Goal: Information Seeking & Learning: Check status

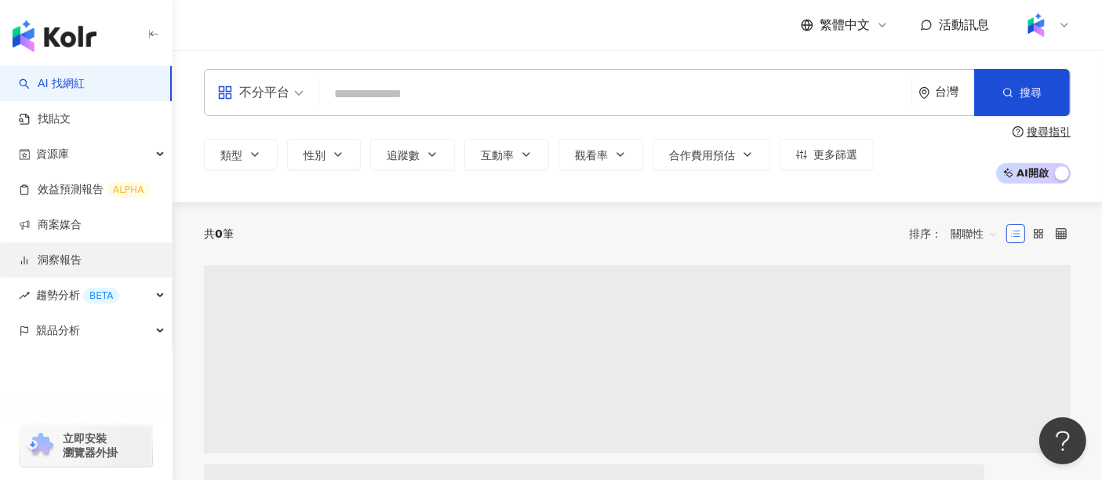
click at [79, 263] on link "洞察報告" at bounding box center [50, 261] width 63 height 16
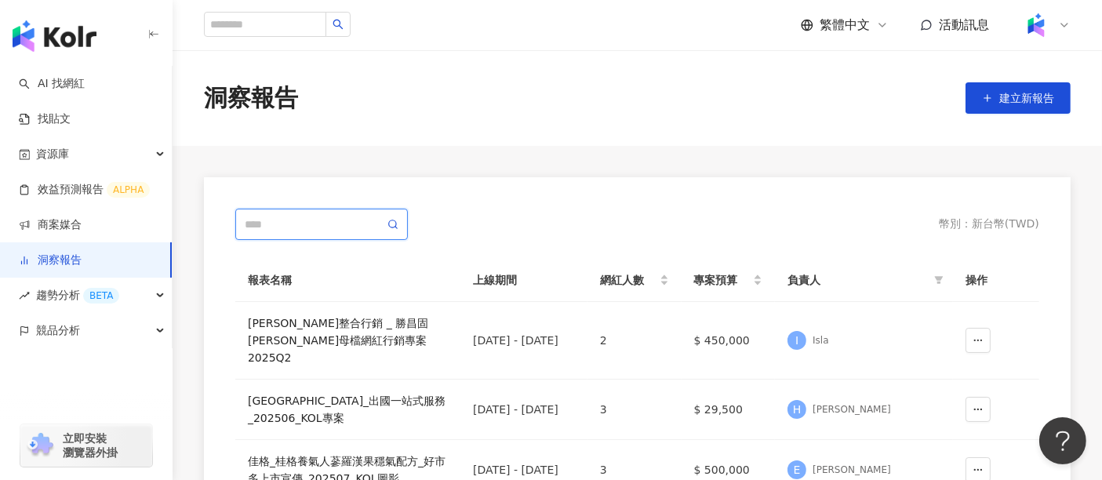
click at [302, 225] on input "text" at bounding box center [315, 224] width 140 height 17
type input "*"
type input "*****"
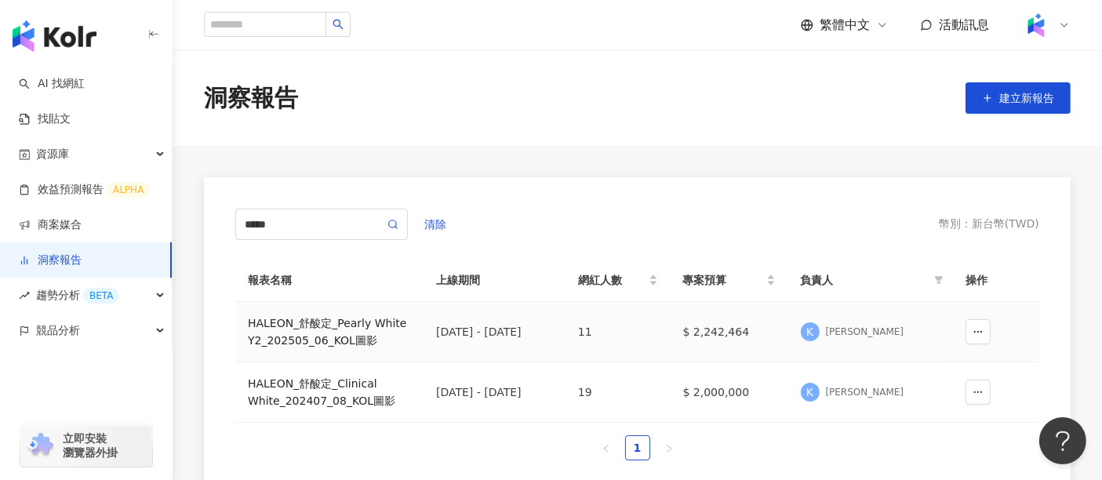
click at [349, 342] on div "HALEON_舒酸定_Pearly White Y2_202505_06_KOL圖影" at bounding box center [329, 332] width 163 height 35
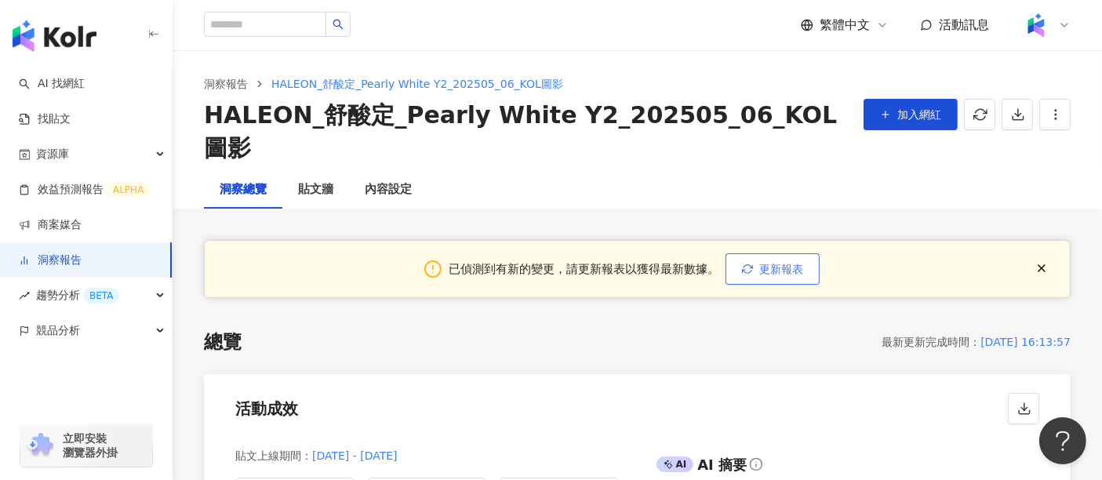
click at [753, 253] on button "更新報表" at bounding box center [773, 268] width 94 height 31
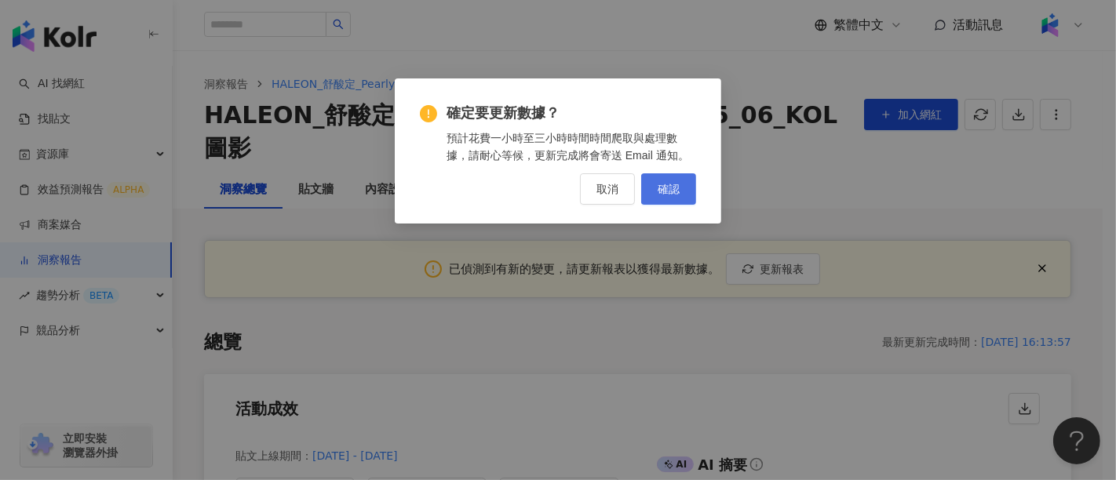
click at [673, 183] on span "確認" at bounding box center [669, 189] width 22 height 13
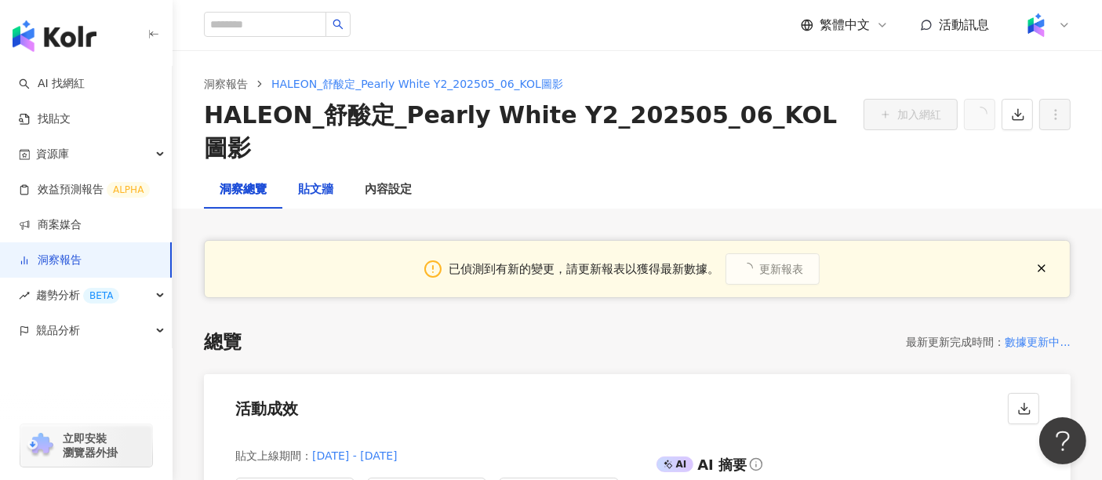
click at [318, 180] on div "貼文牆" at bounding box center [315, 189] width 35 height 19
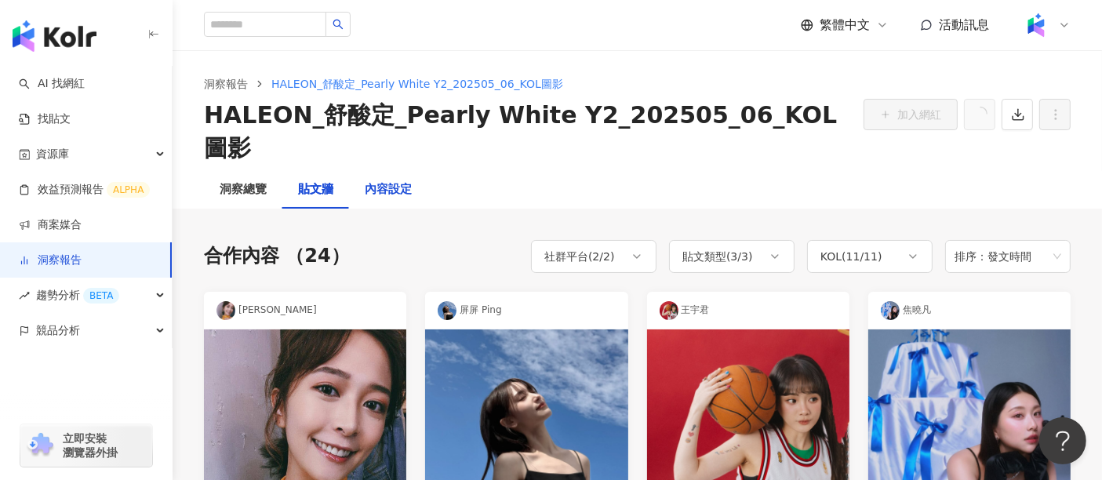
click at [387, 180] on div "內容設定" at bounding box center [388, 189] width 47 height 19
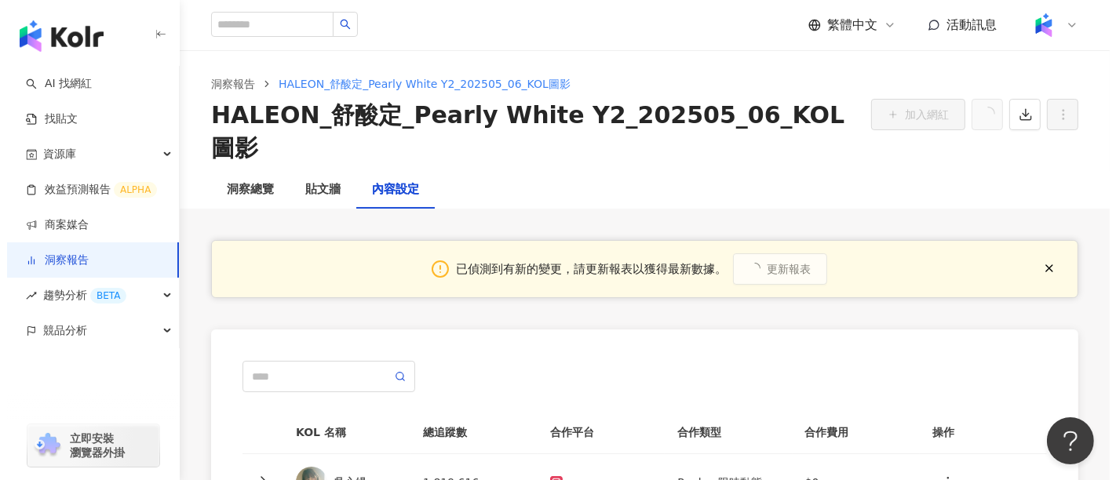
scroll to position [261, 0]
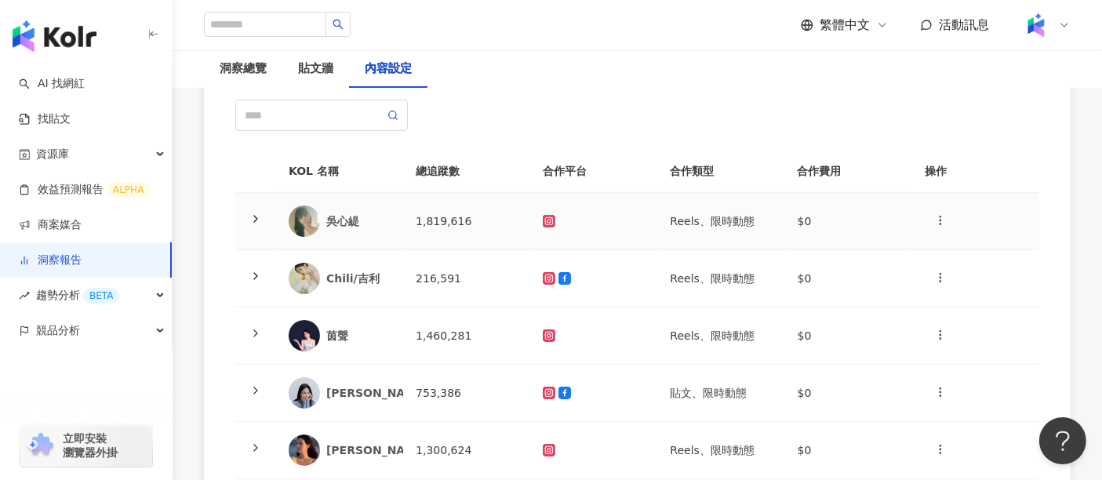
click at [248, 213] on div at bounding box center [256, 221] width 16 height 17
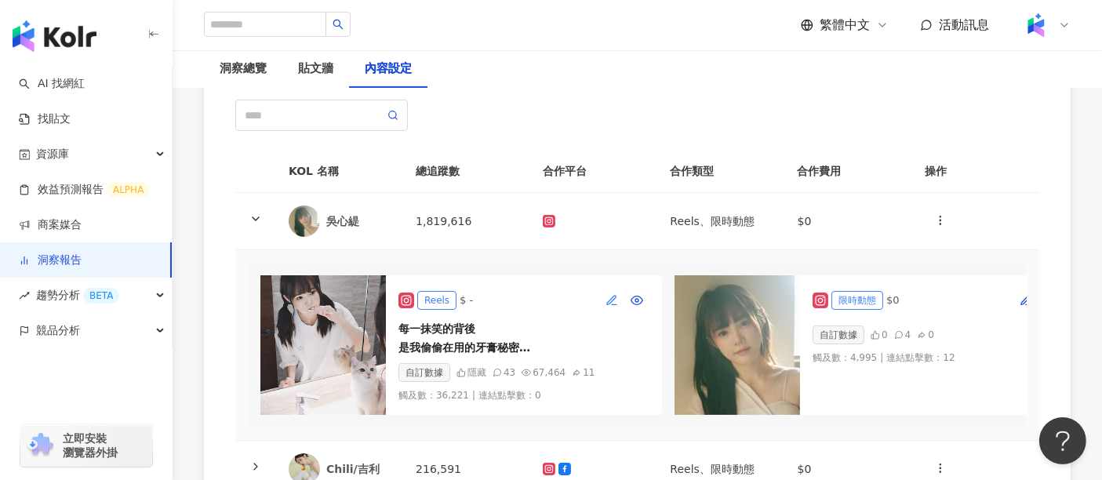
click at [612, 295] on icon "button" at bounding box center [611, 299] width 9 height 9
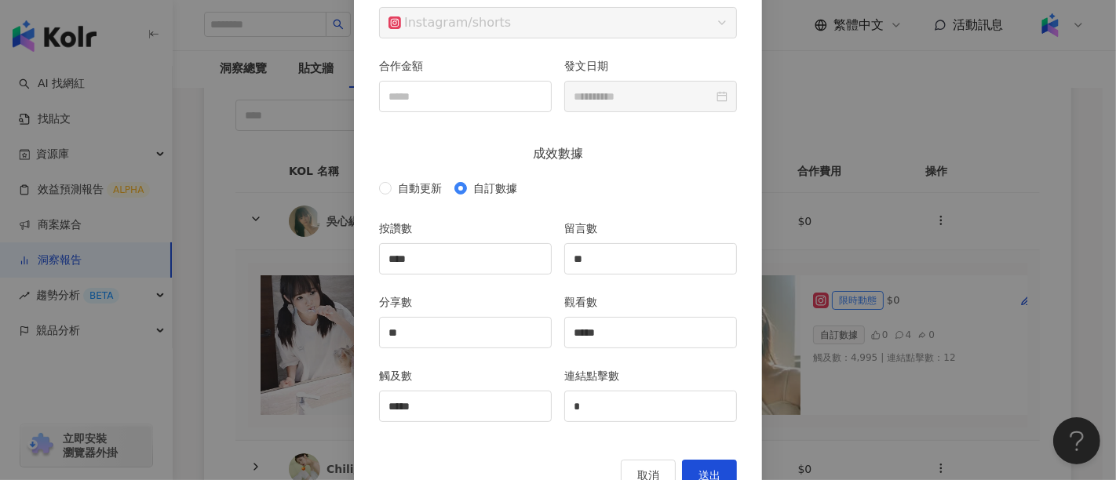
scroll to position [213, 0]
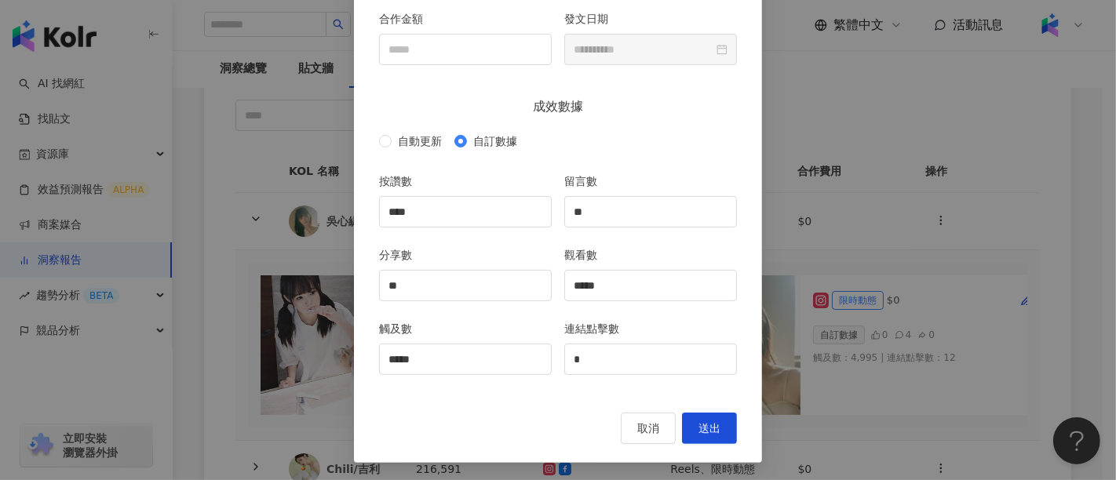
click at [408, 151] on div "自動更新 自訂數據" at bounding box center [558, 141] width 358 height 25
click at [407, 145] on span "自動更新" at bounding box center [420, 141] width 56 height 17
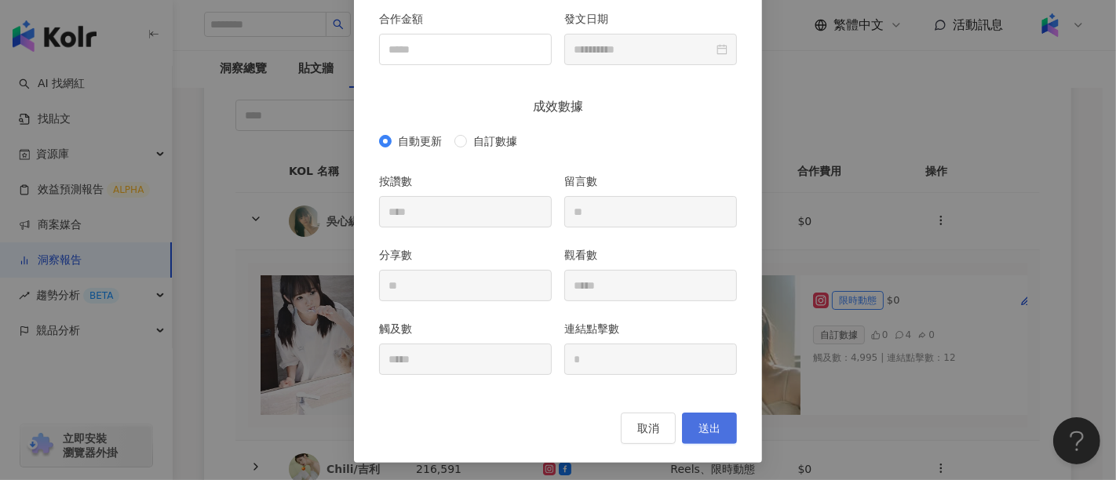
click at [692, 417] on button "送出" at bounding box center [709, 428] width 55 height 31
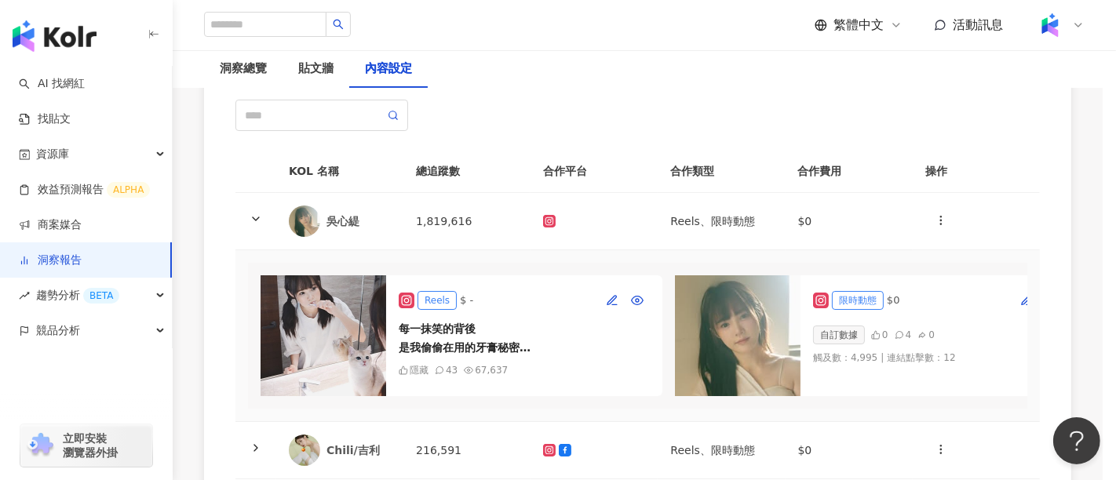
type input "*"
type input "**"
type input "*****"
type input "**********"
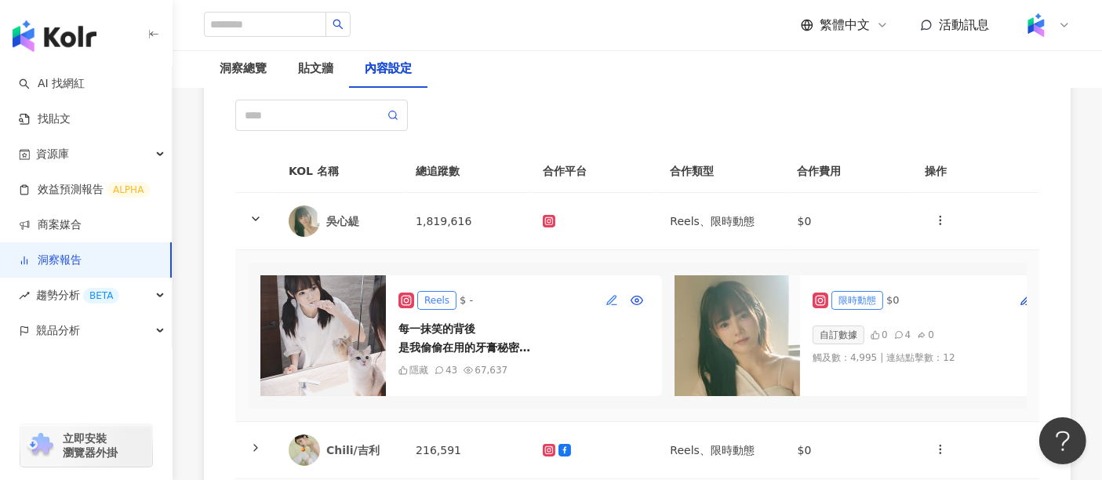
click at [614, 294] on icon "button" at bounding box center [612, 300] width 13 height 13
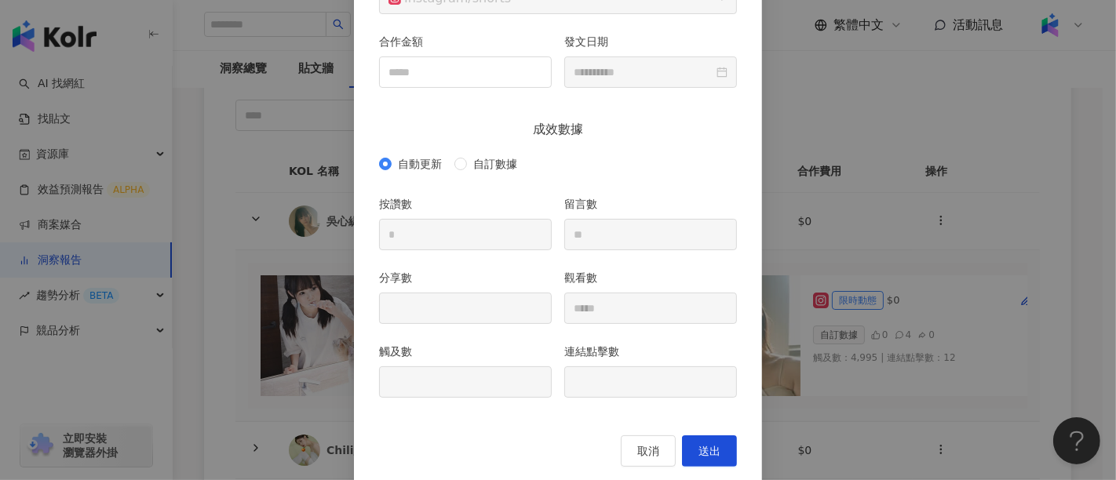
scroll to position [213, 0]
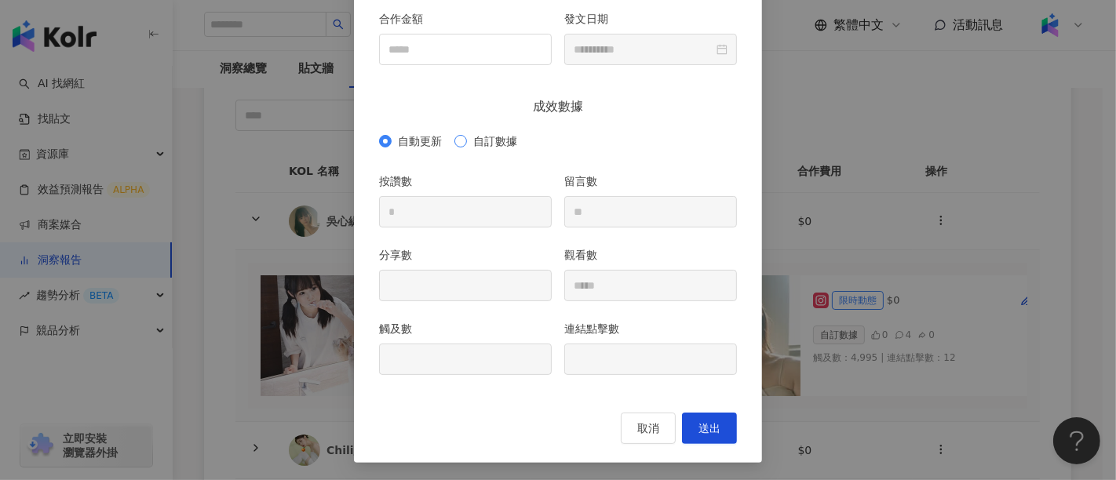
click at [467, 142] on span "自訂數據" at bounding box center [495, 141] width 56 height 17
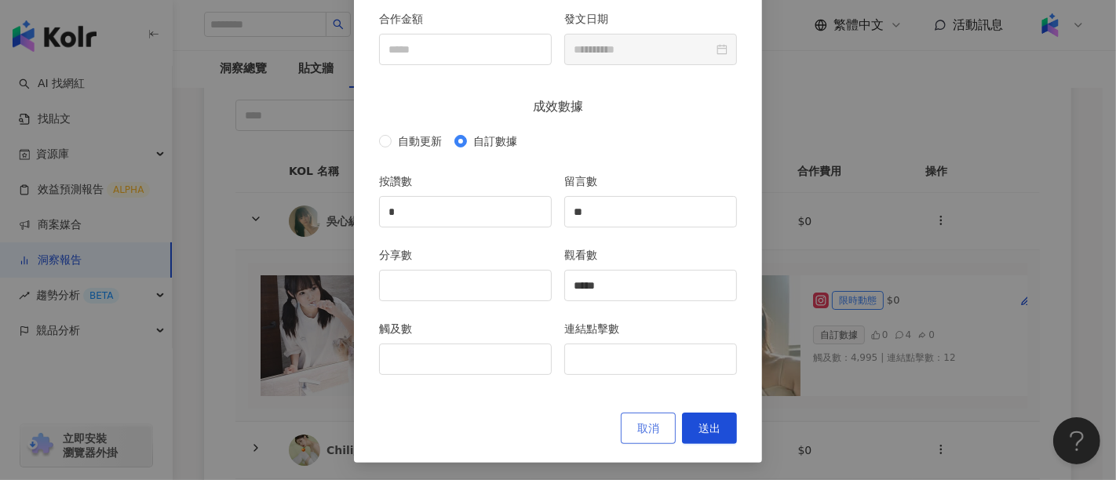
click at [637, 428] on span "取消" at bounding box center [648, 428] width 22 height 13
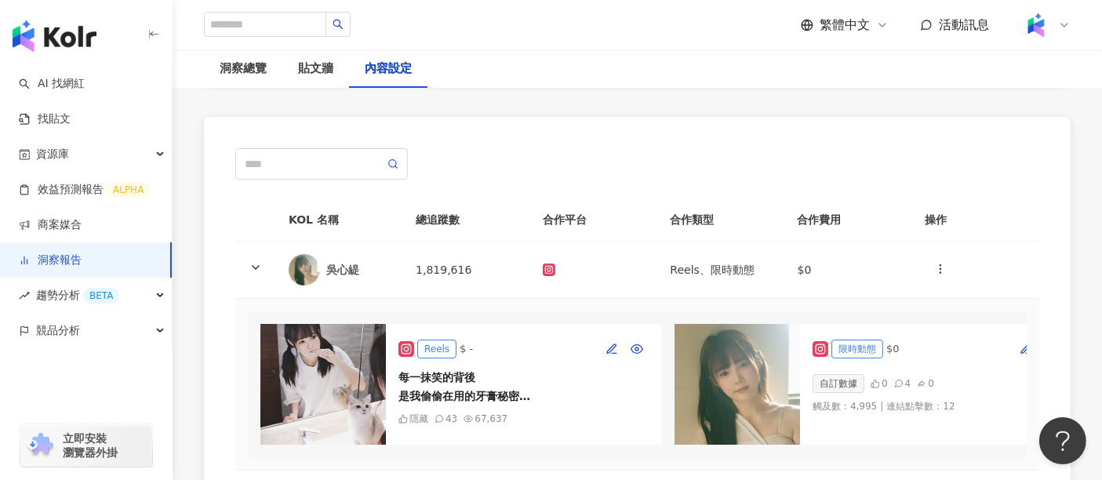
scroll to position [174, 0]
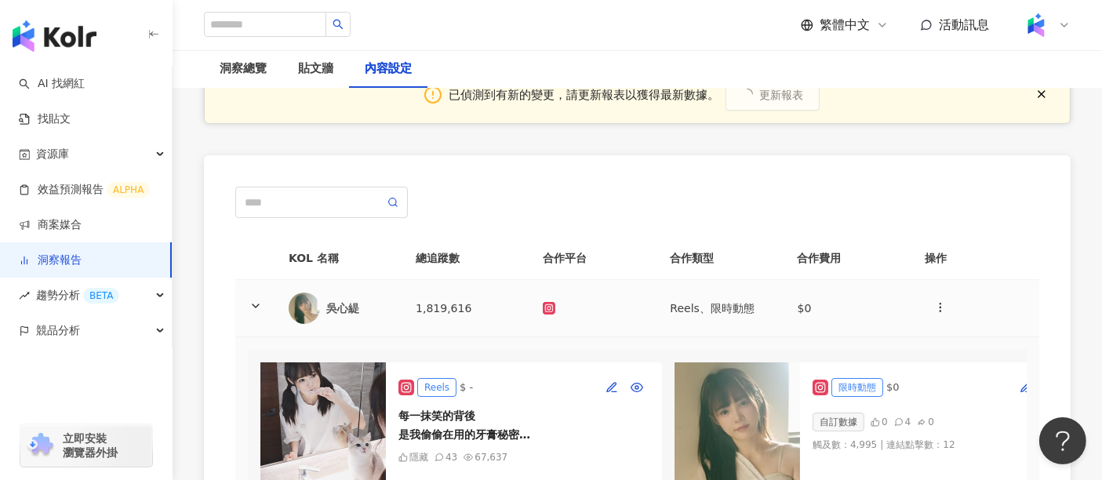
click at [251, 300] on icon at bounding box center [256, 306] width 13 height 13
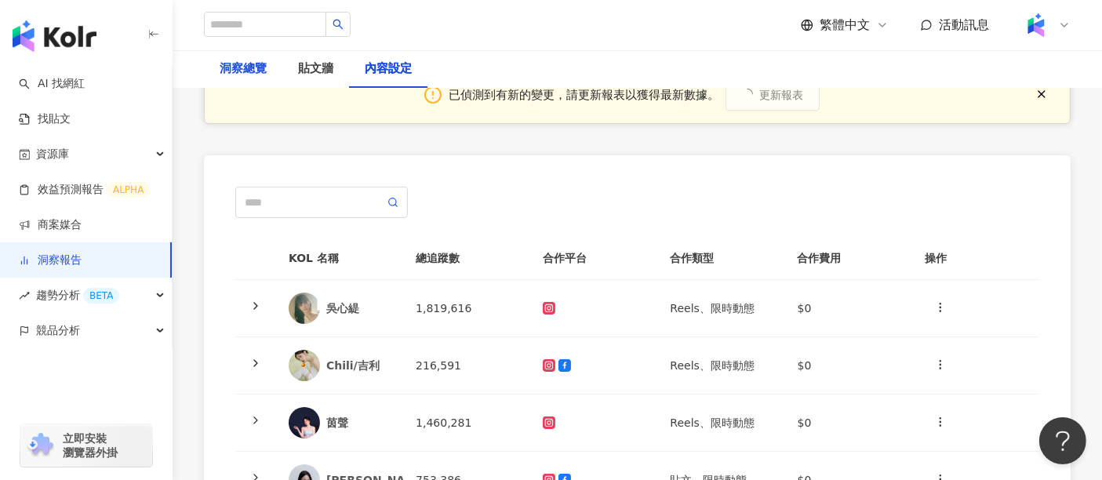
click at [249, 66] on div "洞察總覽" at bounding box center [243, 69] width 47 height 19
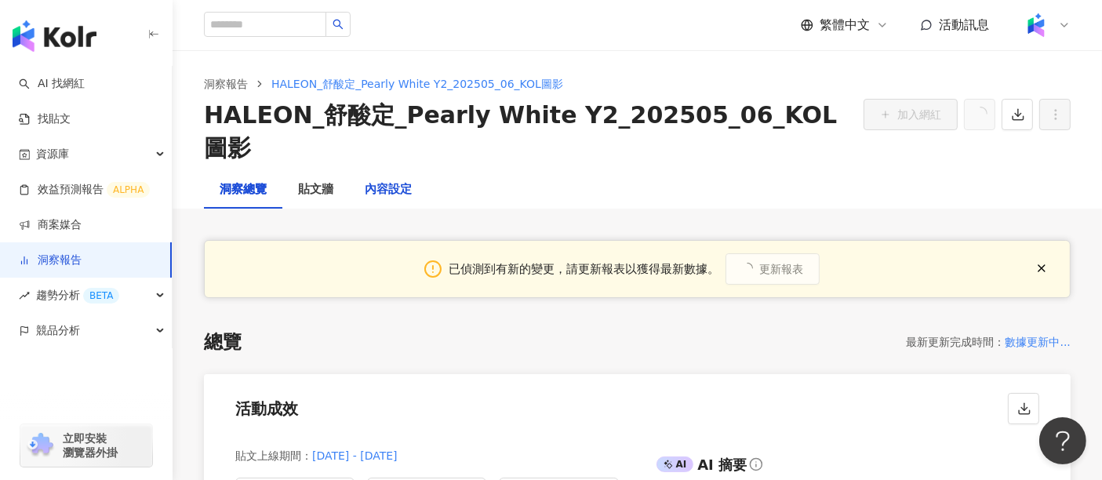
click at [406, 180] on div "內容設定" at bounding box center [388, 189] width 47 height 19
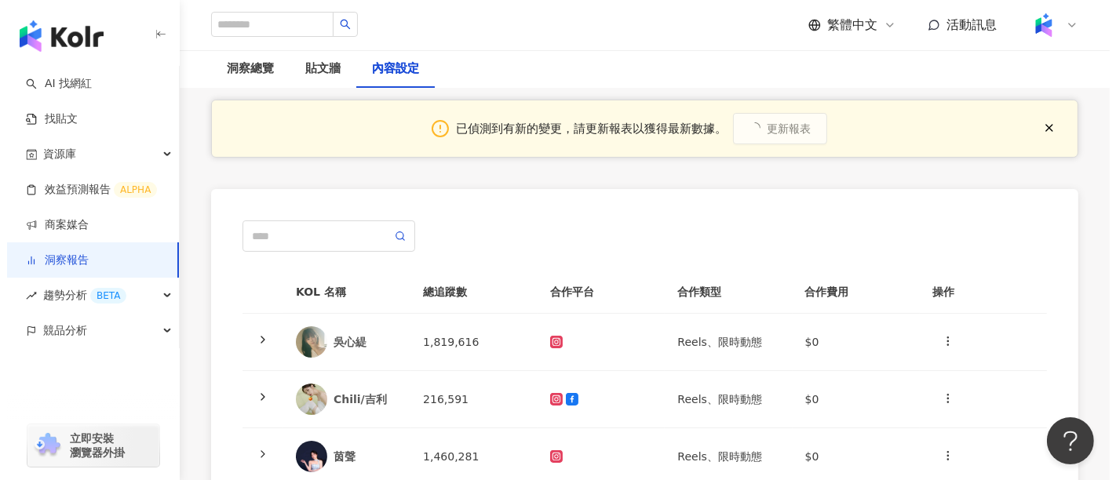
scroll to position [261, 0]
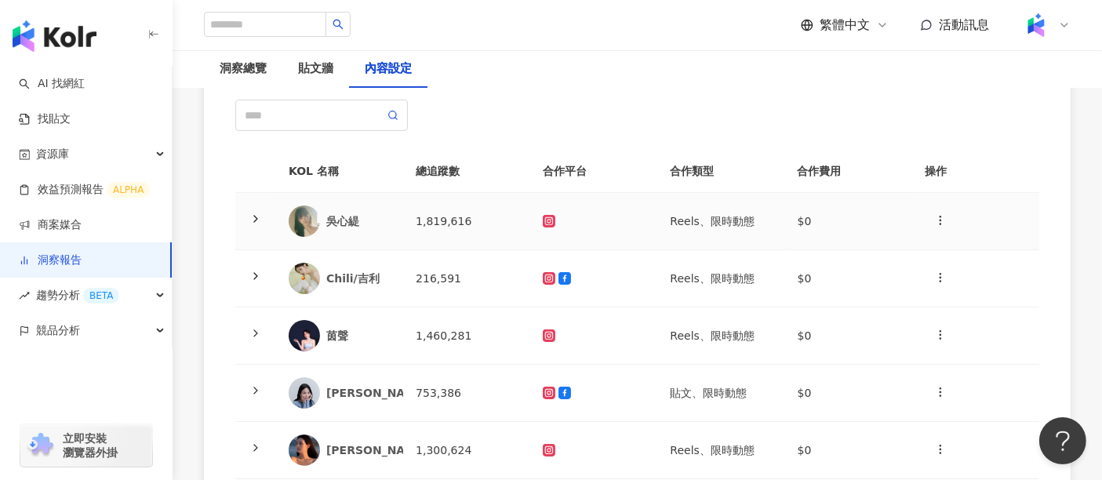
click at [257, 213] on icon at bounding box center [256, 219] width 13 height 13
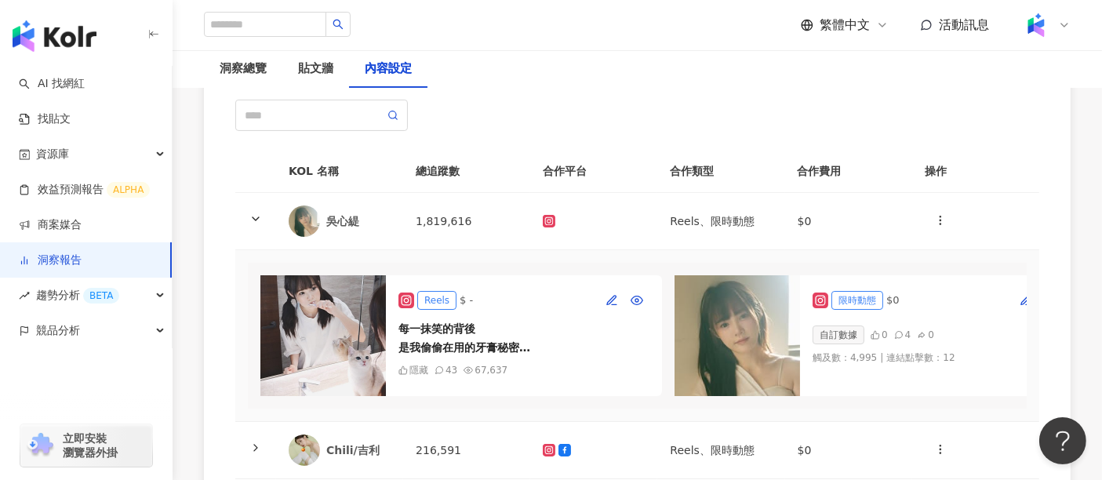
click at [359, 275] on img at bounding box center [324, 335] width 126 height 121
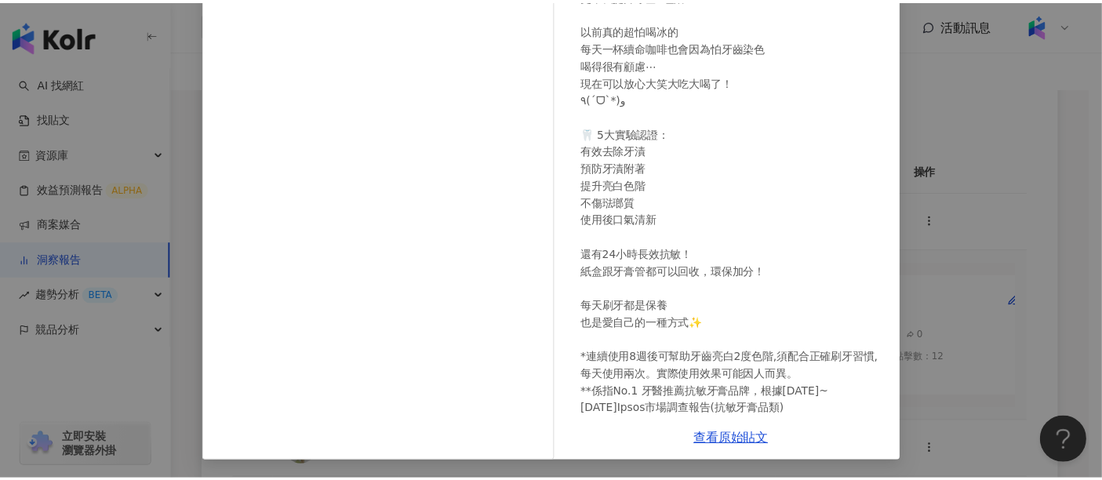
scroll to position [0, 0]
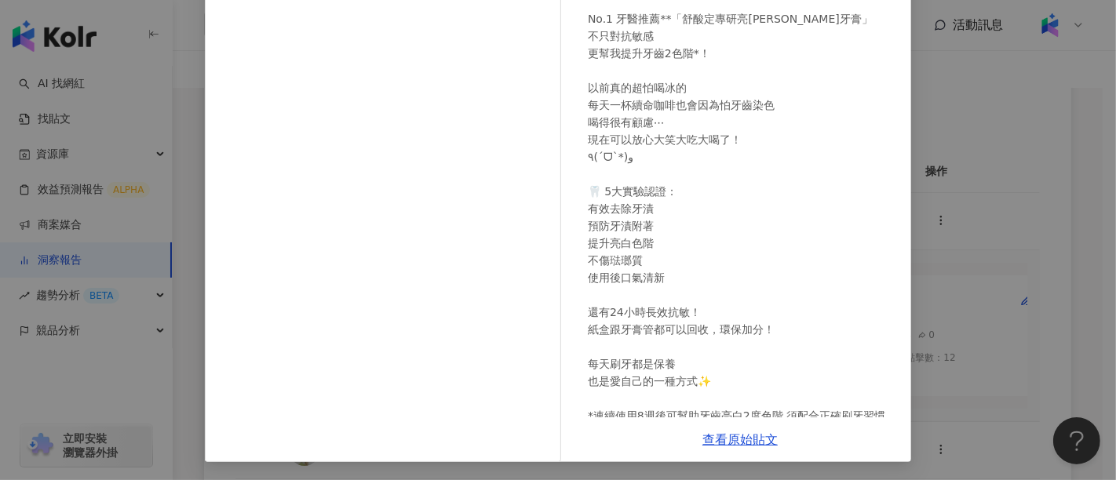
click at [1026, 137] on div "[PERSON_NAME][DATE] 每一抹笑的背後 是我偷偷在用的牙膏秘密 No.1 牙醫推薦**「舒酸定專研亮[PERSON_NAME]牙膏」 不只對抗…" at bounding box center [558, 240] width 1116 height 480
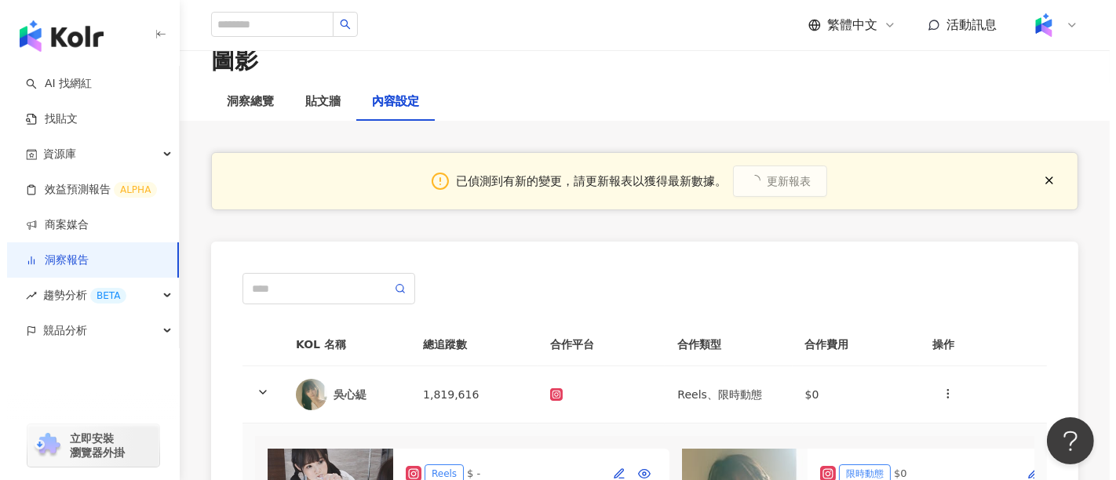
scroll to position [174, 0]
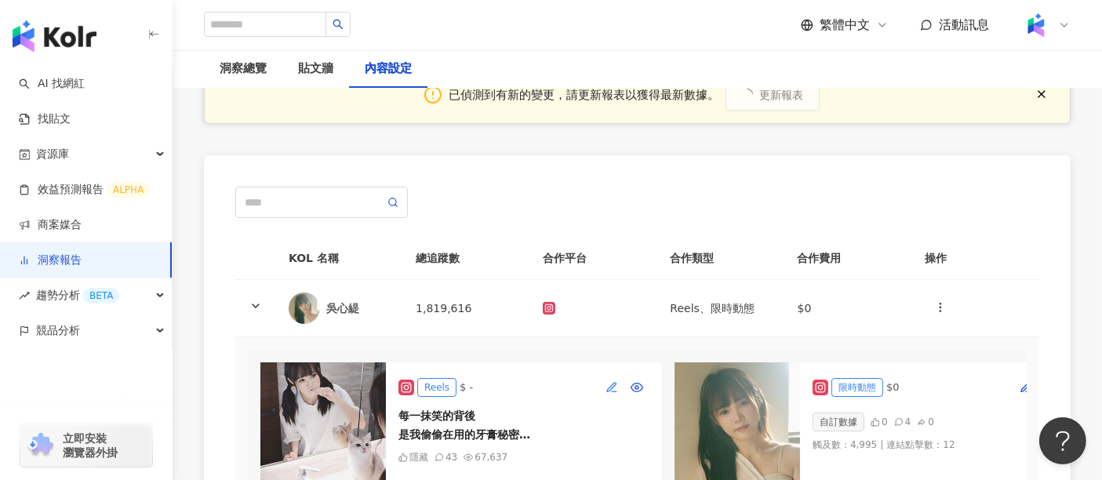
click at [616, 381] on span "button" at bounding box center [612, 387] width 13 height 13
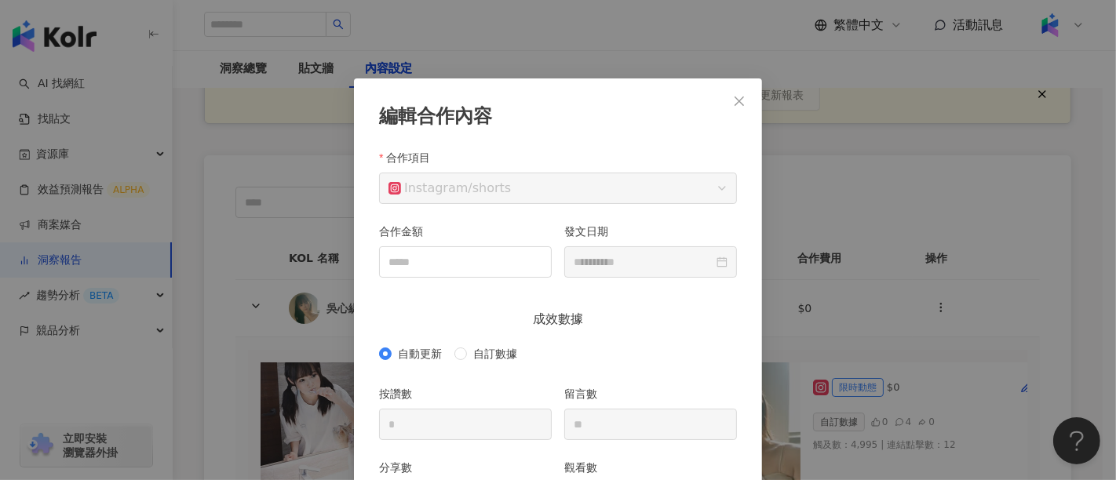
scroll to position [78, 0]
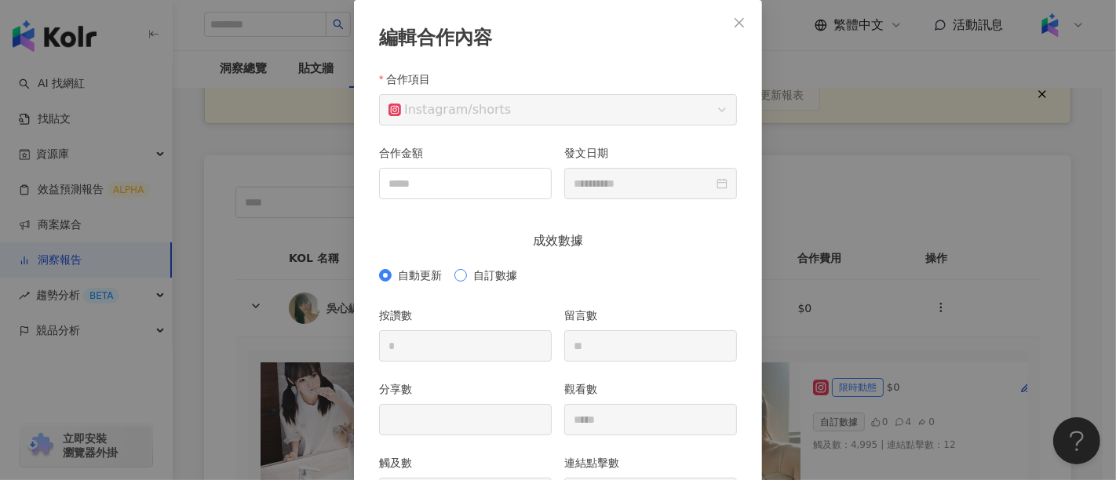
click at [468, 279] on span "自訂數據" at bounding box center [495, 275] width 56 height 17
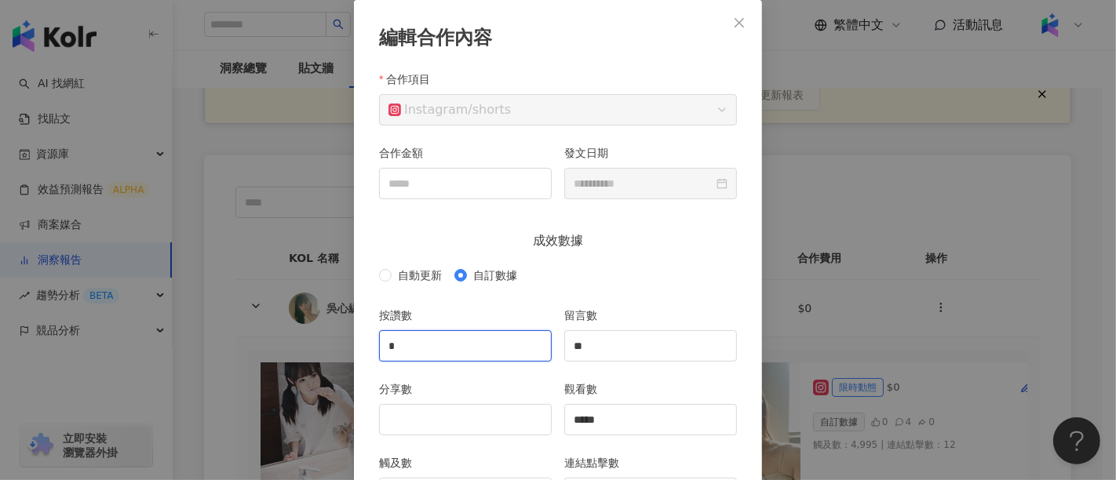
drag, startPoint x: 461, startPoint y: 339, endPoint x: 377, endPoint y: 348, distance: 84.5
click at [380, 348] on input "*" at bounding box center [465, 346] width 171 height 30
type input "*"
type input "****"
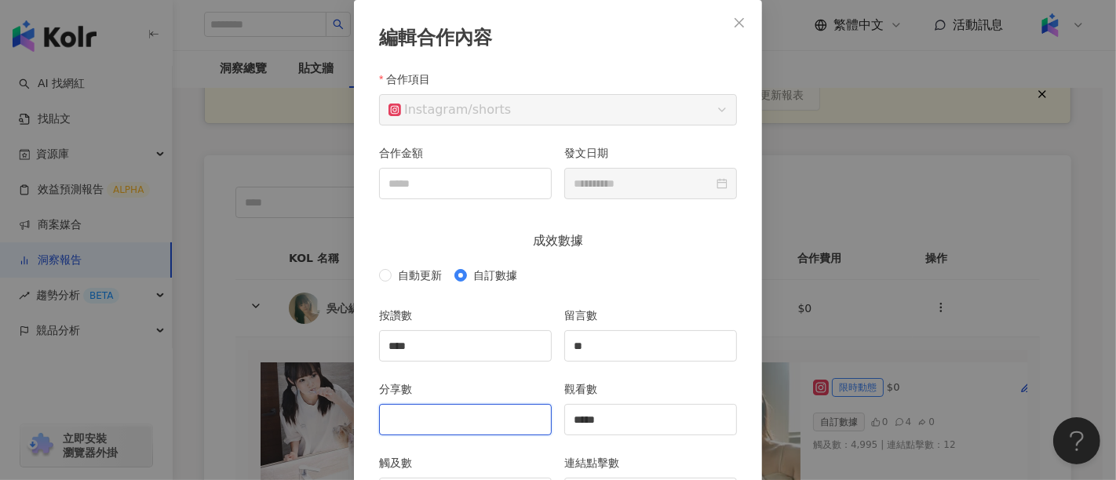
click at [430, 424] on input "分享數" at bounding box center [465, 420] width 171 height 30
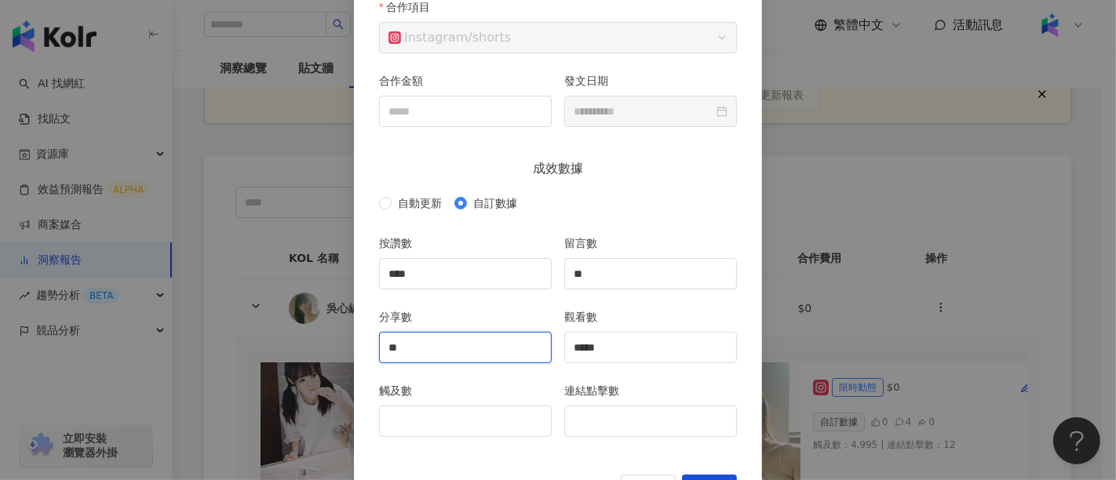
scroll to position [213, 0]
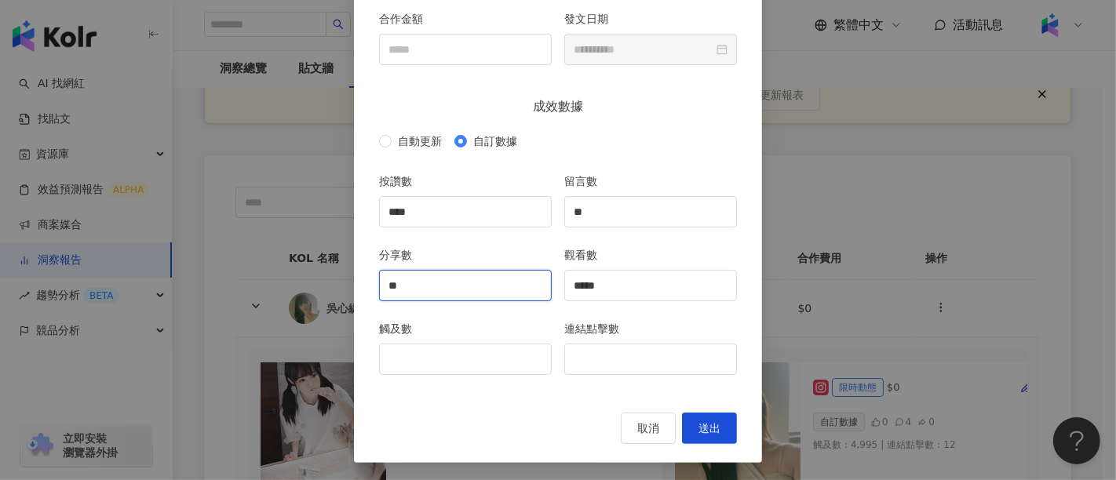
type input "**"
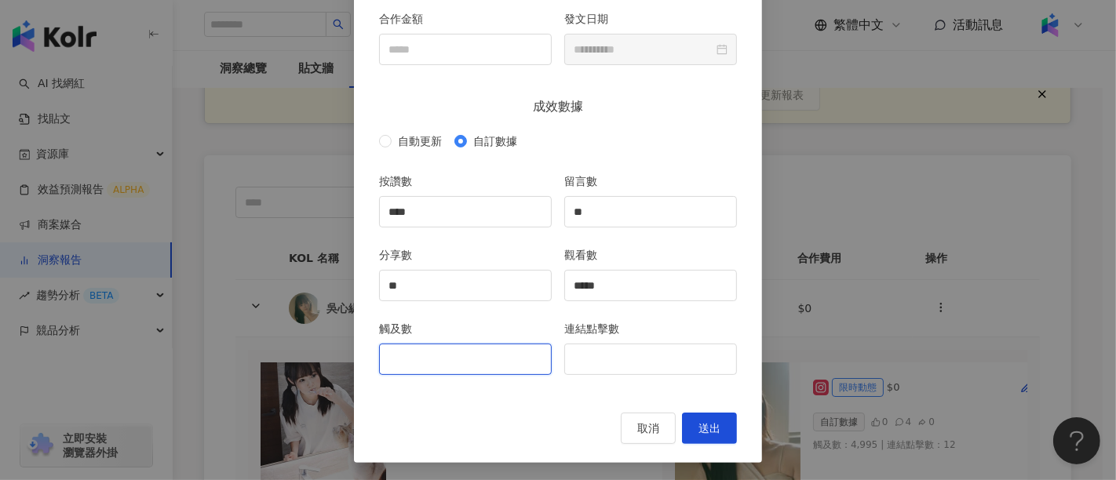
click at [474, 350] on input "觸及數" at bounding box center [465, 359] width 171 height 30
type input "*****"
click at [710, 427] on span "送出" at bounding box center [709, 428] width 22 height 13
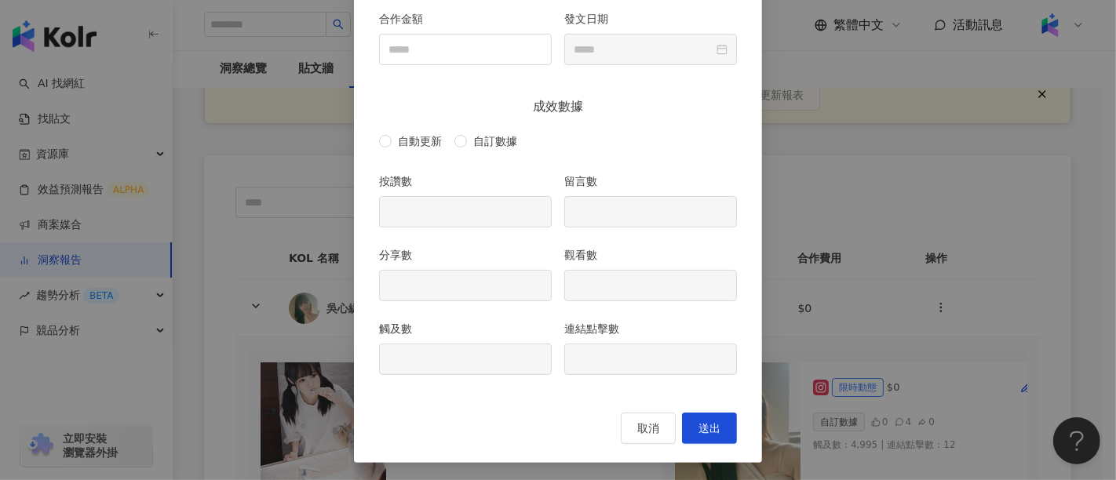
type input "****"
type input "**"
type input "*****"
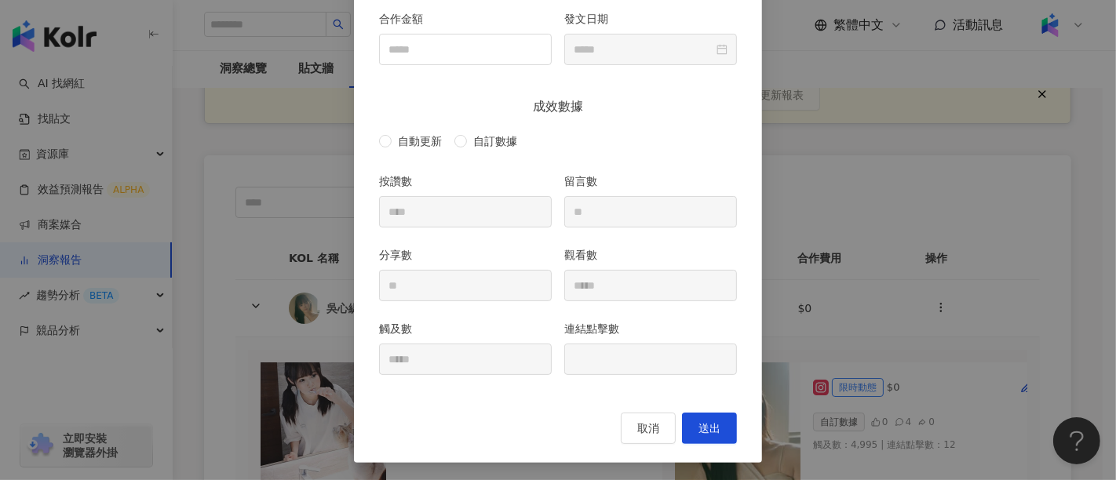
type input "**********"
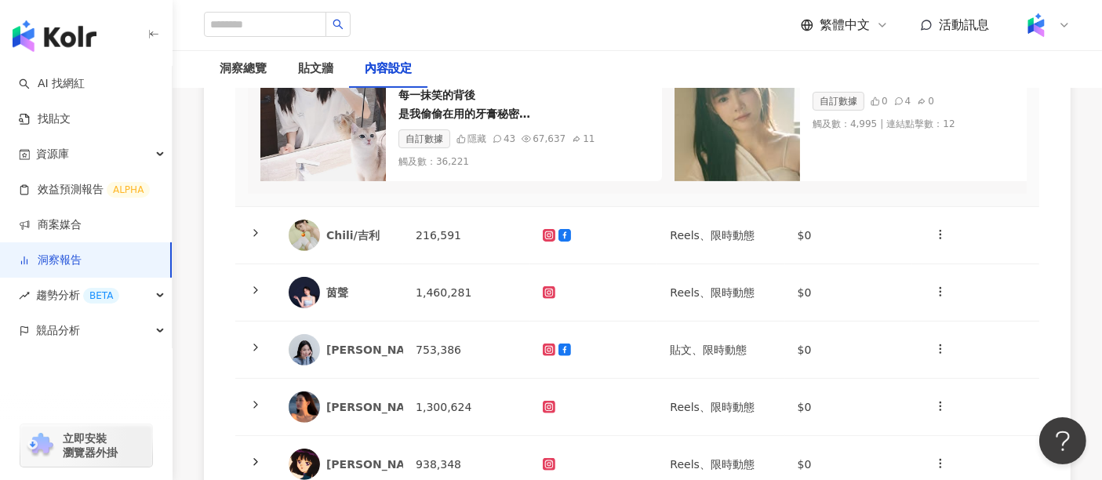
scroll to position [523, 0]
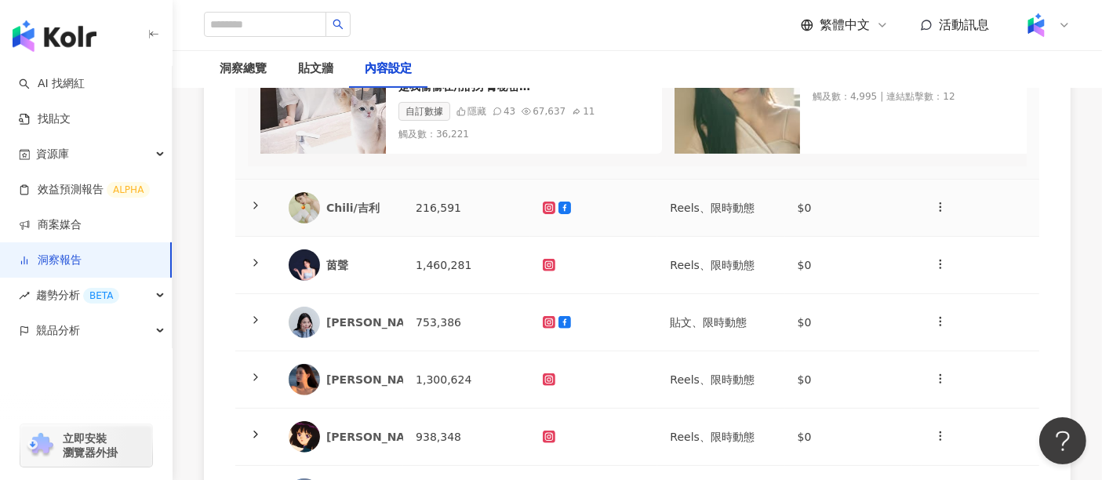
click at [260, 199] on icon at bounding box center [256, 205] width 13 height 13
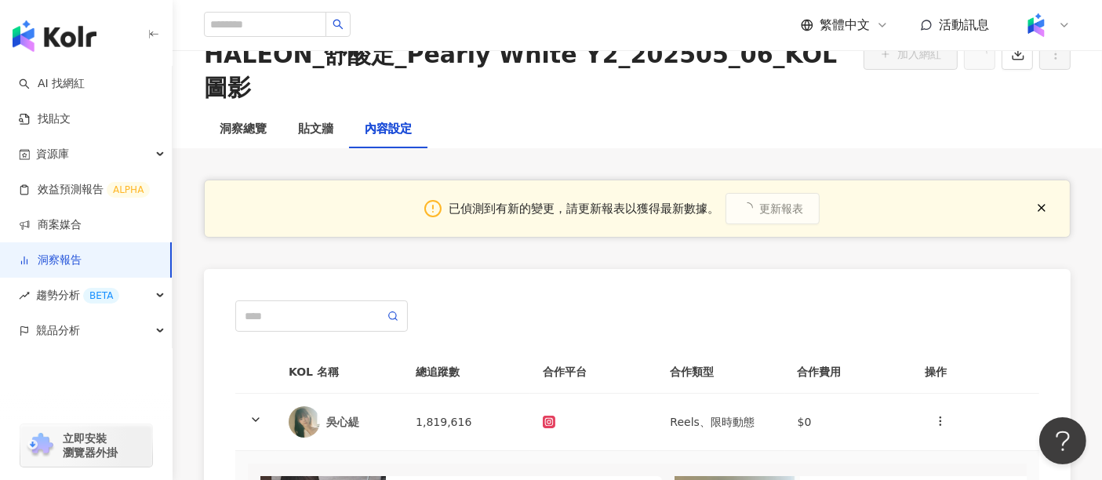
scroll to position [0, 0]
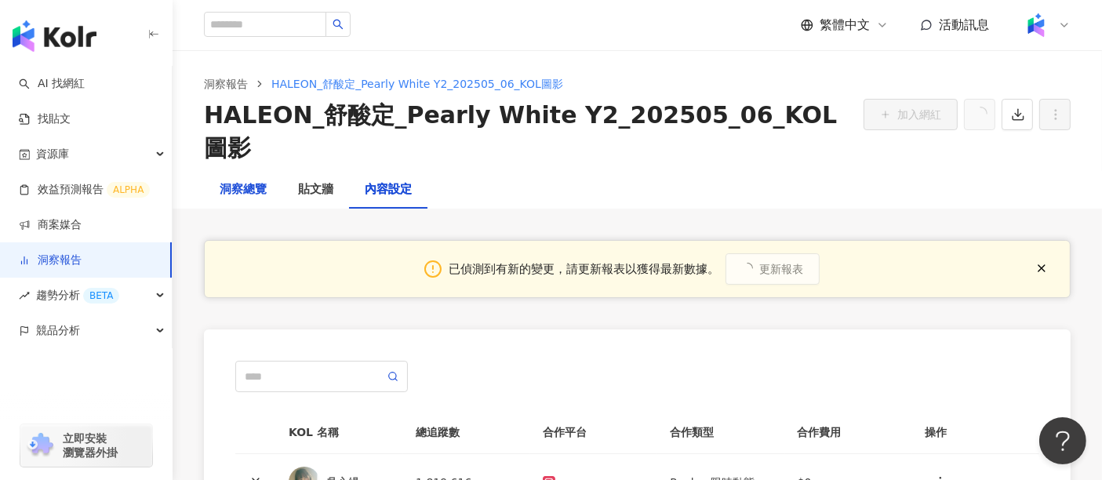
click at [234, 180] on div "洞察總覽" at bounding box center [243, 189] width 47 height 19
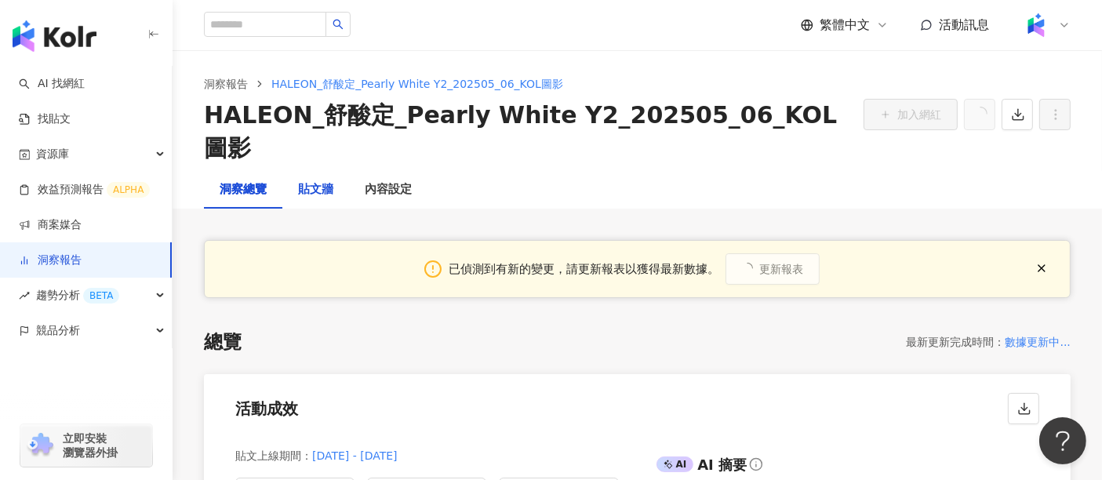
click at [326, 180] on div "貼文牆" at bounding box center [315, 189] width 35 height 19
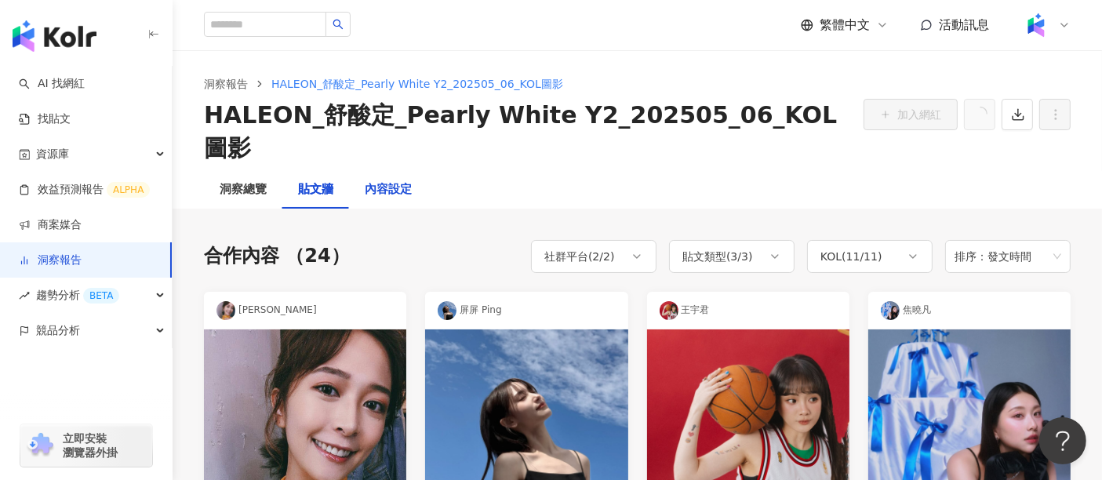
click at [405, 180] on div "內容設定" at bounding box center [388, 189] width 47 height 19
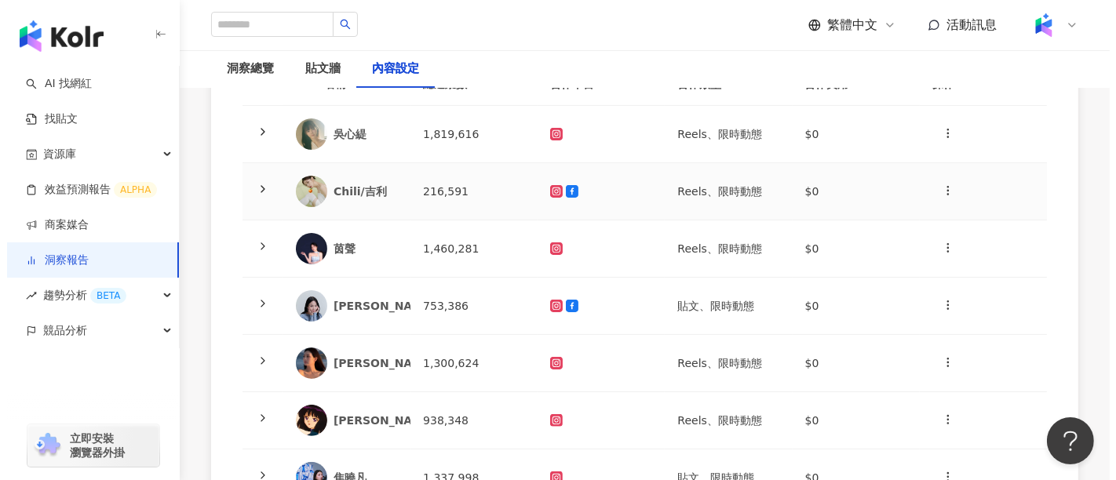
scroll to position [261, 0]
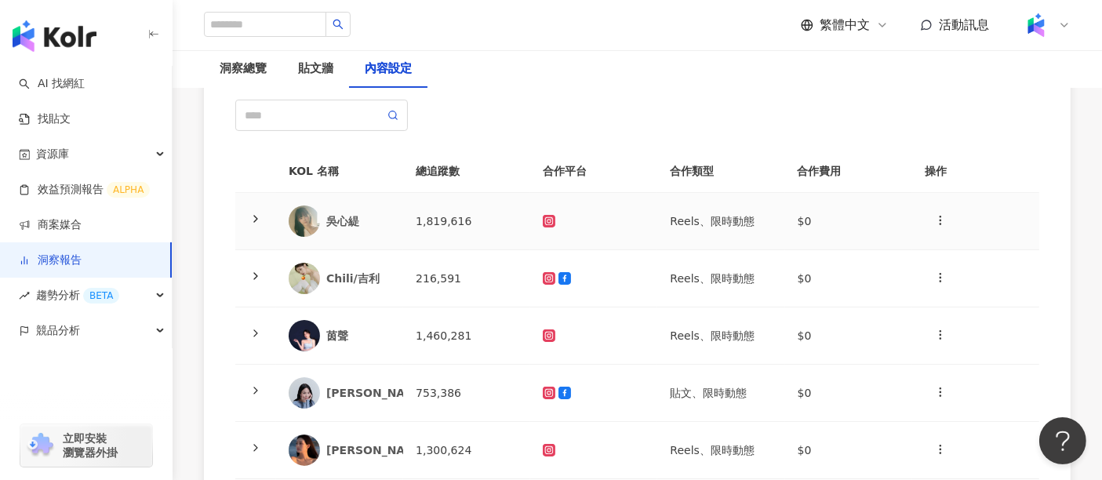
click at [256, 216] on polyline at bounding box center [255, 219] width 3 height 6
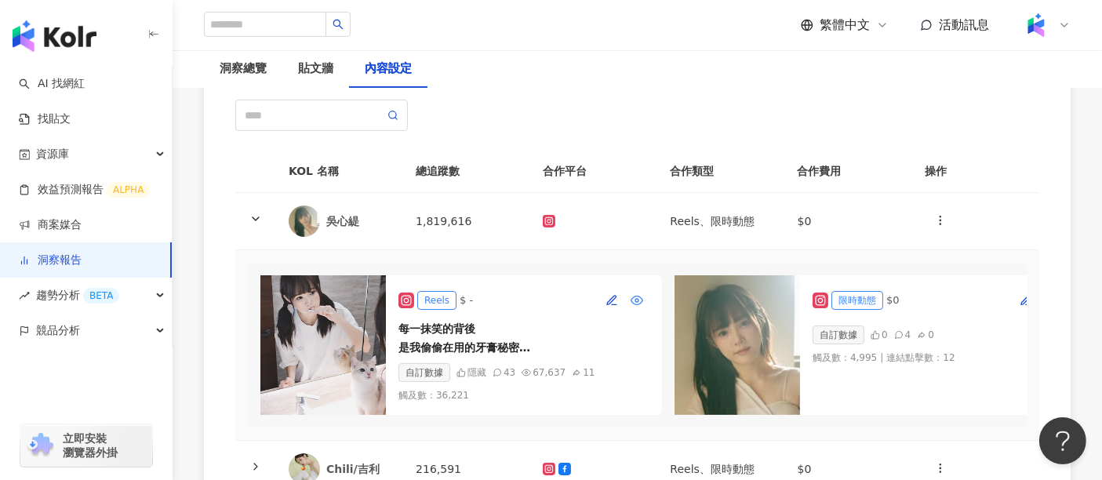
click at [632, 296] on icon "button" at bounding box center [638, 300] width 12 height 9
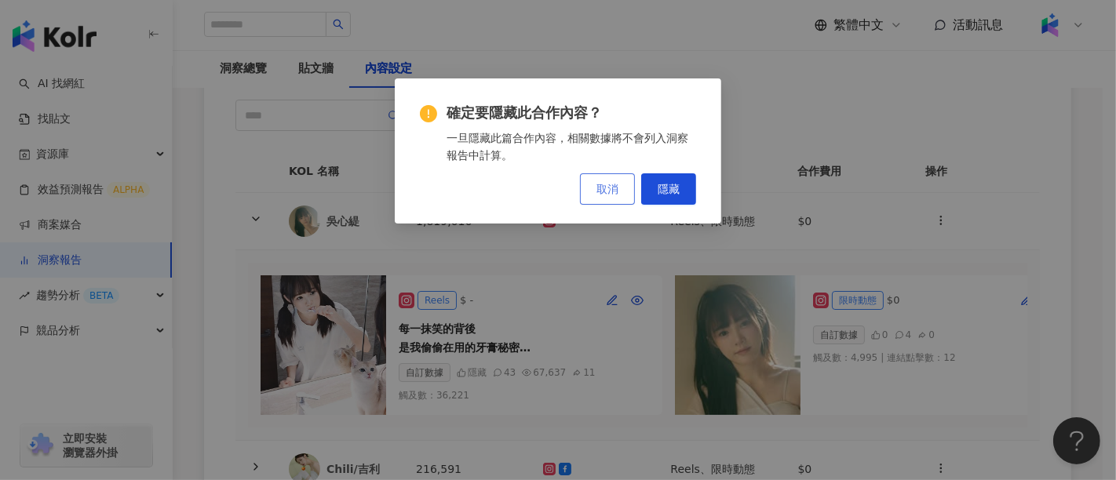
click at [602, 189] on span "取消" at bounding box center [607, 189] width 22 height 13
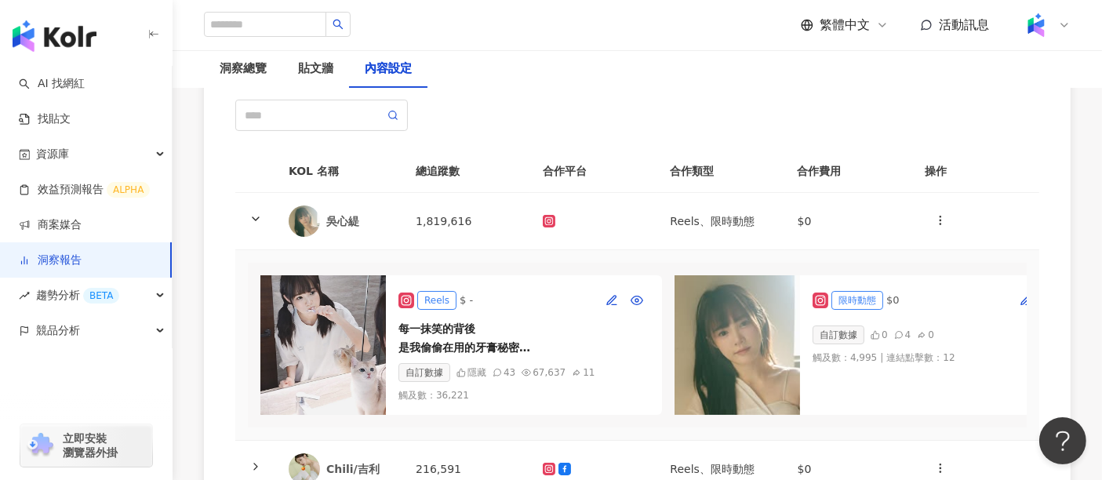
click at [338, 303] on img at bounding box center [324, 345] width 126 height 140
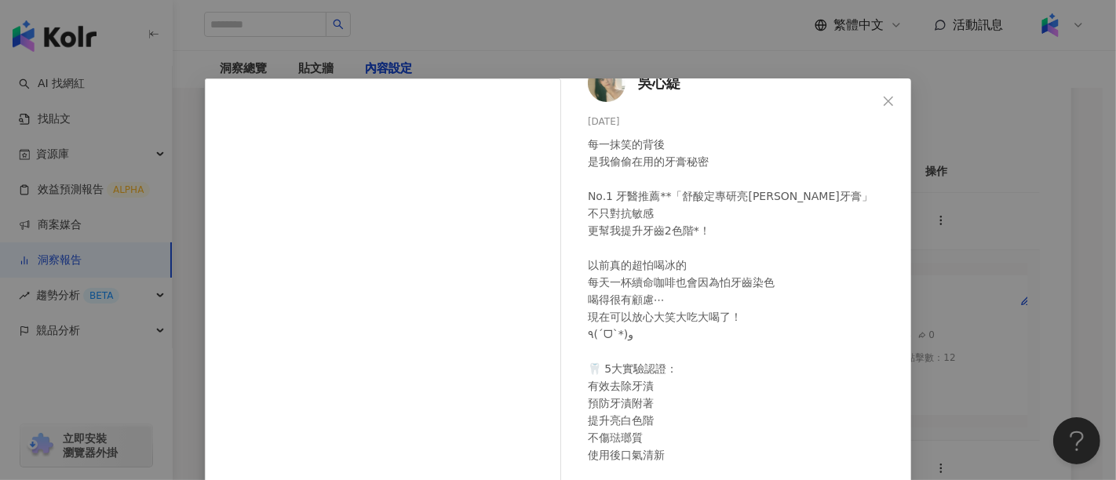
scroll to position [0, 0]
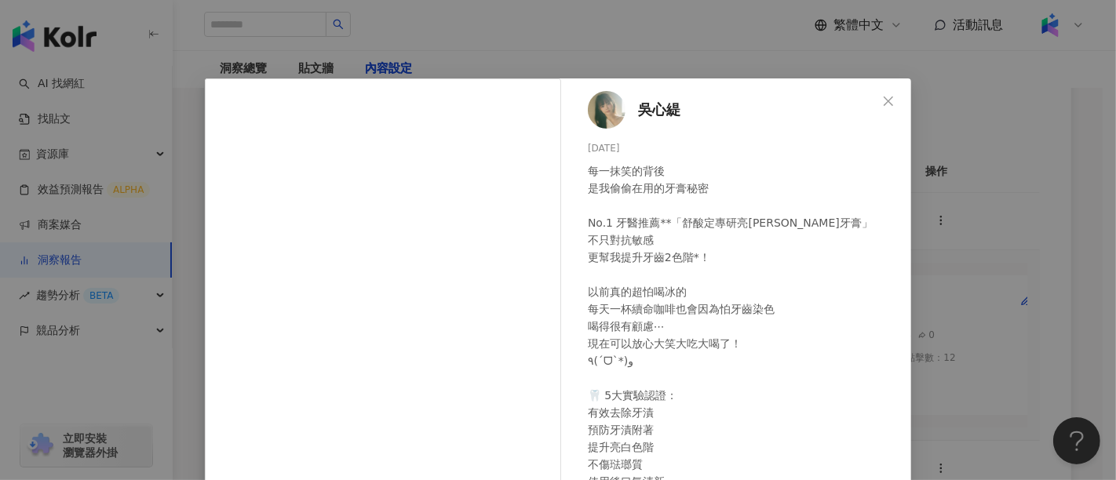
click at [652, 108] on span "吳心緹" at bounding box center [659, 110] width 42 height 22
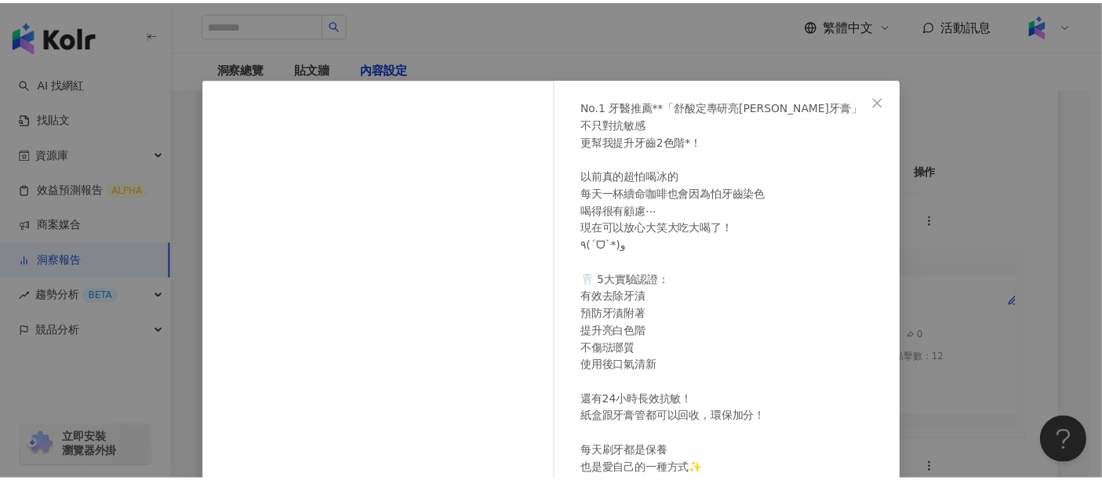
scroll to position [204, 0]
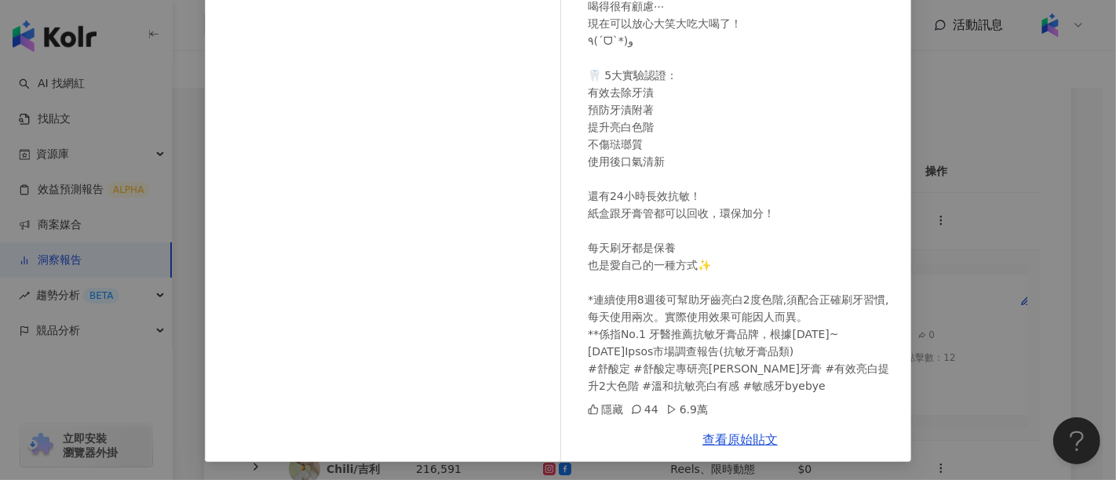
click at [1019, 150] on div "[PERSON_NAME][DATE] 每一抹笑的背後 是我偷偷在用的牙膏秘密 No.1 牙醫推薦**「舒酸定專研亮[PERSON_NAME]牙膏」 不只對抗…" at bounding box center [558, 240] width 1116 height 480
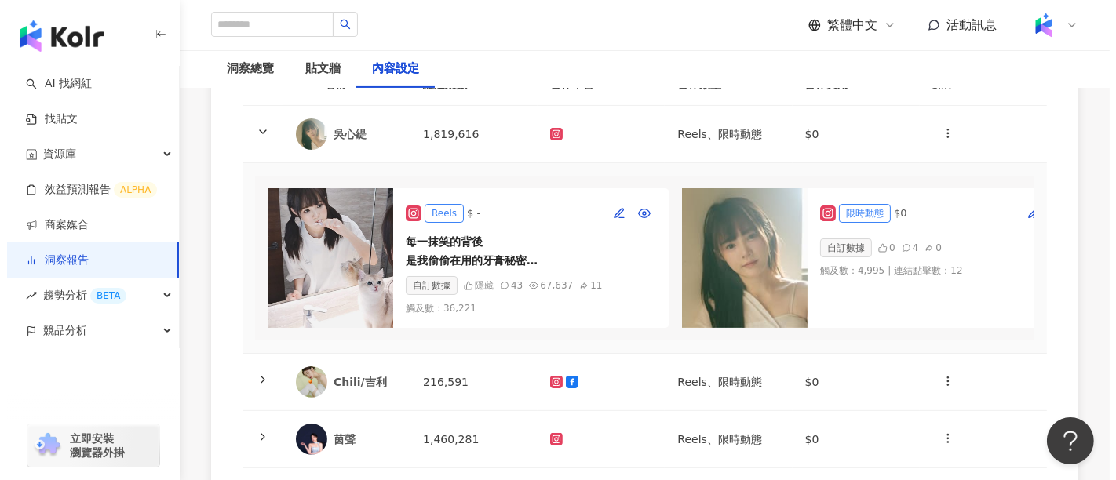
scroll to position [261, 0]
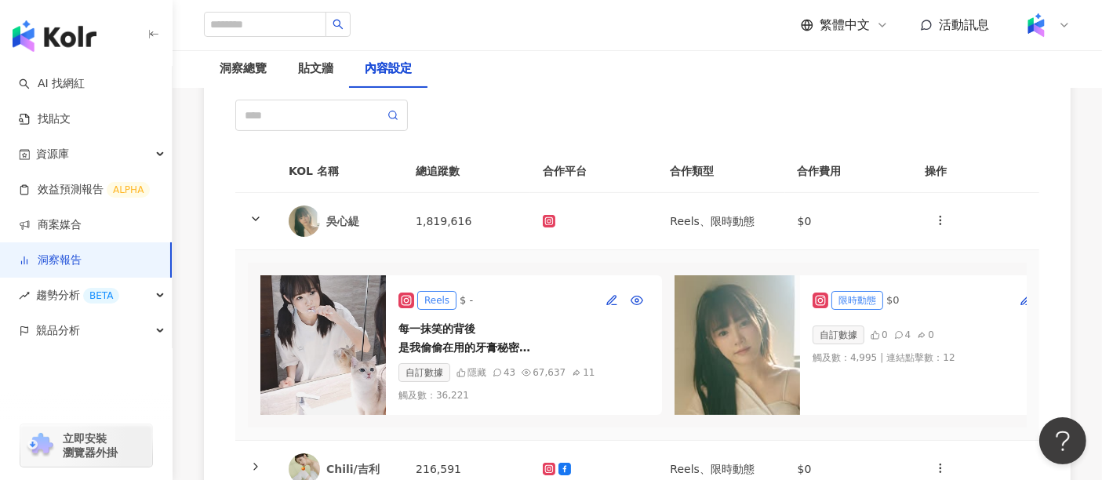
click at [347, 282] on img at bounding box center [324, 345] width 126 height 140
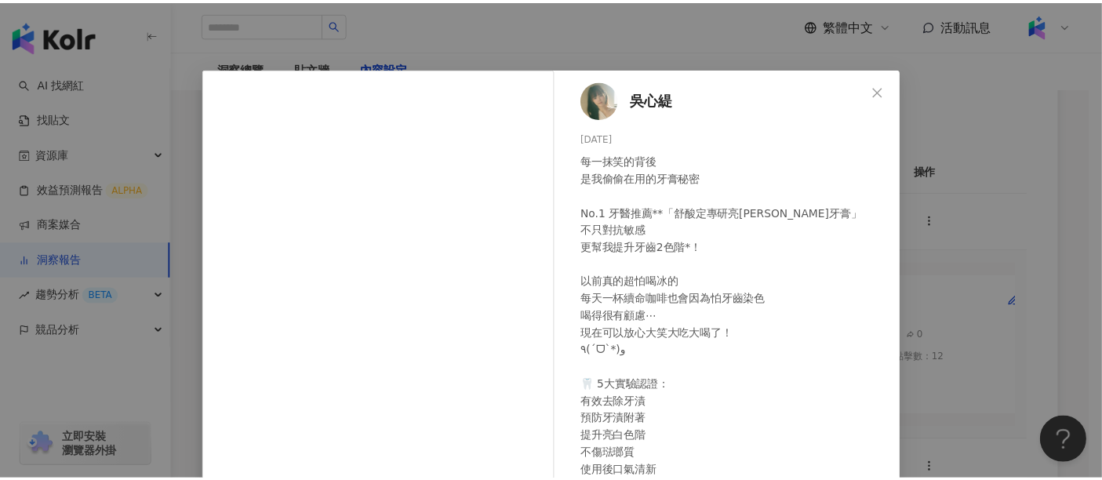
scroll to position [0, 0]
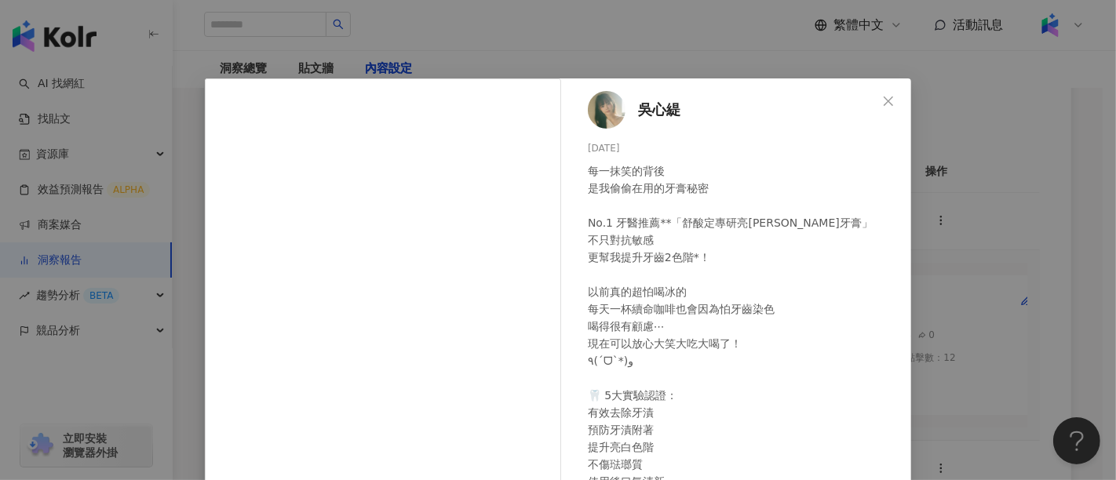
click at [660, 111] on span "吳心緹" at bounding box center [659, 110] width 42 height 22
click at [1044, 124] on div "[PERSON_NAME][DATE] 每一抹笑的背後 是我偷偷在用的牙膏秘密 No.1 牙醫推薦**「舒酸定專研亮[PERSON_NAME]牙膏」 不只對抗…" at bounding box center [558, 240] width 1116 height 480
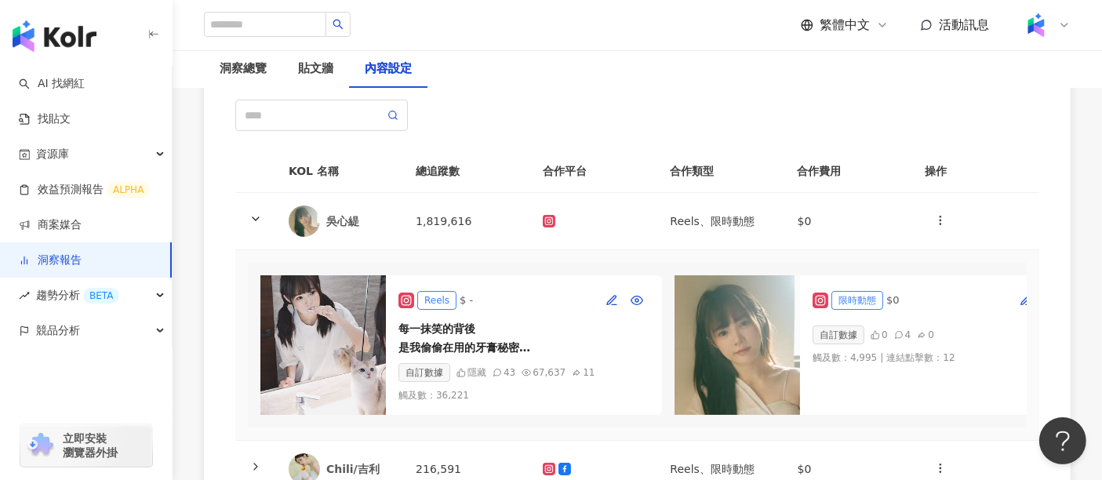
click at [327, 82] on div "貼文牆" at bounding box center [315, 69] width 67 height 38
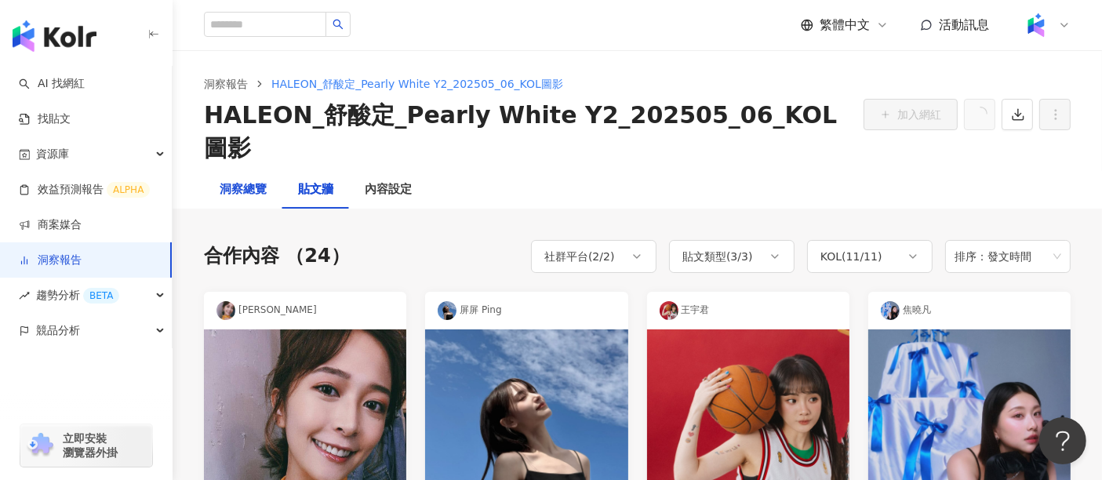
click at [237, 180] on div "洞察總覽" at bounding box center [243, 189] width 47 height 19
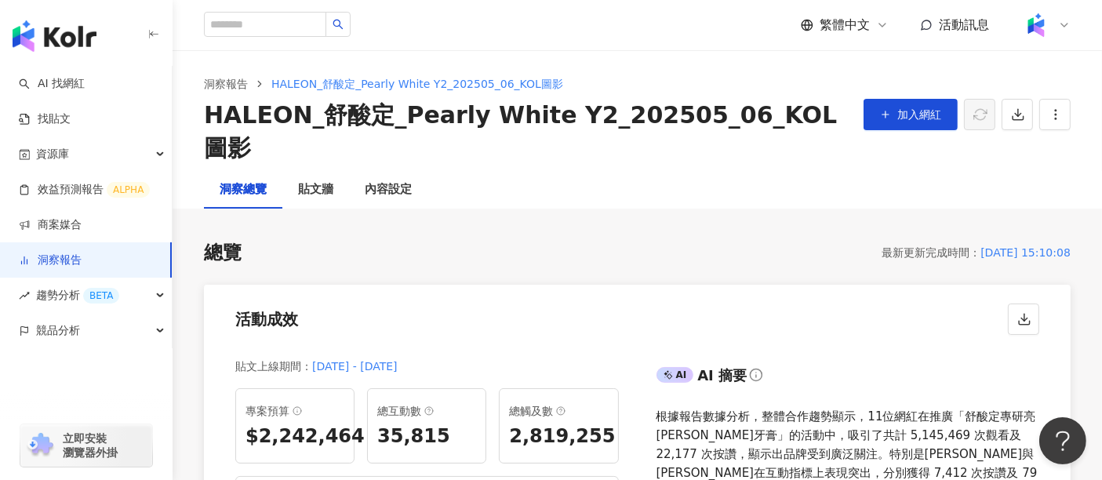
click at [374, 180] on div "內容設定" at bounding box center [388, 189] width 47 height 19
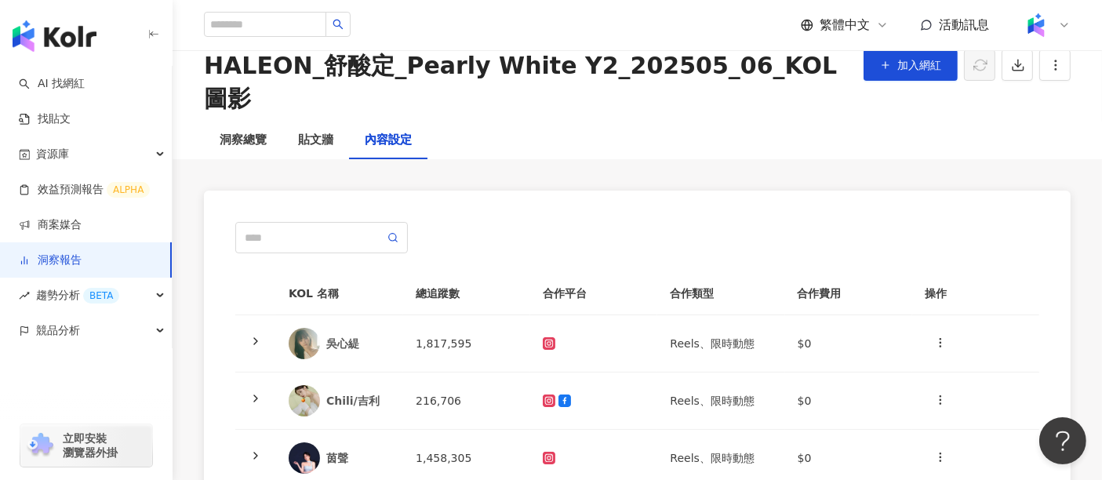
scroll to position [174, 0]
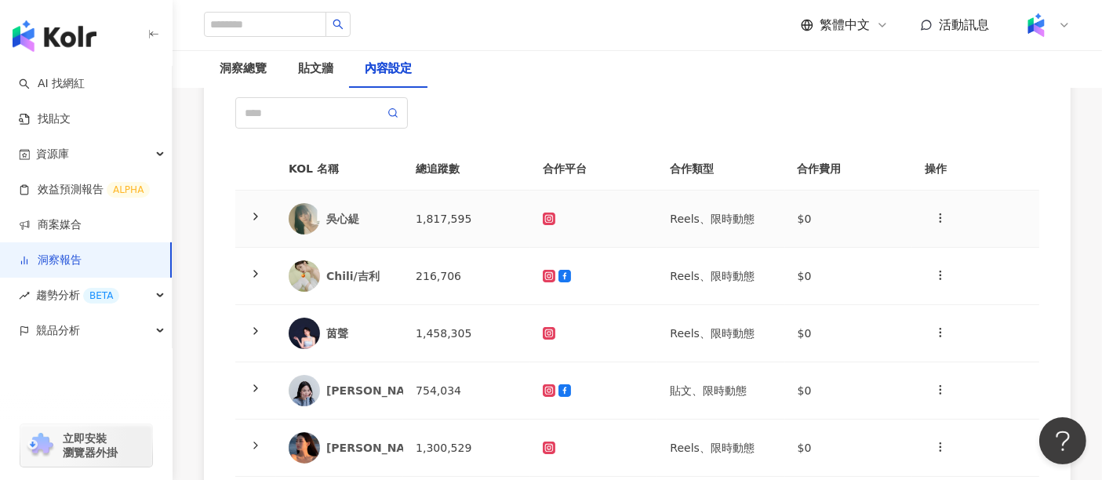
click at [250, 210] on icon at bounding box center [256, 216] width 13 height 13
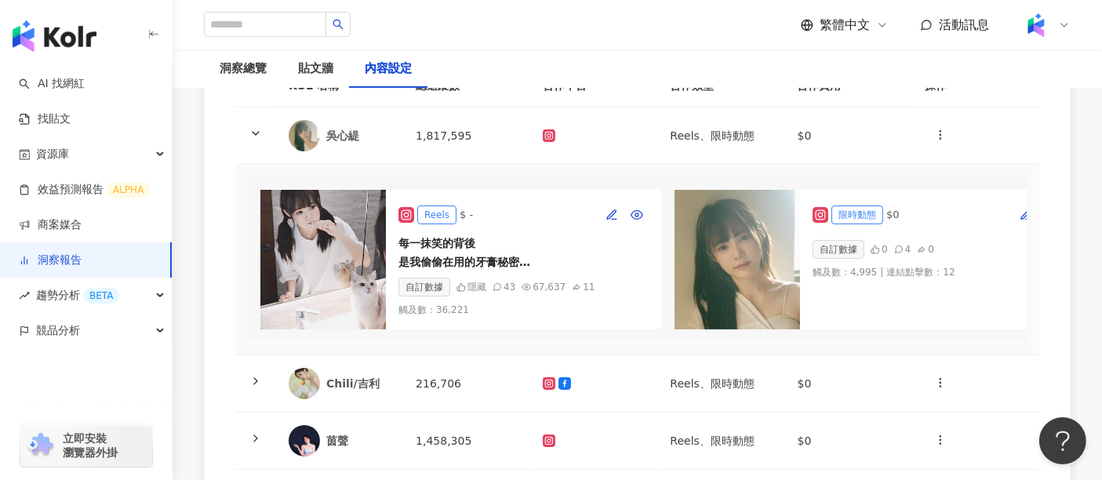
scroll to position [348, 0]
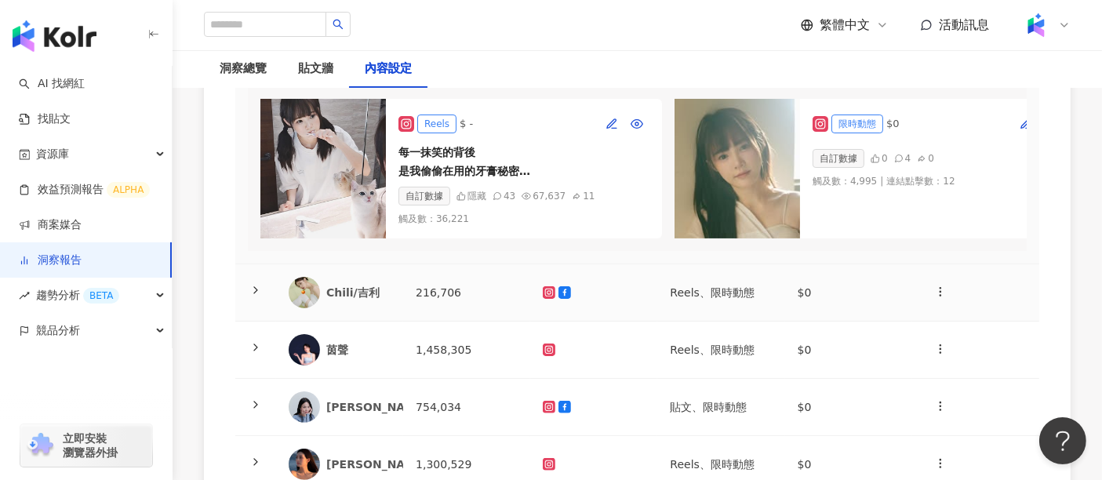
click at [251, 284] on icon at bounding box center [256, 290] width 13 height 13
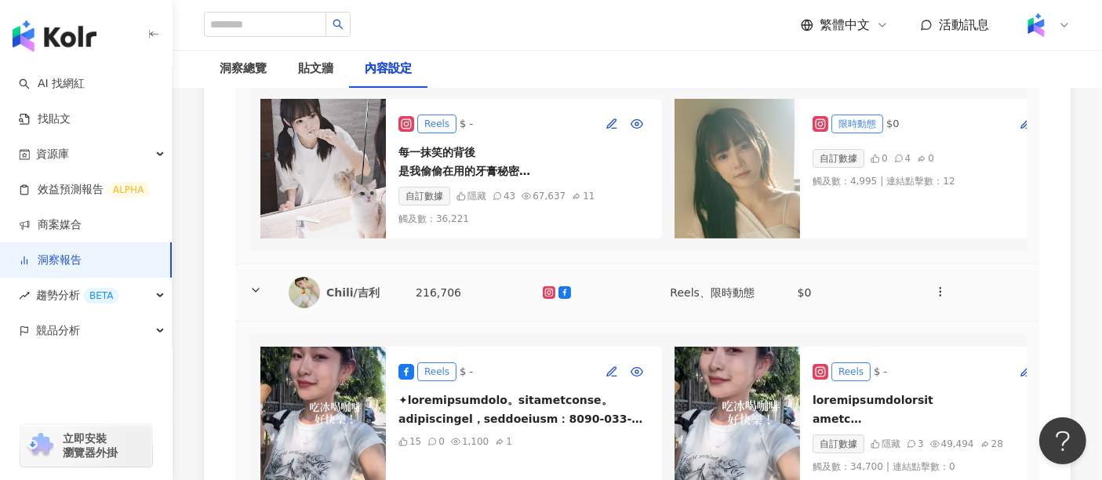
click at [263, 264] on td at bounding box center [255, 292] width 41 height 57
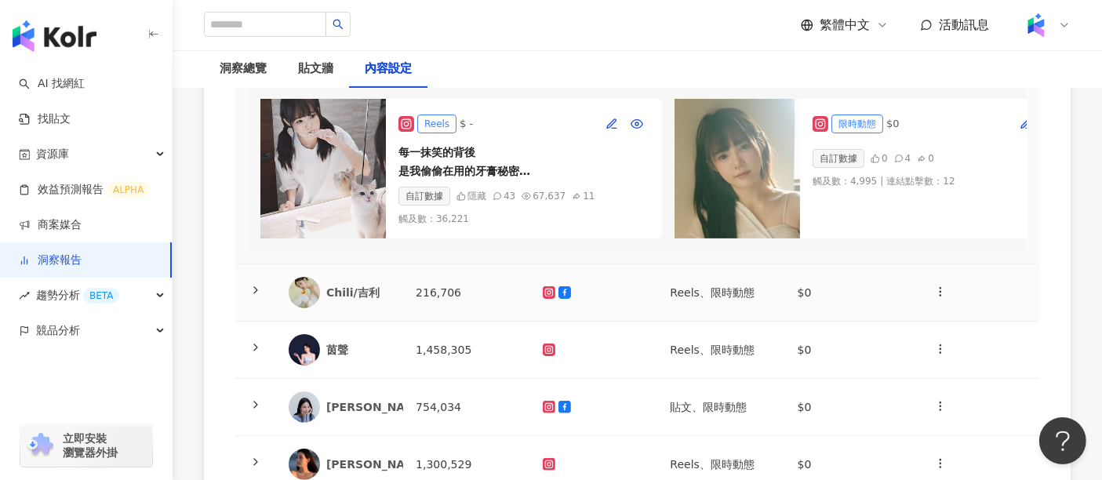
click at [262, 284] on div at bounding box center [256, 292] width 16 height 17
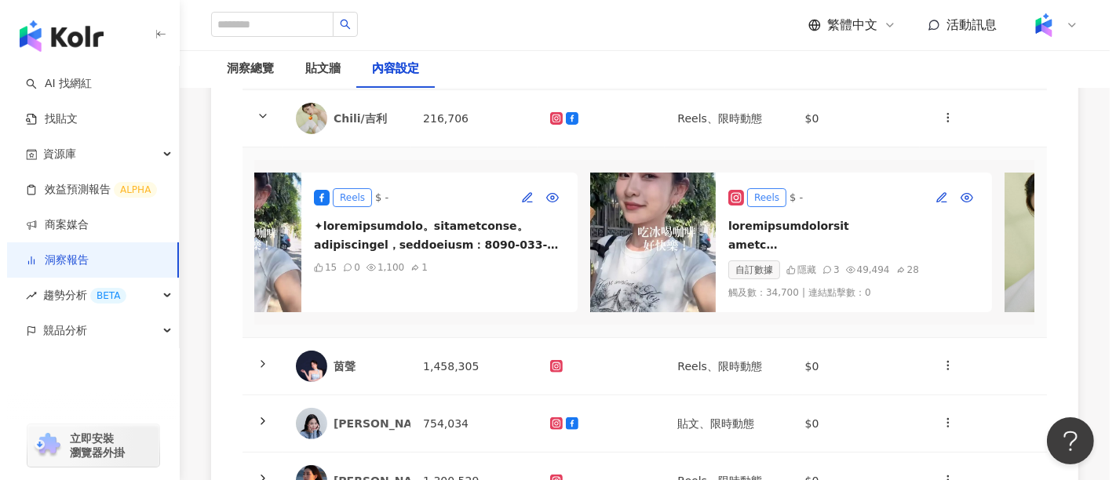
scroll to position [0, 122]
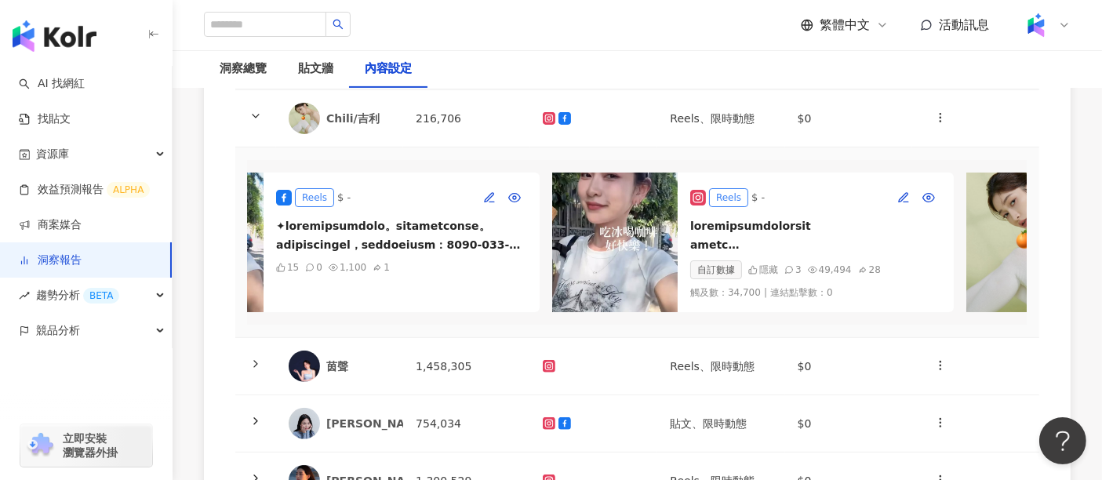
click at [648, 174] on img at bounding box center [615, 243] width 126 height 140
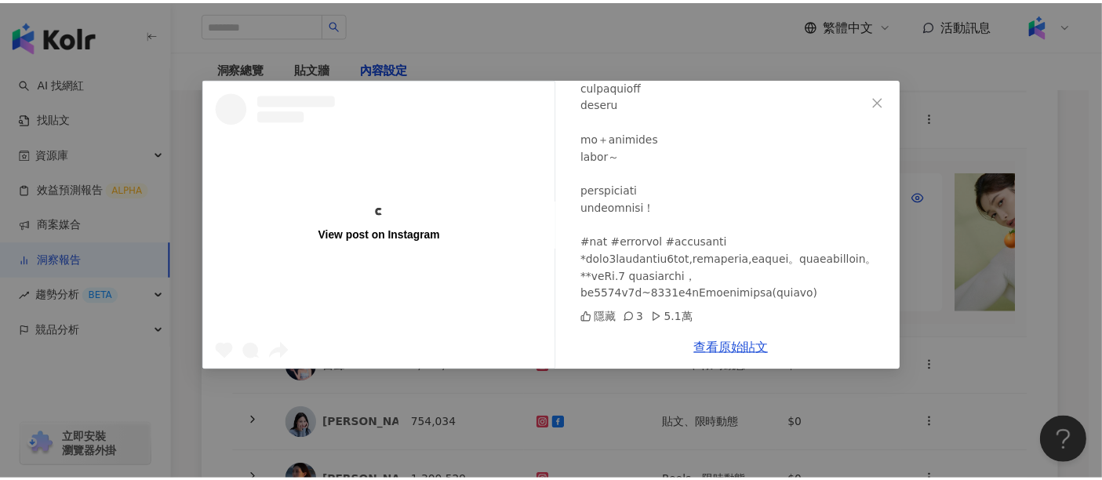
scroll to position [168, 0]
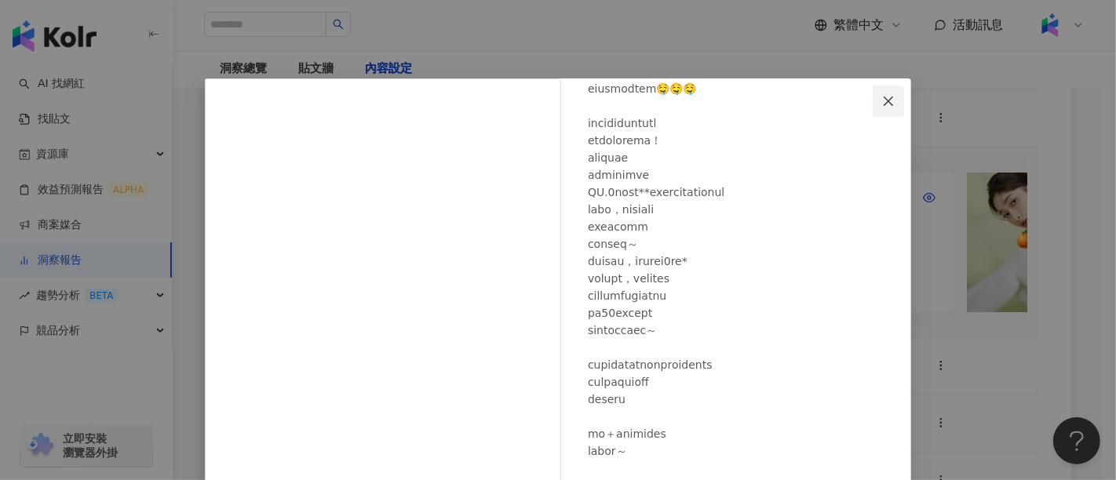
click at [882, 105] on icon "close" at bounding box center [888, 101] width 13 height 13
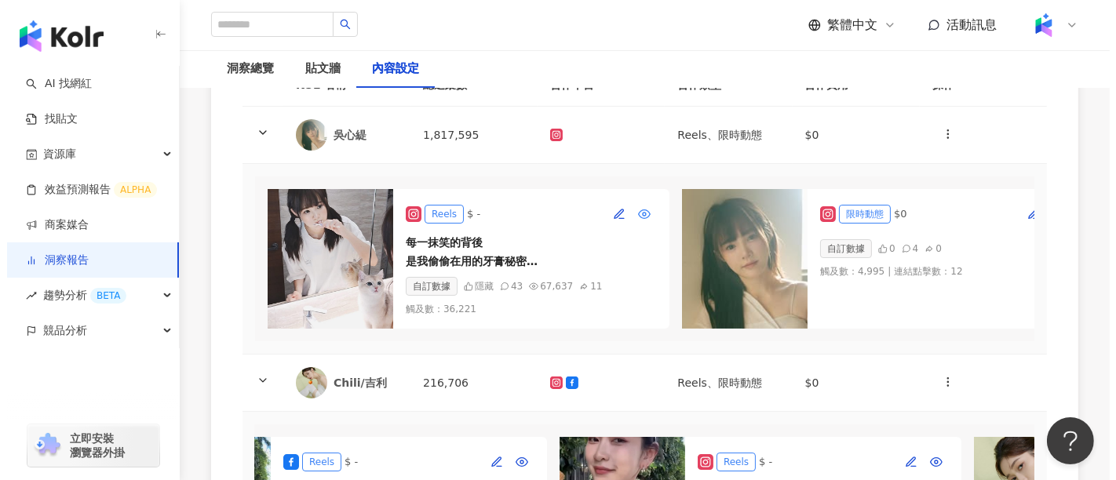
scroll to position [261, 0]
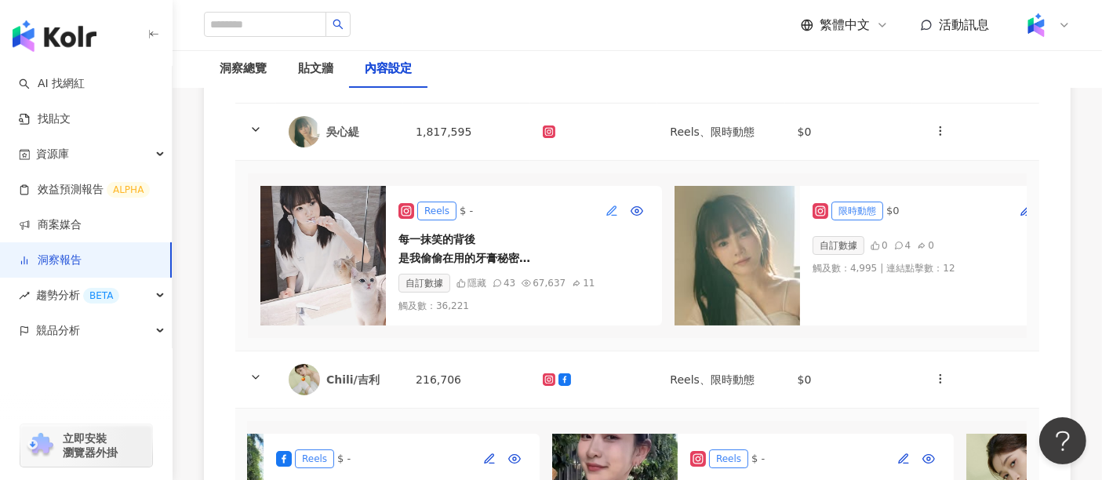
click at [615, 205] on span "button" at bounding box center [612, 211] width 13 height 13
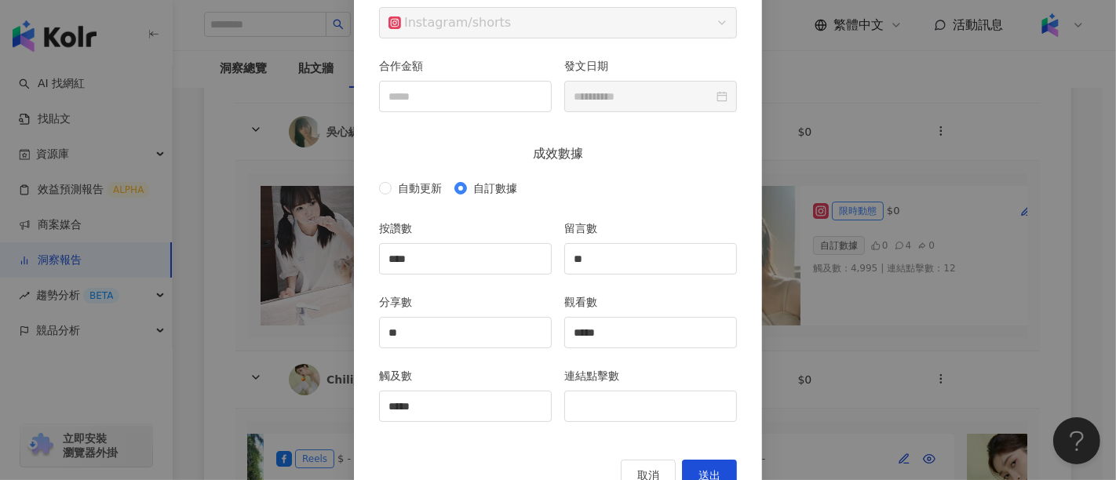
scroll to position [213, 0]
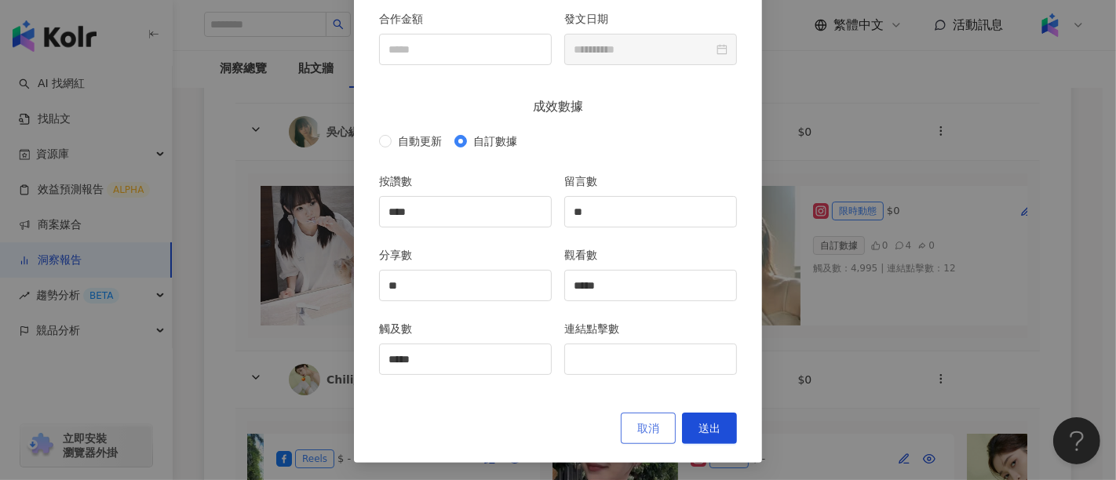
click at [648, 428] on span "取消" at bounding box center [648, 428] width 22 height 13
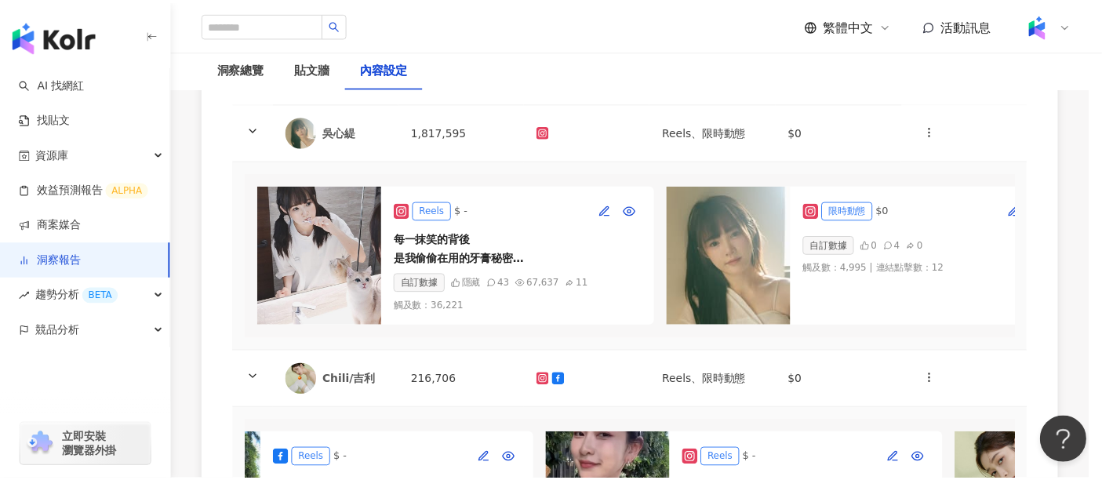
scroll to position [134, 0]
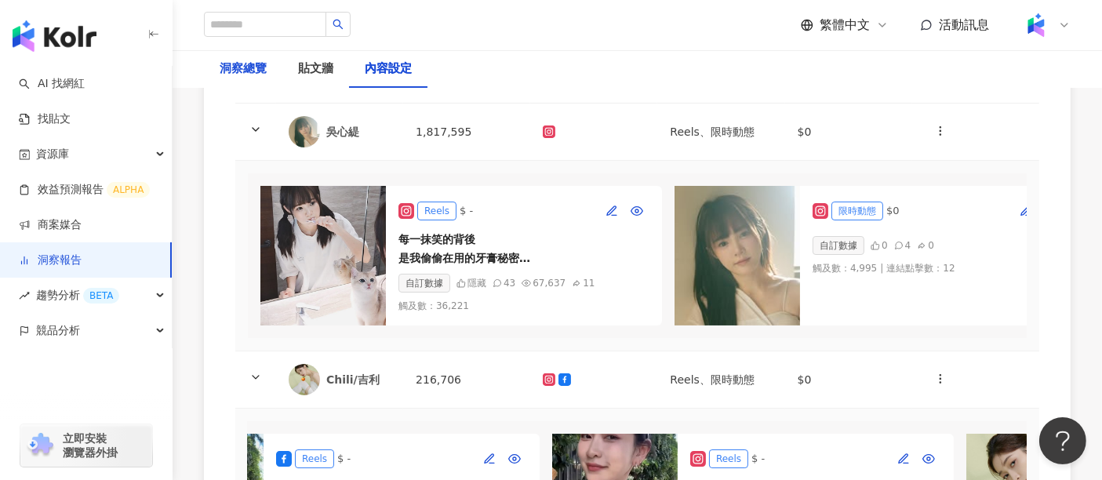
click at [253, 72] on div "洞察總覽" at bounding box center [243, 69] width 47 height 19
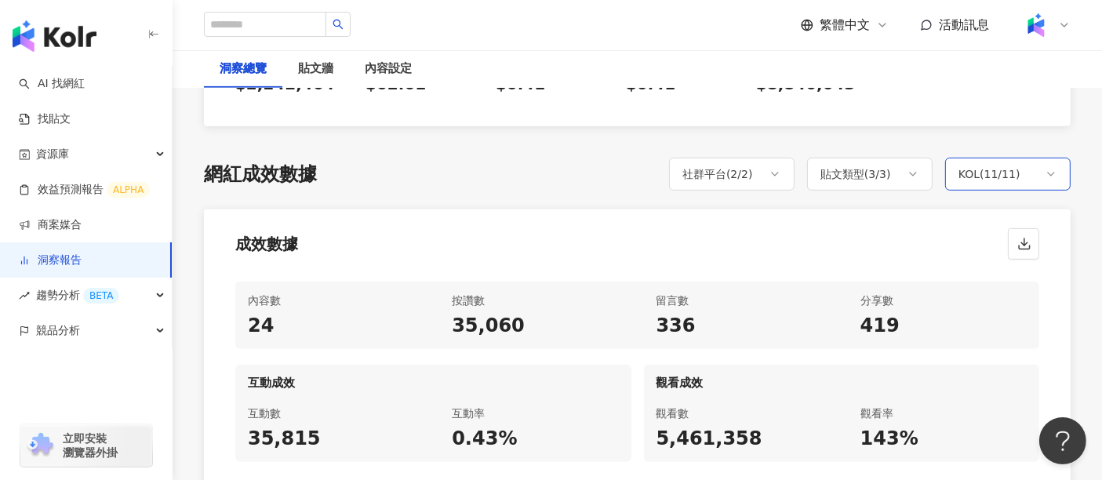
scroll to position [610, 0]
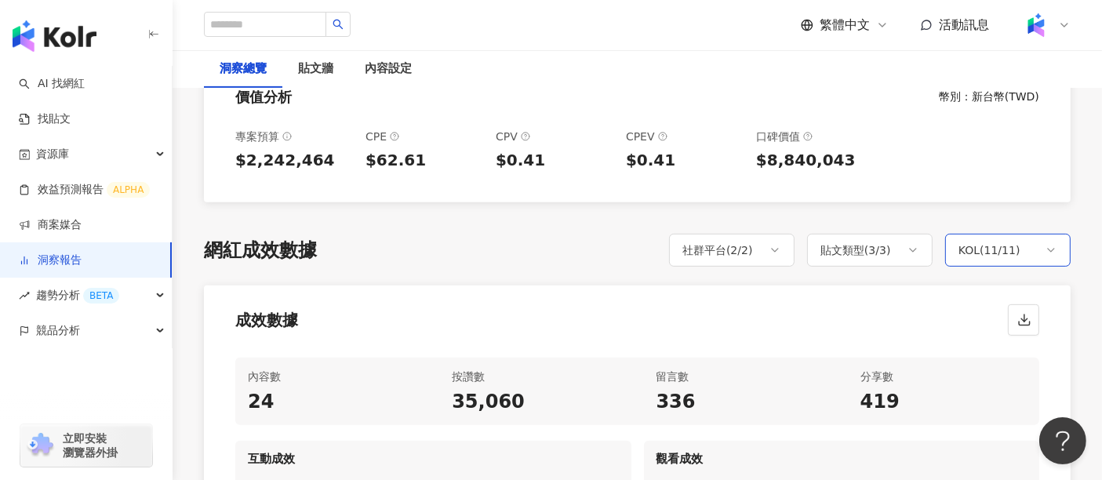
click at [1048, 244] on icon at bounding box center [1051, 250] width 13 height 13
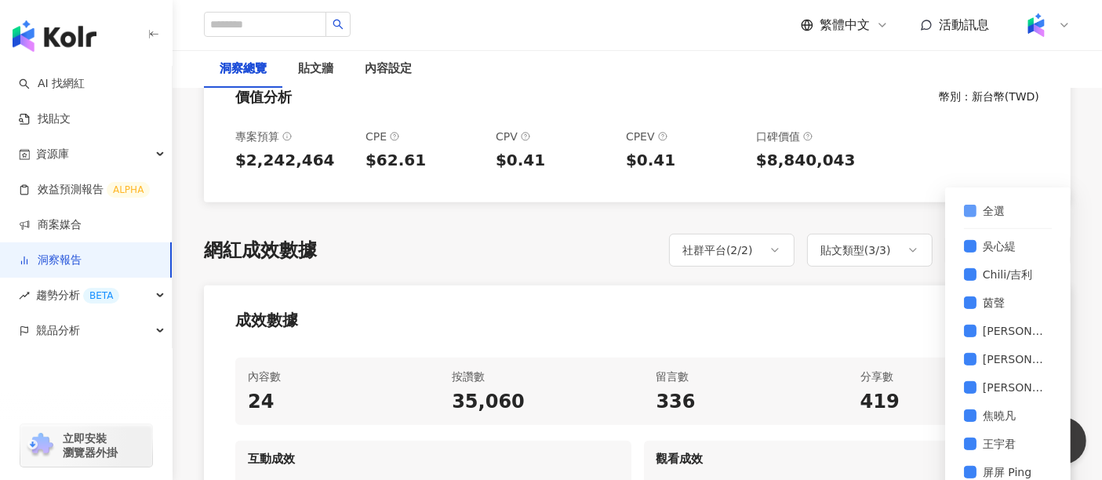
click at [990, 202] on span "全選" at bounding box center [994, 210] width 35 height 17
click at [989, 238] on span "吳心緹" at bounding box center [1000, 246] width 46 height 17
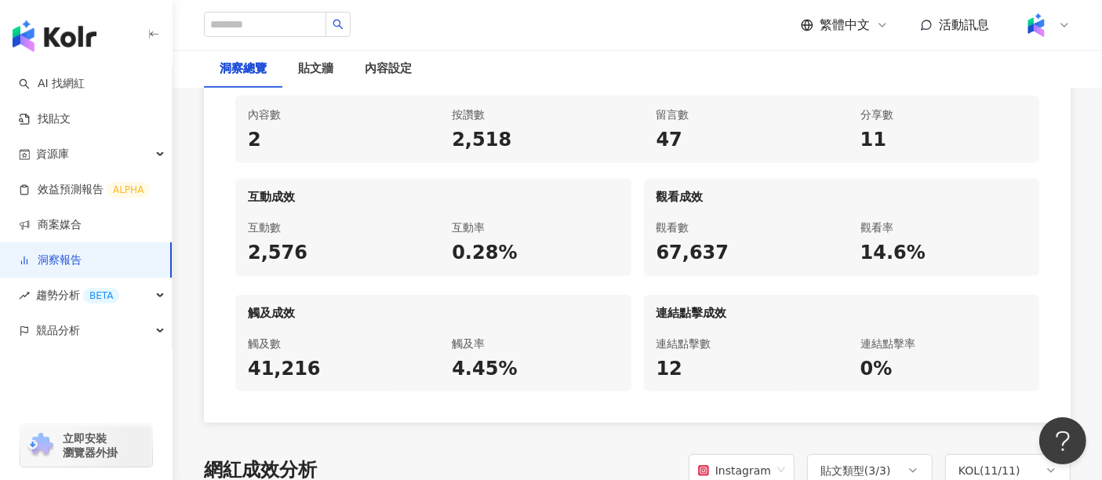
scroll to position [785, 0]
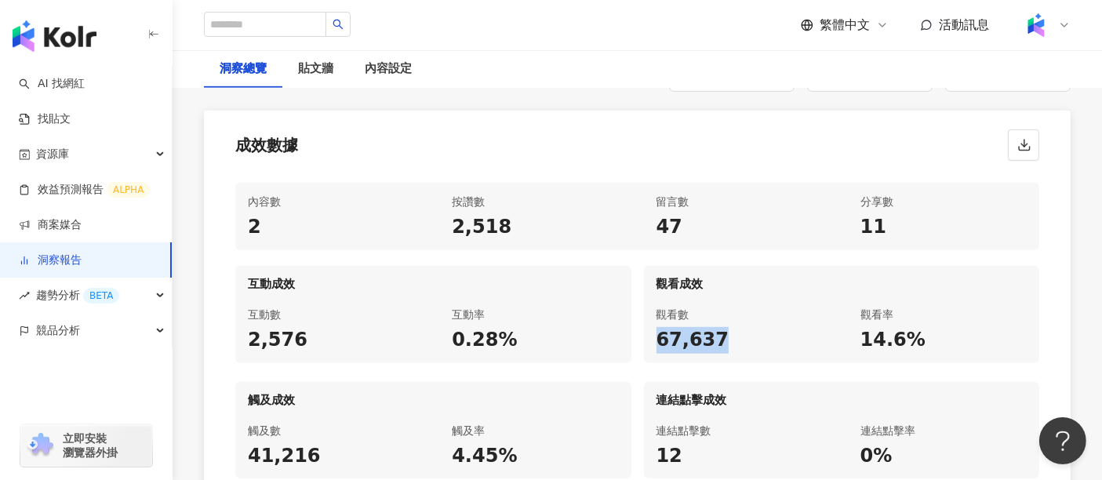
drag, startPoint x: 717, startPoint y: 301, endPoint x: 657, endPoint y: 315, distance: 61.9
click at [657, 327] on div "67,637" at bounding box center [740, 340] width 166 height 27
copy div "67,637"
click at [596, 111] on div "成效數據" at bounding box center [637, 141] width 867 height 60
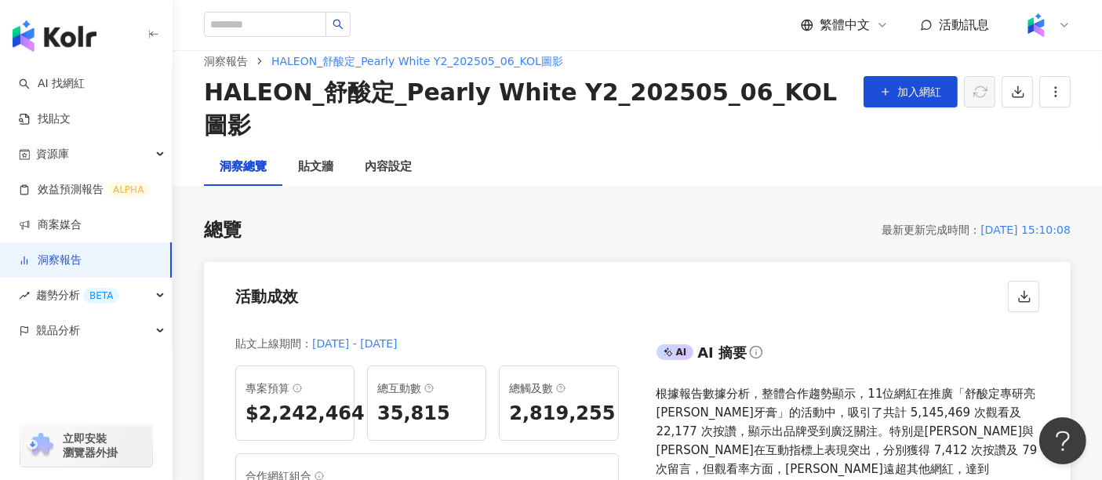
scroll to position [0, 0]
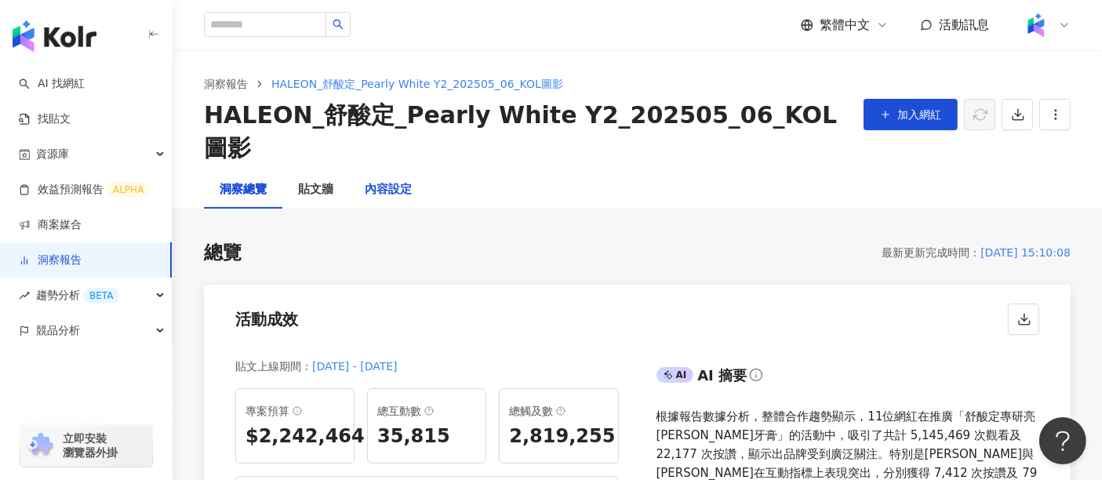
click at [373, 180] on div "內容設定" at bounding box center [388, 189] width 47 height 19
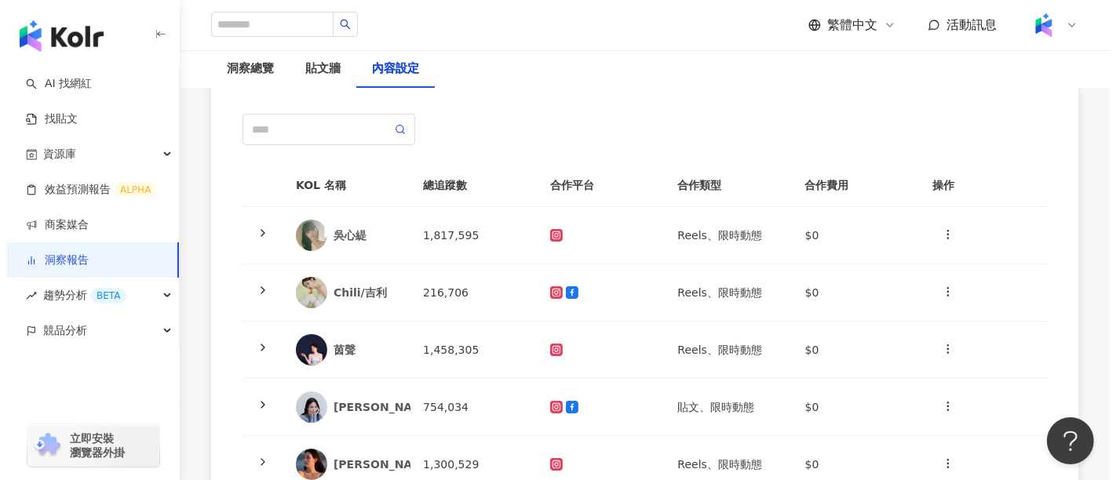
scroll to position [174, 0]
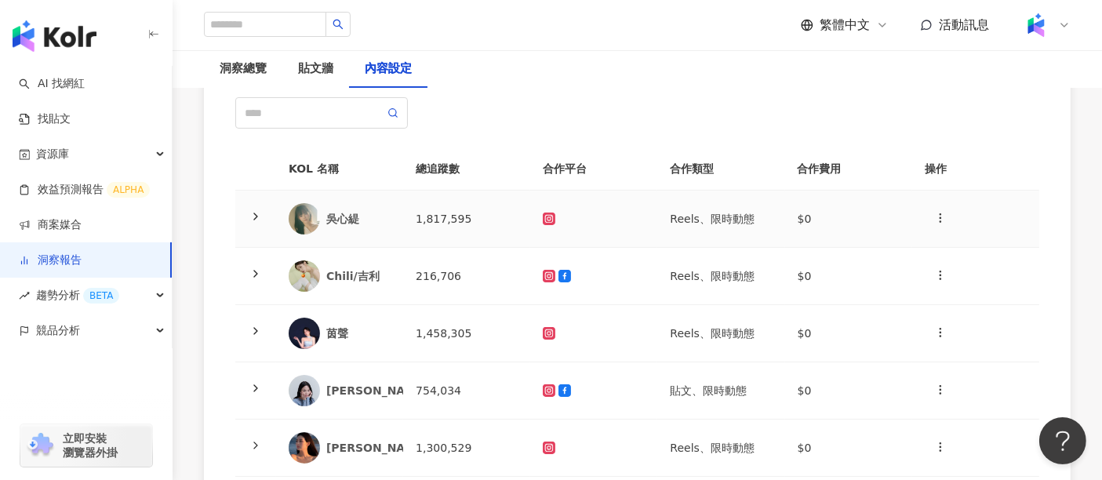
click at [261, 210] on icon at bounding box center [256, 216] width 13 height 13
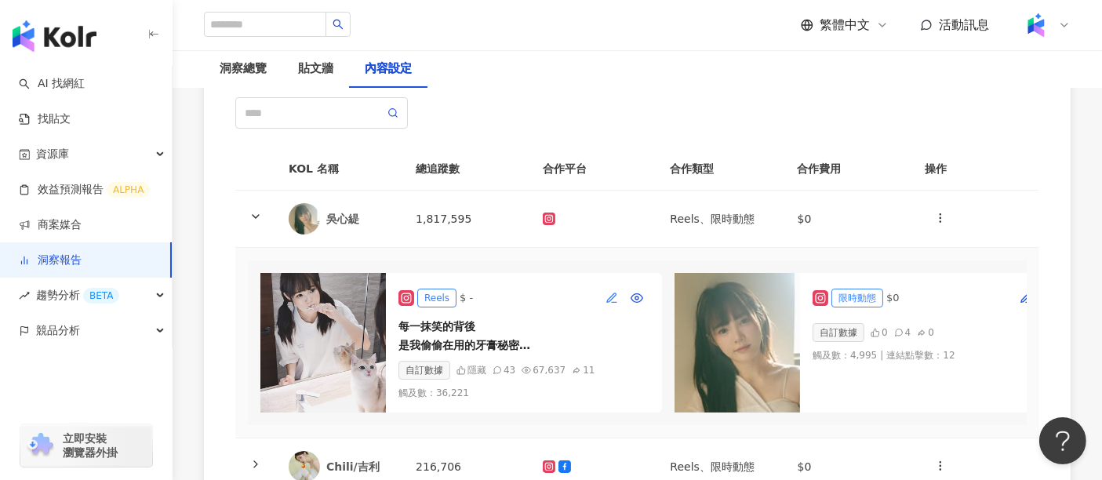
click at [607, 293] on icon "button" at bounding box center [611, 297] width 9 height 9
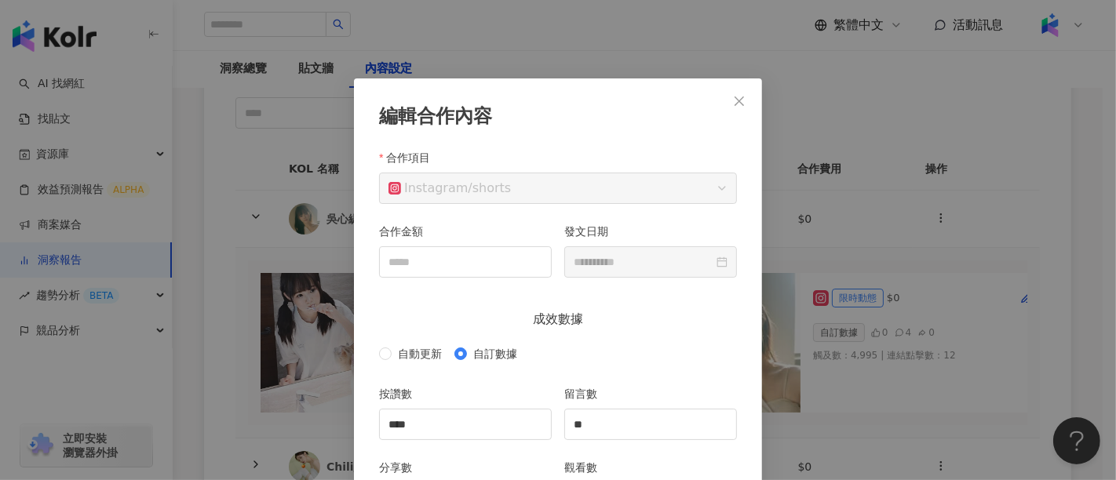
scroll to position [78, 0]
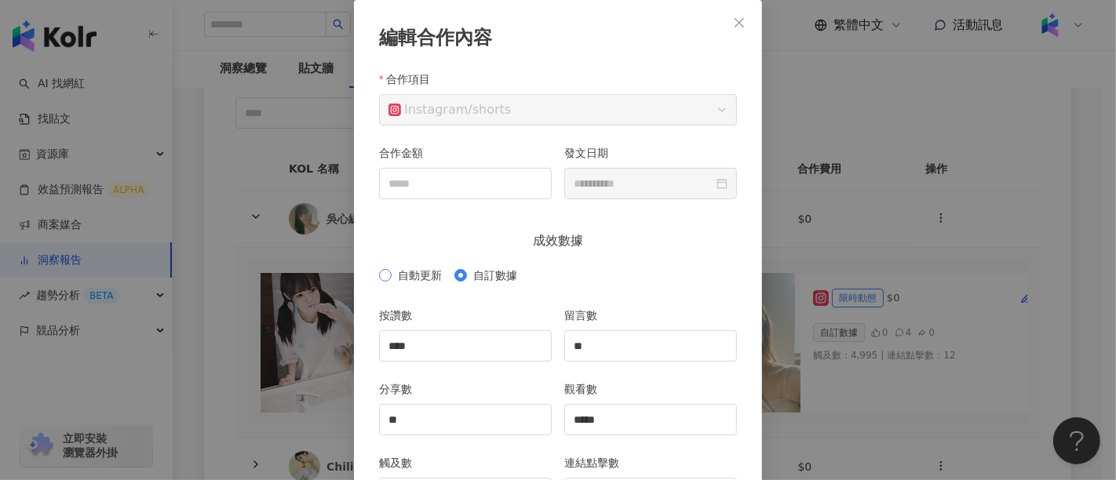
click at [402, 281] on span "自動更新" at bounding box center [420, 275] width 56 height 17
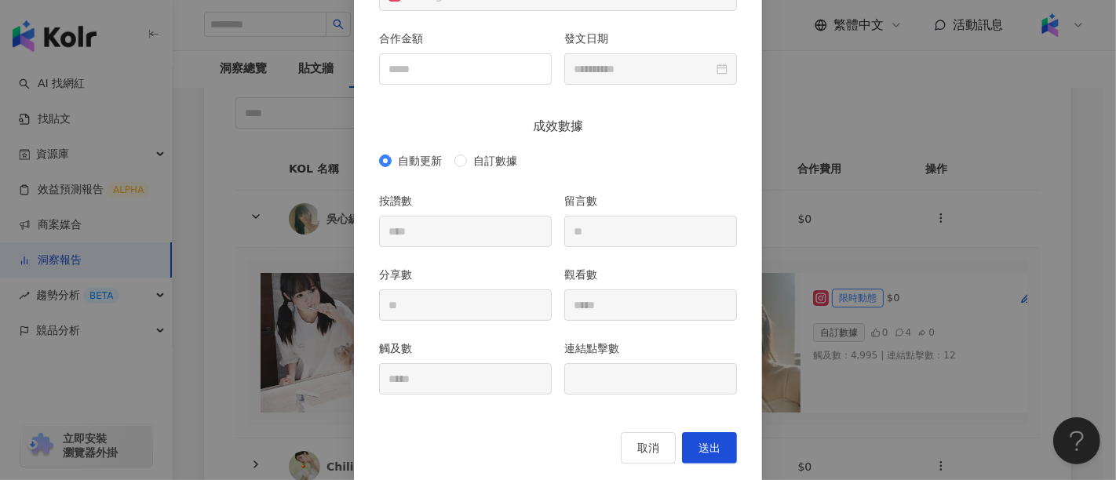
scroll to position [213, 0]
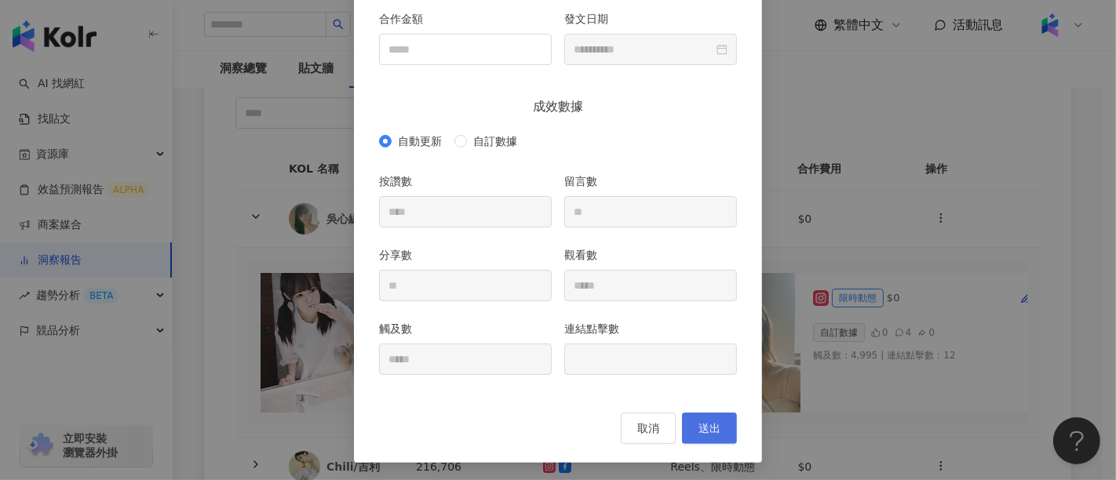
click at [711, 424] on span "送出" at bounding box center [709, 428] width 22 height 13
type input "*"
type input "**"
type input "*****"
type input "**********"
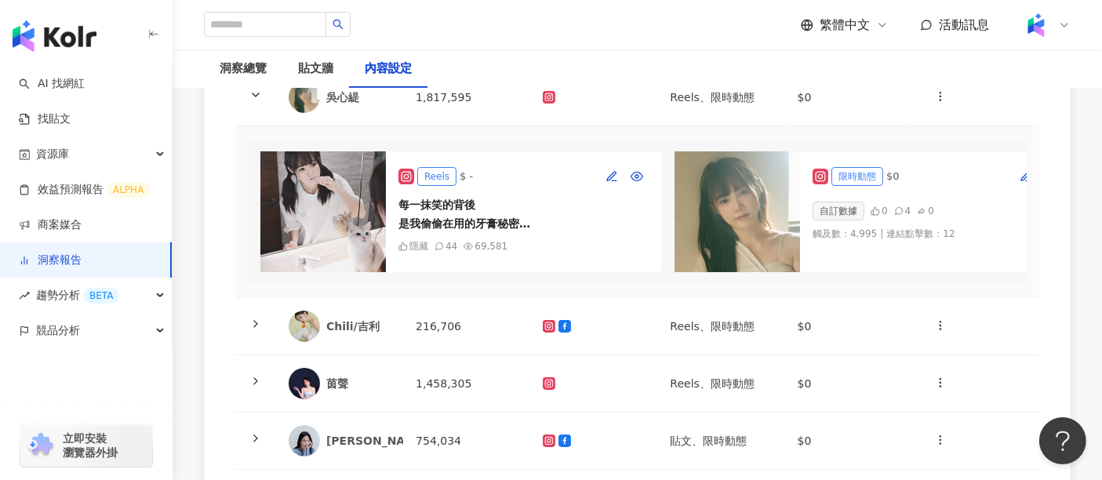
scroll to position [348, 0]
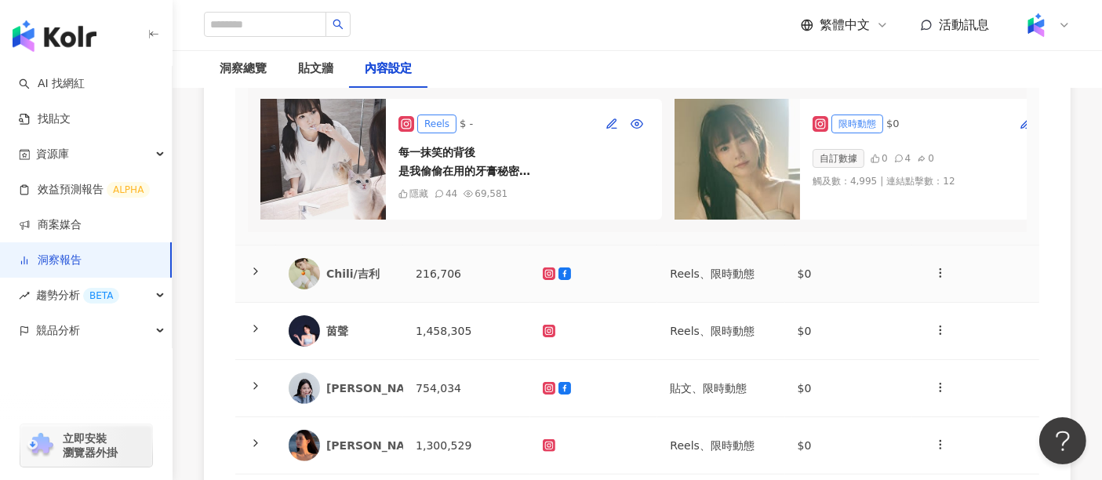
click at [253, 265] on icon at bounding box center [256, 271] width 13 height 13
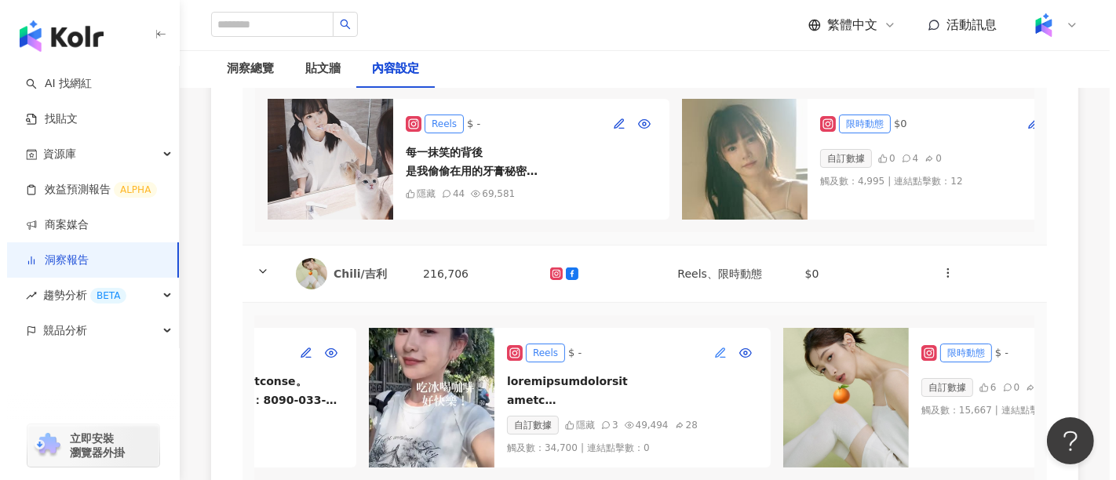
scroll to position [0, 314]
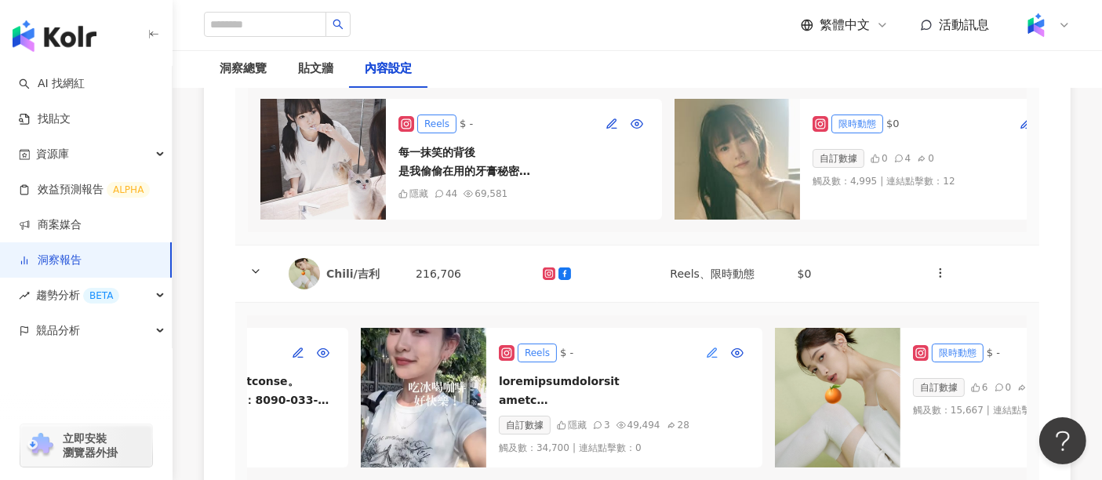
click at [712, 347] on icon "button" at bounding box center [712, 353] width 13 height 13
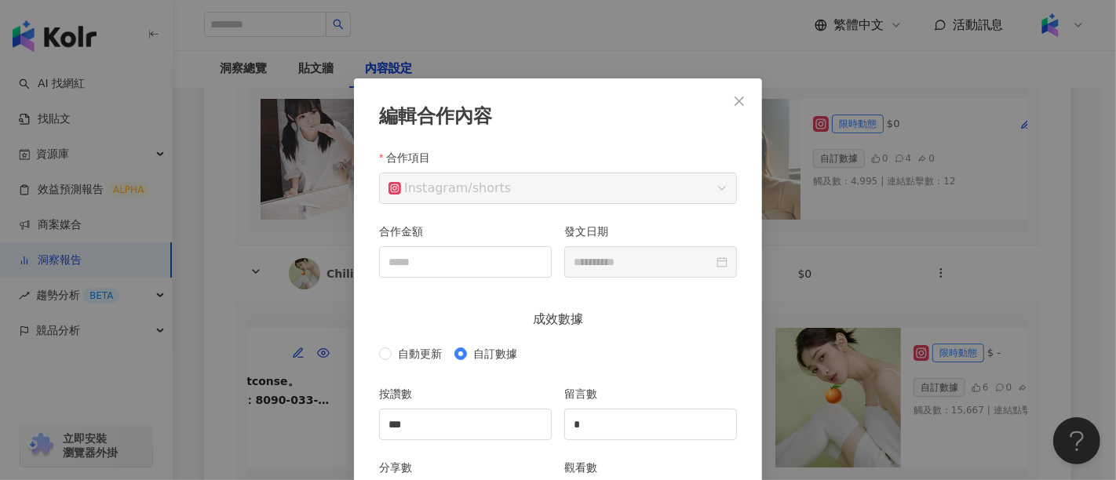
scroll to position [78, 0]
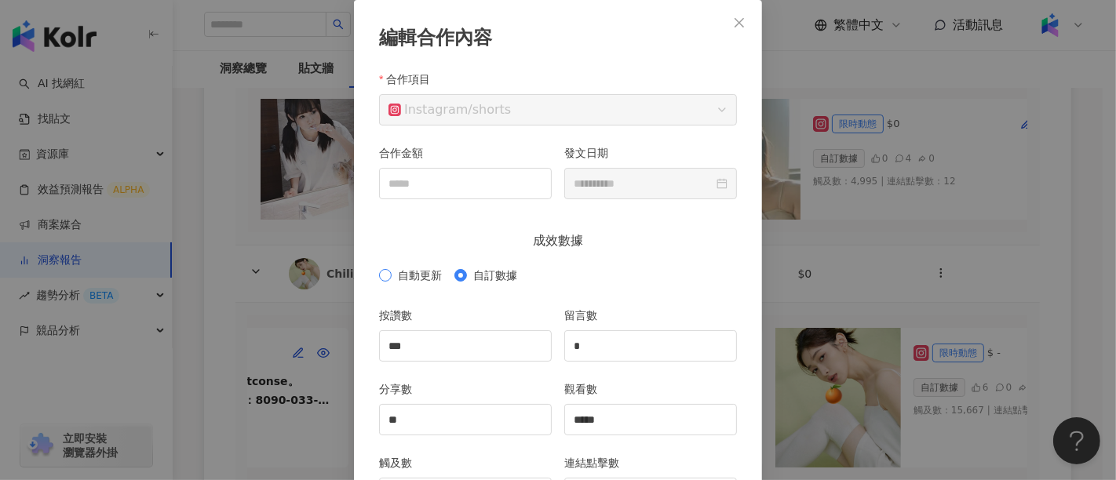
click at [392, 281] on span "自動更新" at bounding box center [420, 275] width 56 height 17
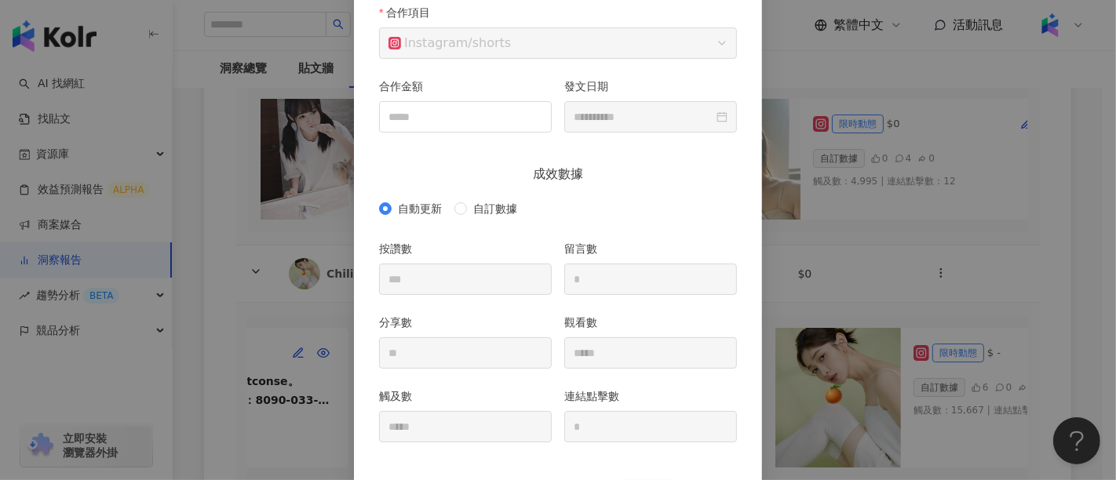
scroll to position [213, 0]
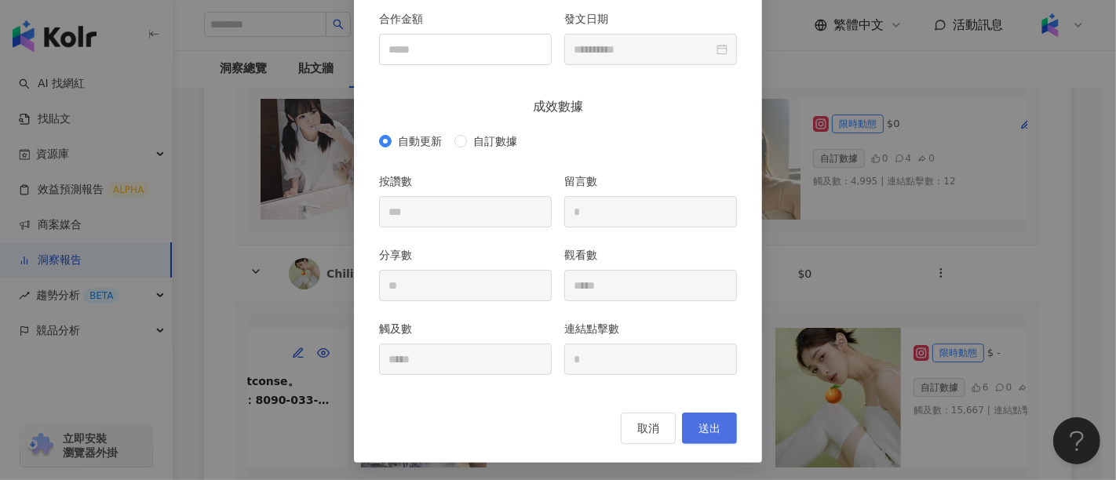
click at [710, 423] on span "送出" at bounding box center [709, 428] width 22 height 13
type input "*"
type input "*****"
type input "**********"
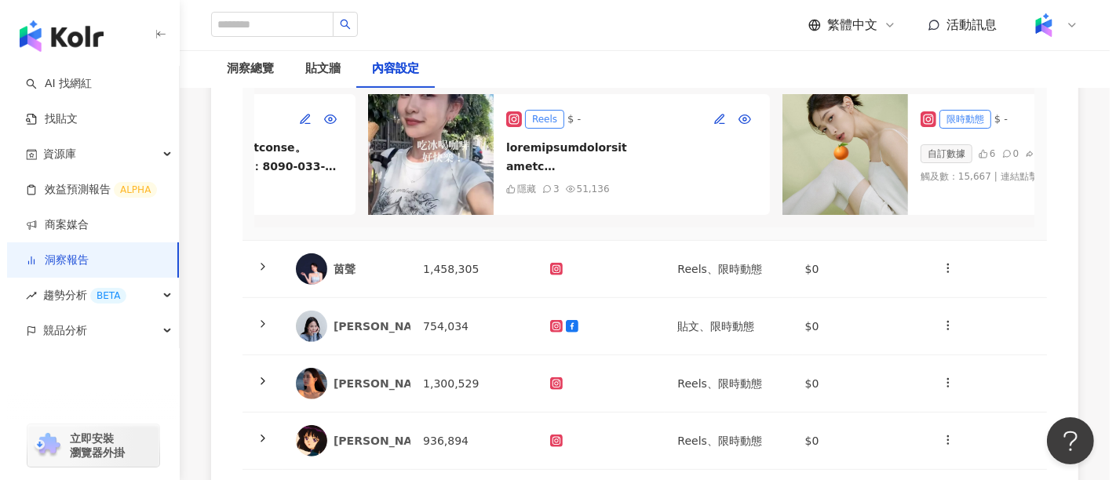
scroll to position [610, 0]
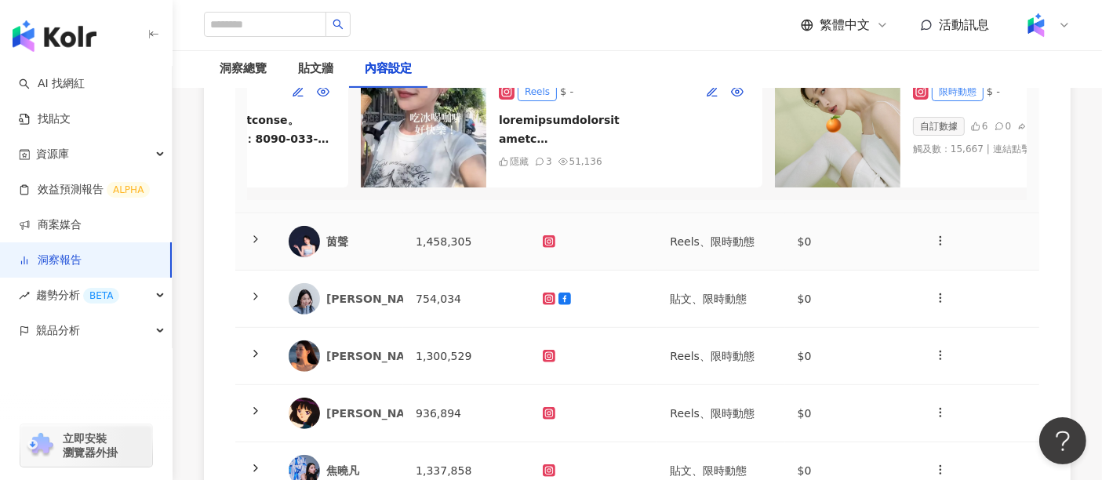
click at [254, 233] on icon at bounding box center [256, 239] width 13 height 13
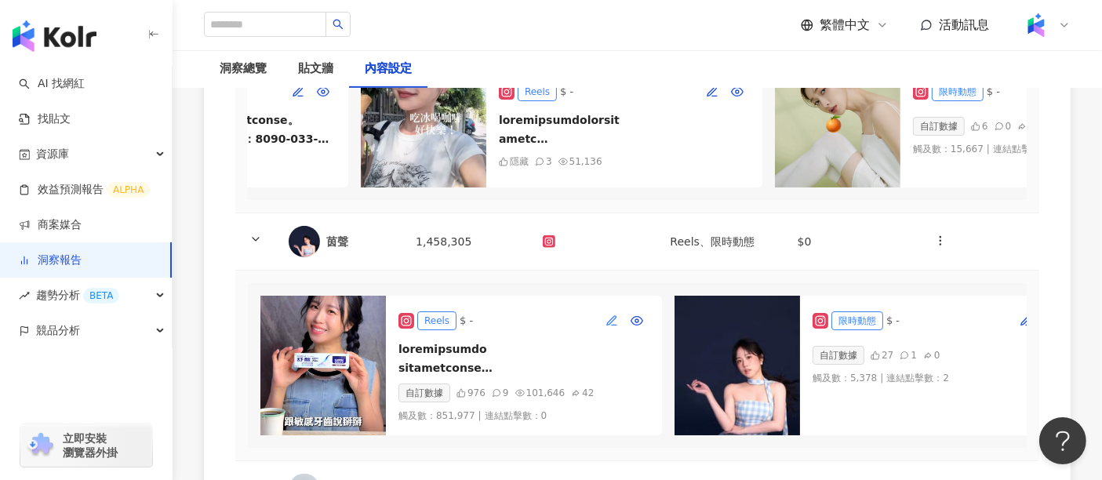
click at [608, 316] on icon "button" at bounding box center [611, 319] width 9 height 9
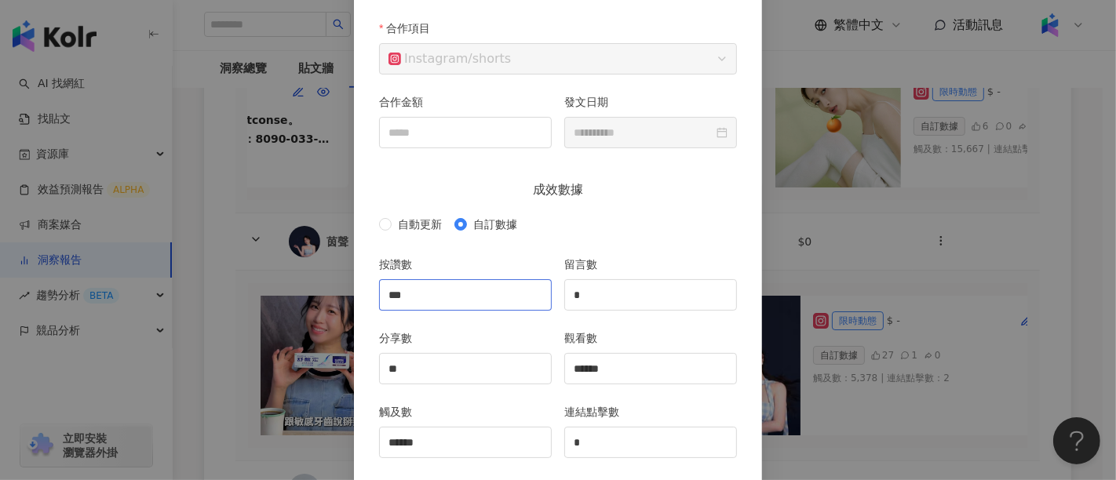
scroll to position [166, 0]
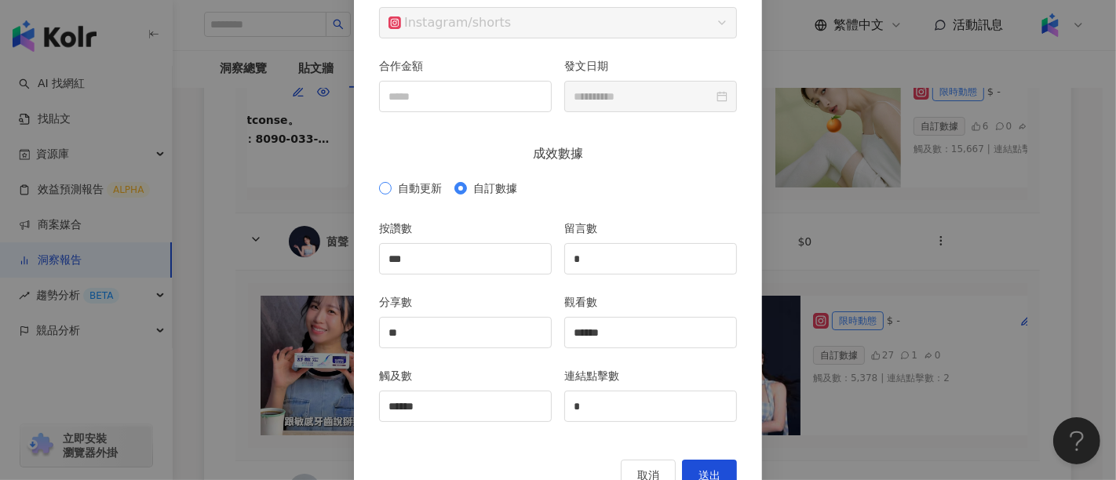
click at [408, 191] on span "自動更新" at bounding box center [420, 188] width 56 height 17
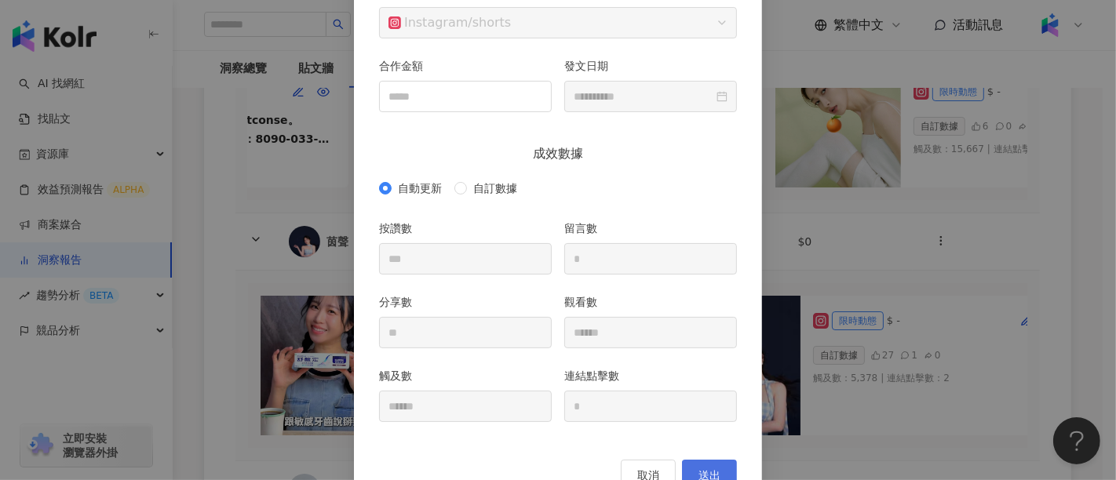
click at [701, 465] on button "送出" at bounding box center [709, 475] width 55 height 31
type input "****"
type input "**"
type input "******"
type input "**********"
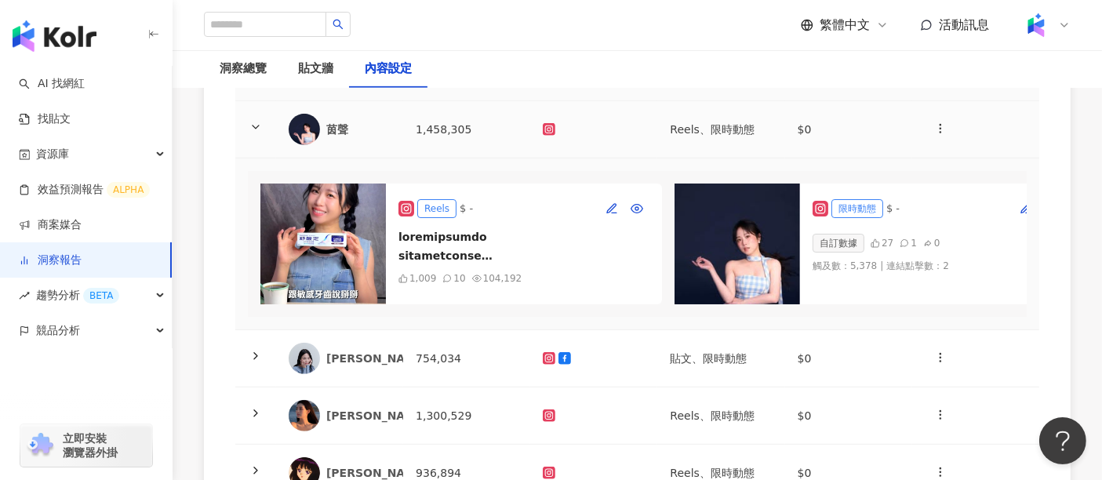
scroll to position [785, 0]
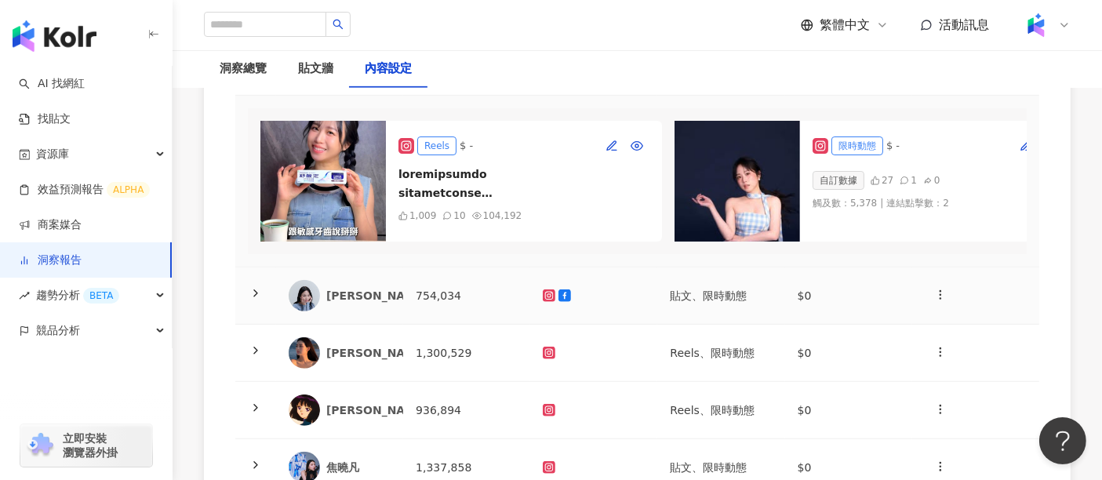
click at [260, 291] on icon at bounding box center [256, 293] width 13 height 13
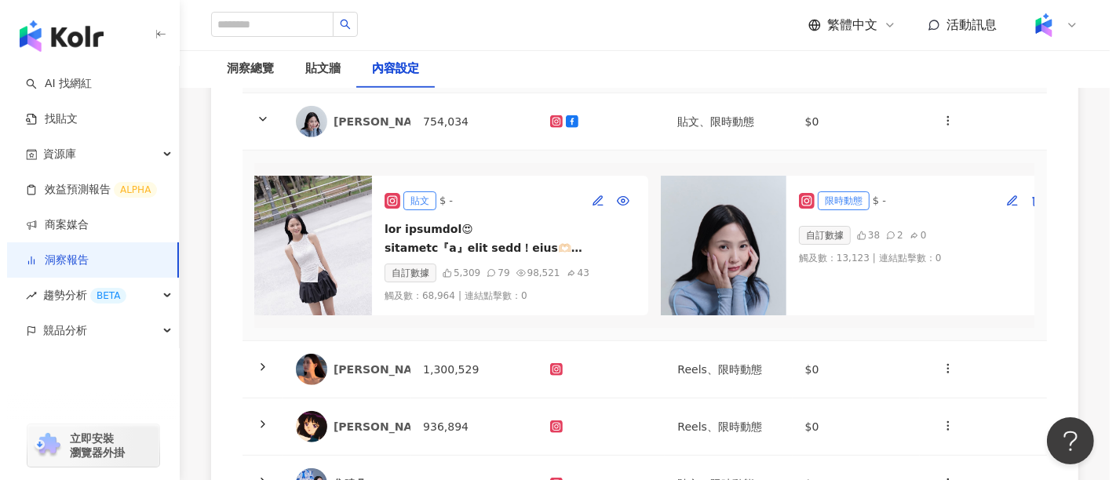
scroll to position [0, 443]
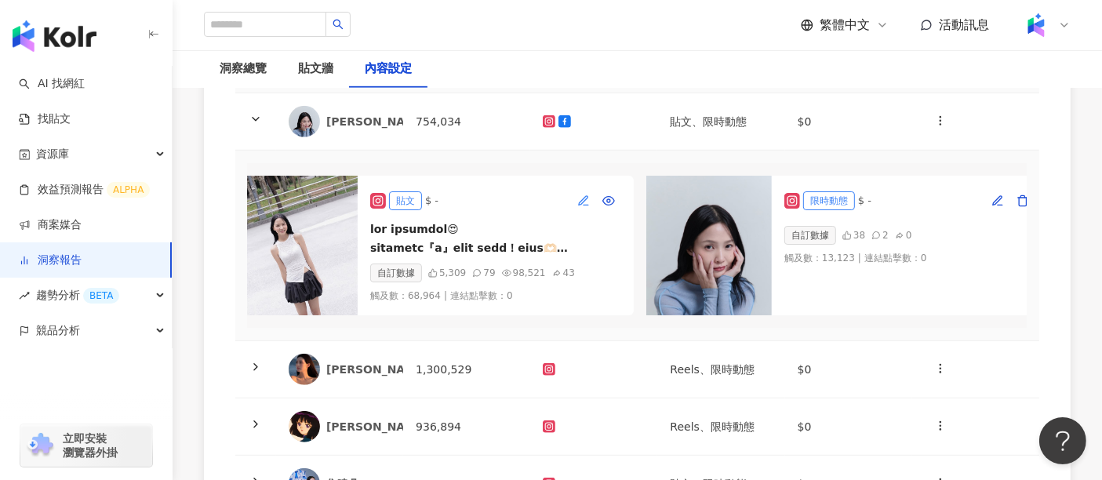
click at [582, 198] on span "button" at bounding box center [584, 201] width 13 height 13
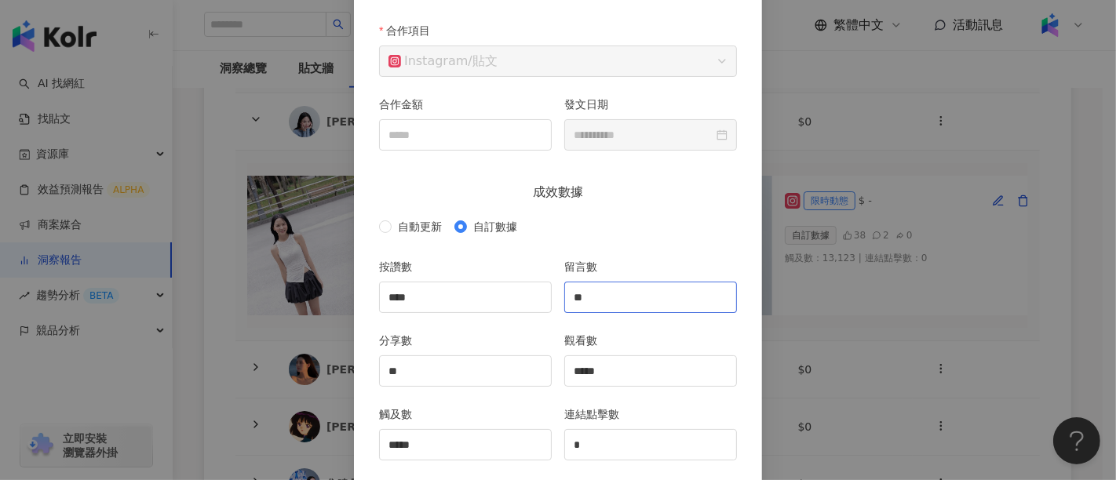
scroll to position [166, 0]
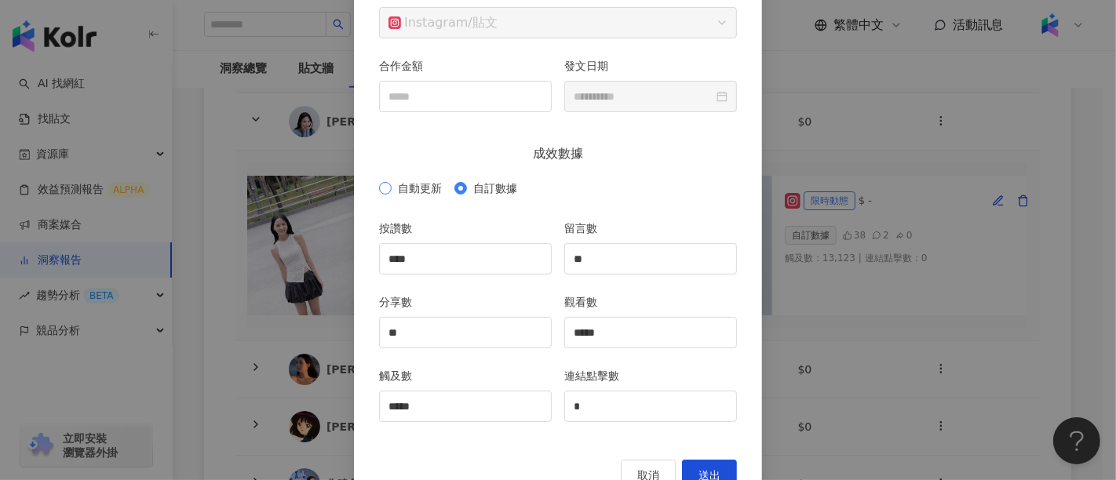
click at [410, 193] on span "自動更新" at bounding box center [420, 188] width 56 height 17
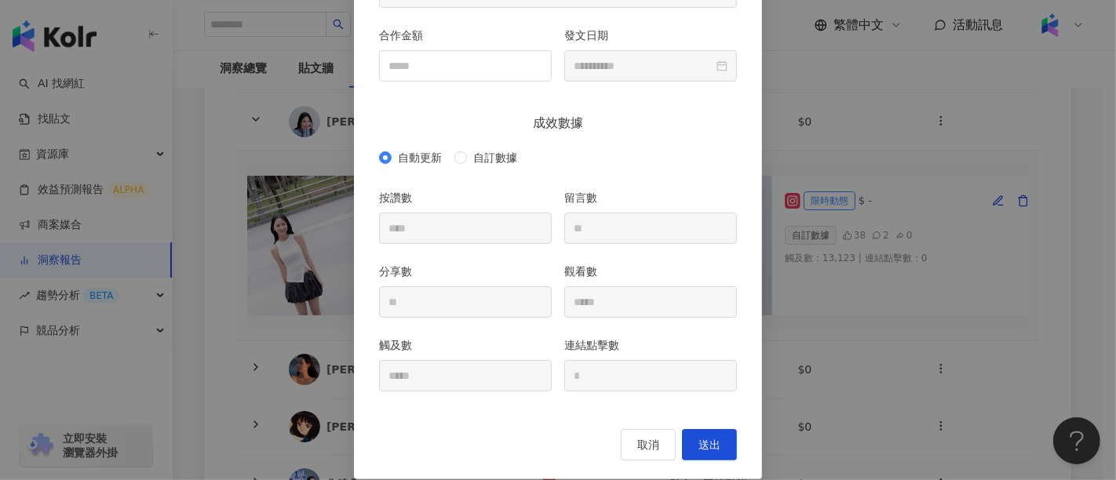
scroll to position [213, 0]
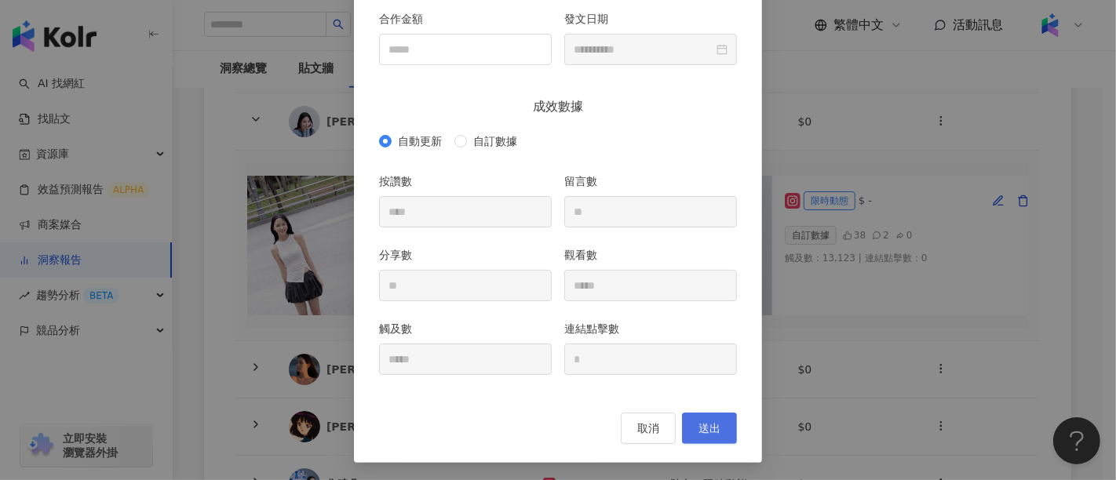
click at [717, 422] on button "送出" at bounding box center [709, 428] width 55 height 31
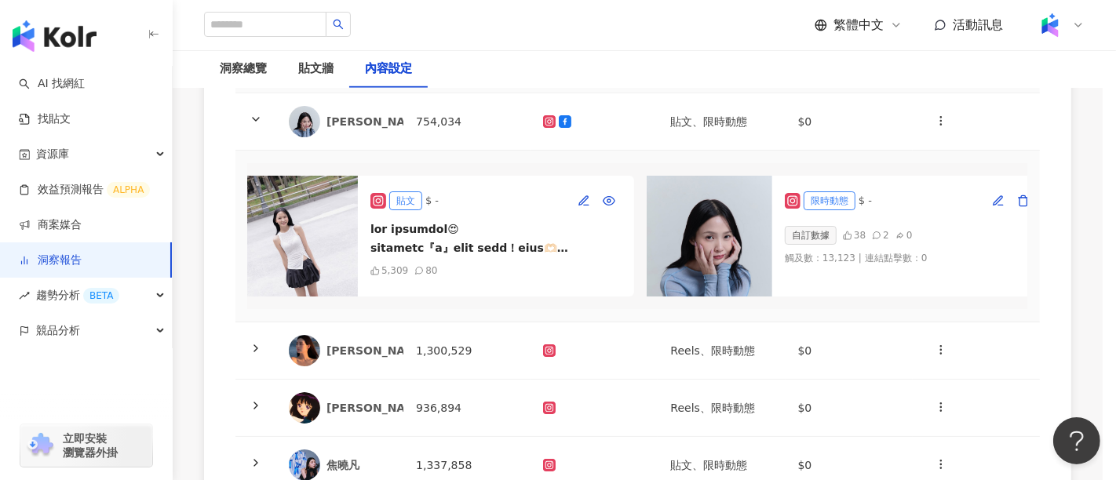
type input "**********"
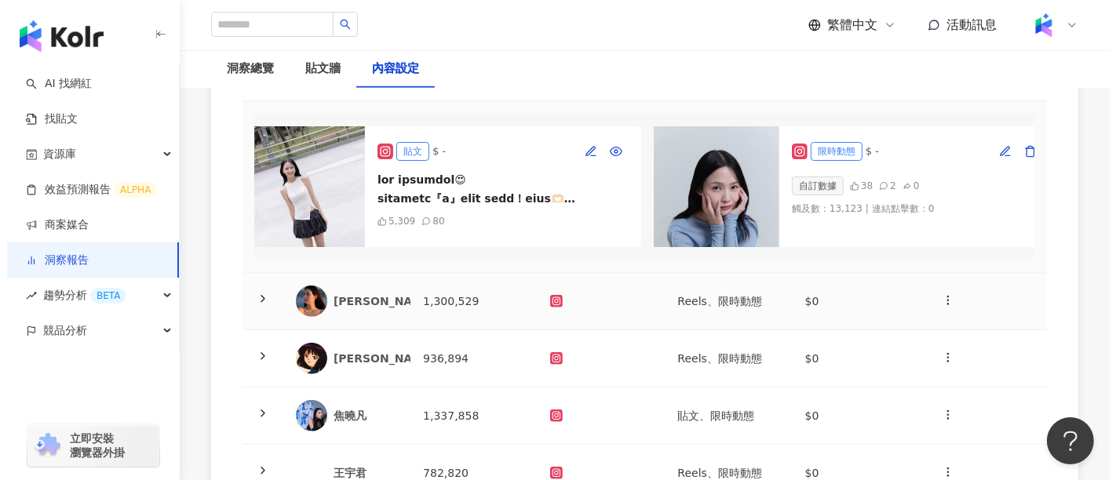
scroll to position [1046, 0]
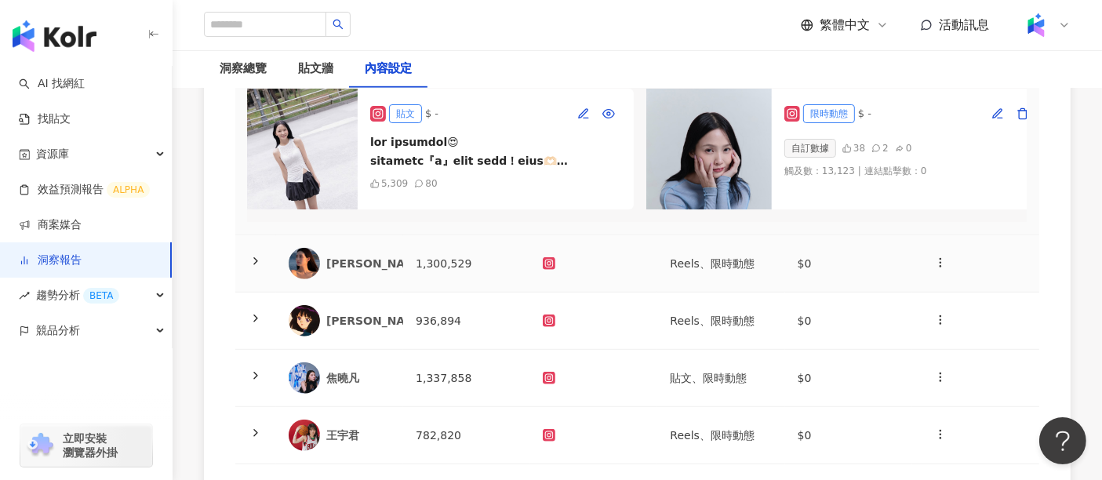
click at [254, 268] on icon at bounding box center [256, 261] width 13 height 13
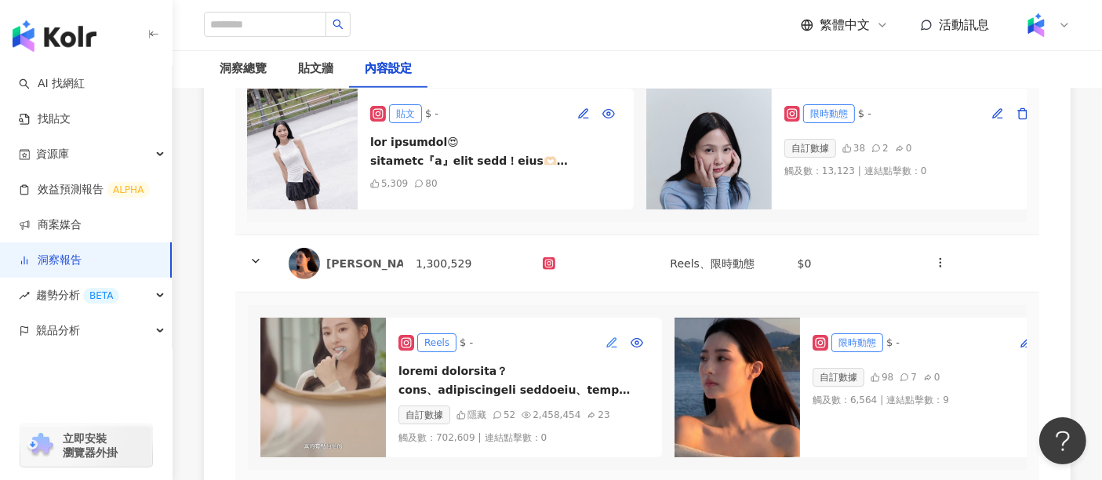
click at [614, 346] on icon "button" at bounding box center [611, 341] width 9 height 9
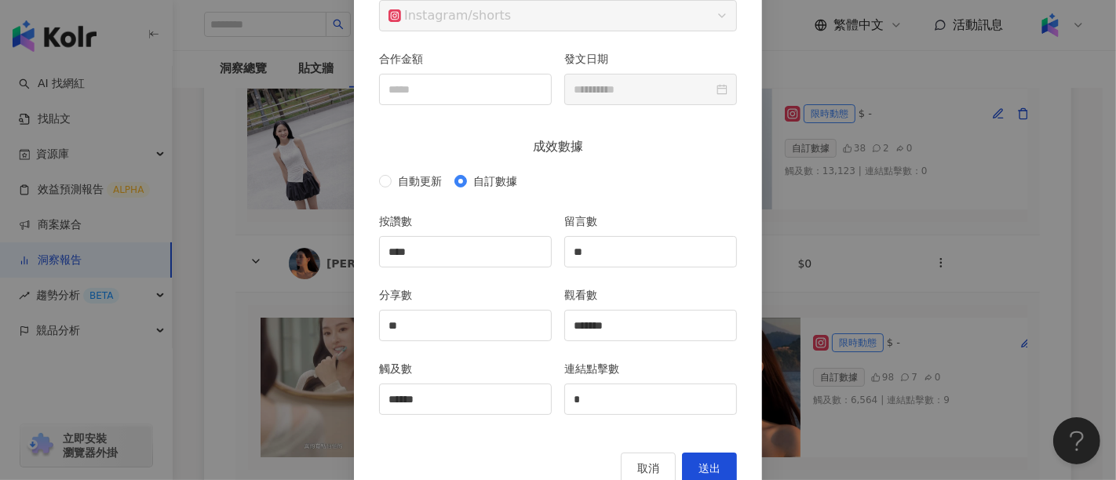
scroll to position [213, 0]
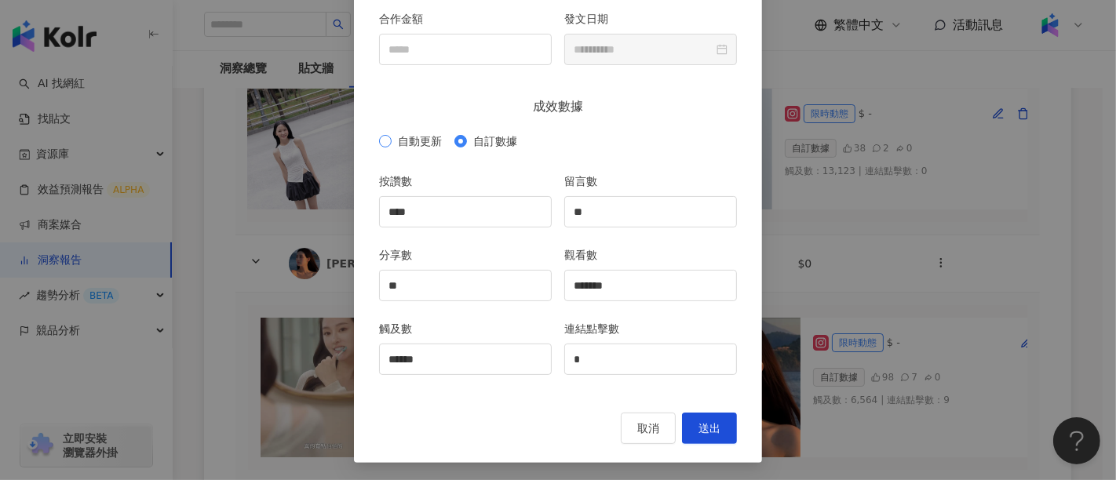
click at [392, 145] on span "自動更新" at bounding box center [420, 141] width 56 height 17
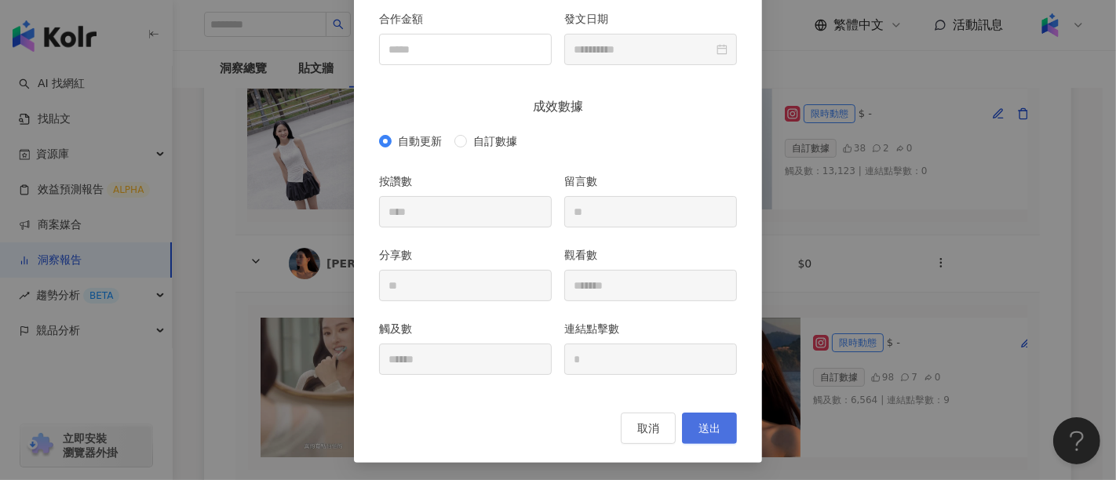
click at [708, 422] on span "送出" at bounding box center [709, 428] width 22 height 13
type input "*"
type input "**"
type input "*******"
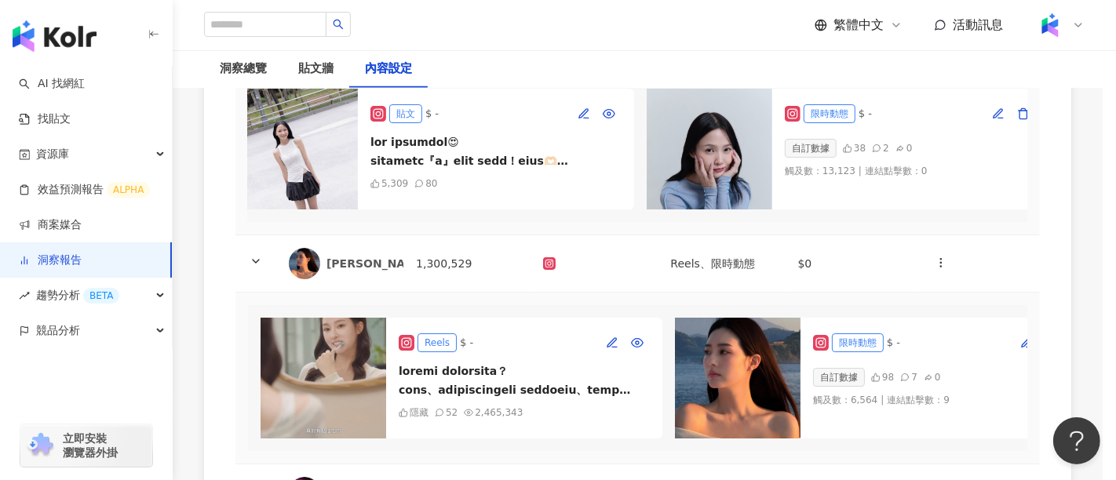
type input "**********"
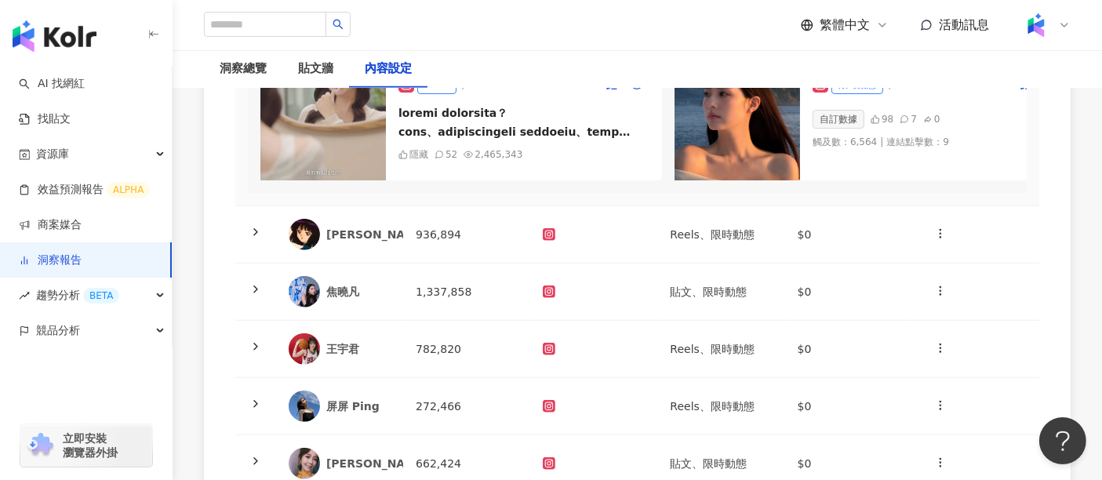
scroll to position [1307, 0]
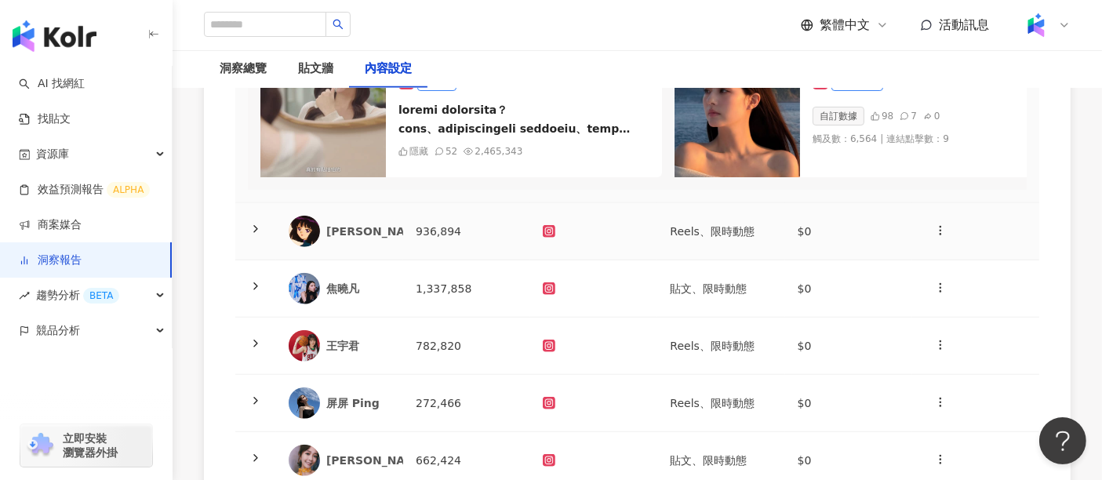
click at [253, 235] on icon at bounding box center [256, 229] width 13 height 13
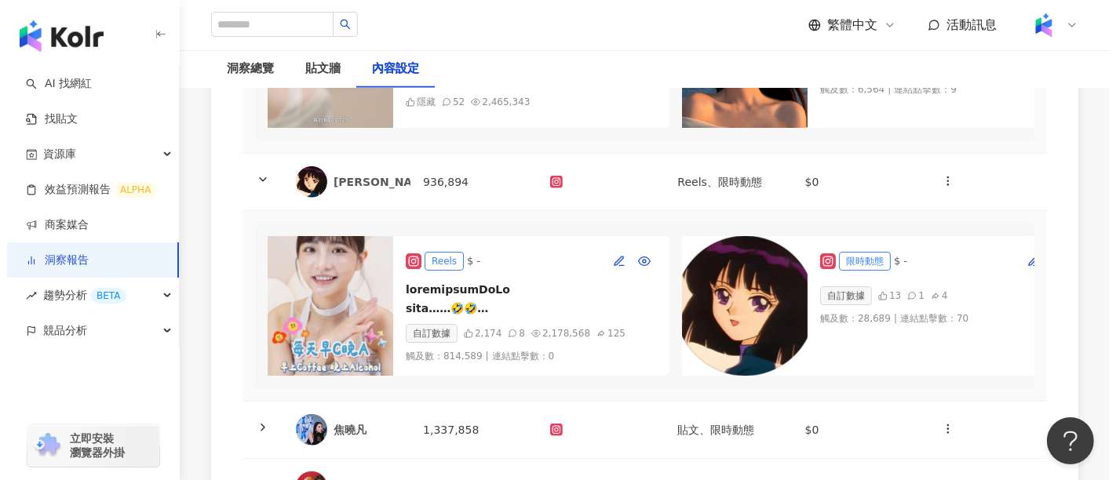
scroll to position [1394, 0]
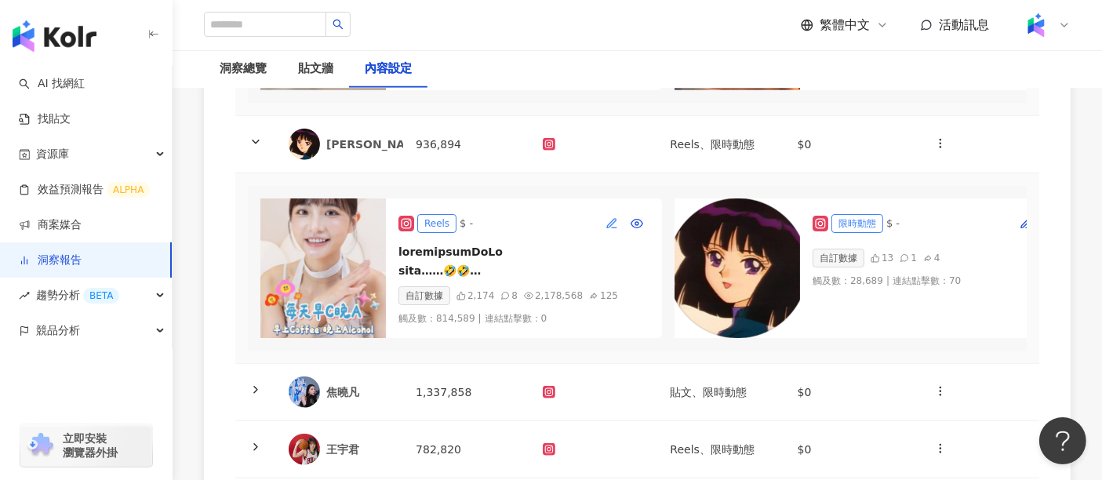
click at [604, 236] on button "button" at bounding box center [611, 223] width 25 height 25
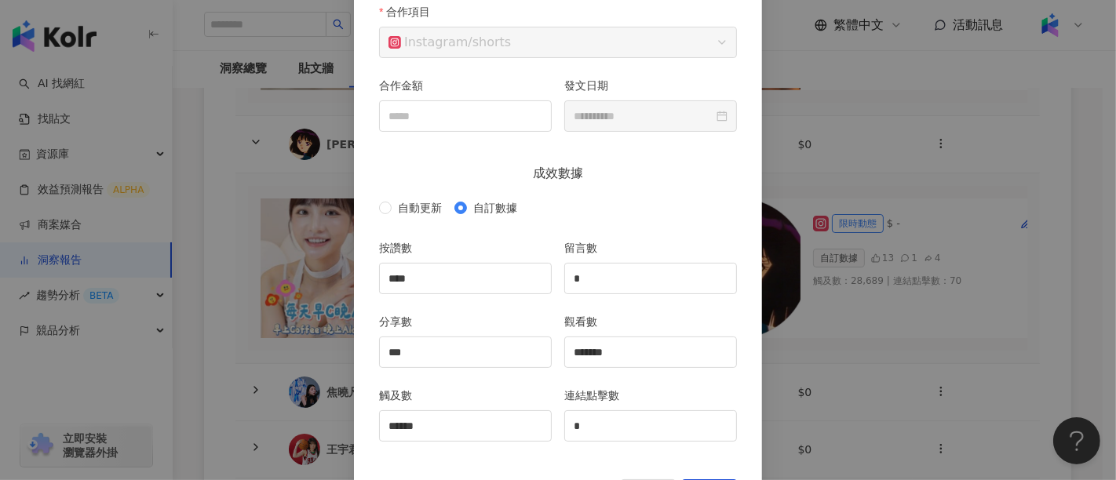
scroll to position [213, 0]
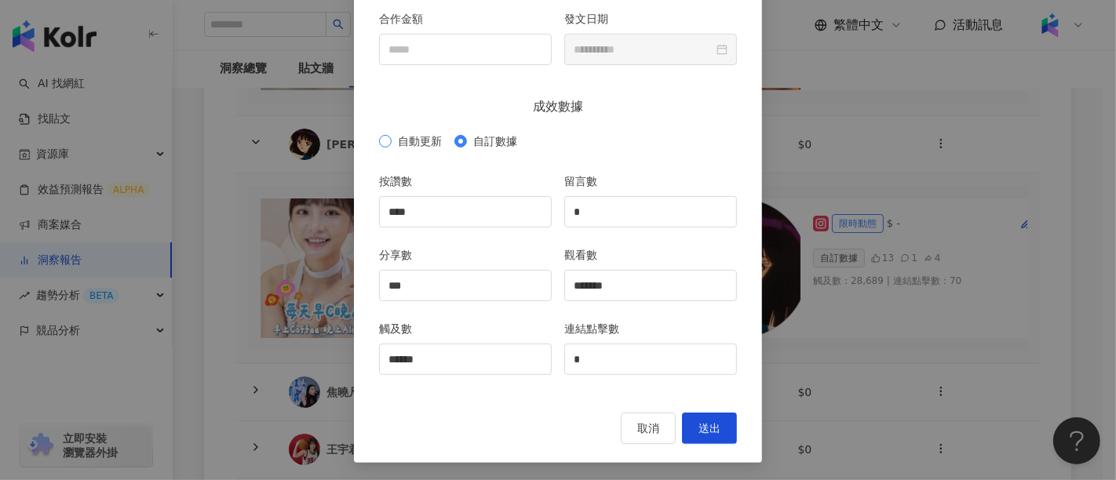
click at [379, 148] on label "自動更新" at bounding box center [413, 141] width 69 height 17
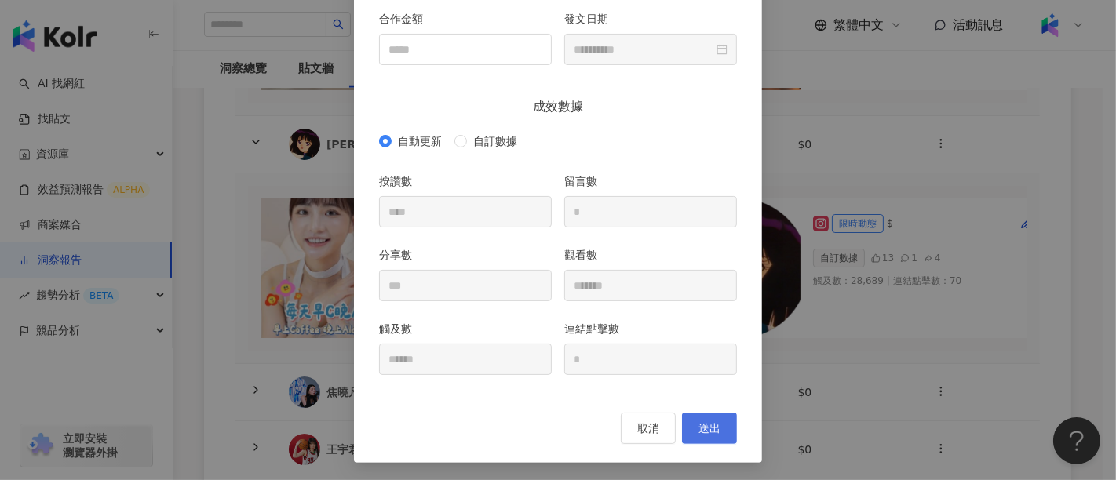
click at [720, 431] on button "送出" at bounding box center [709, 428] width 55 height 31
type input "****"
type input "*"
type input "*******"
type input "**********"
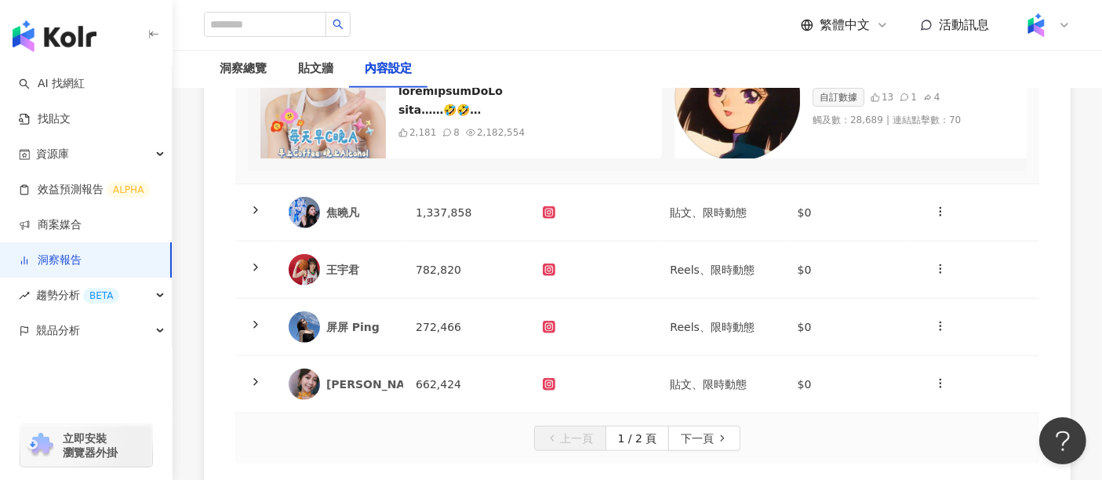
scroll to position [1569, 0]
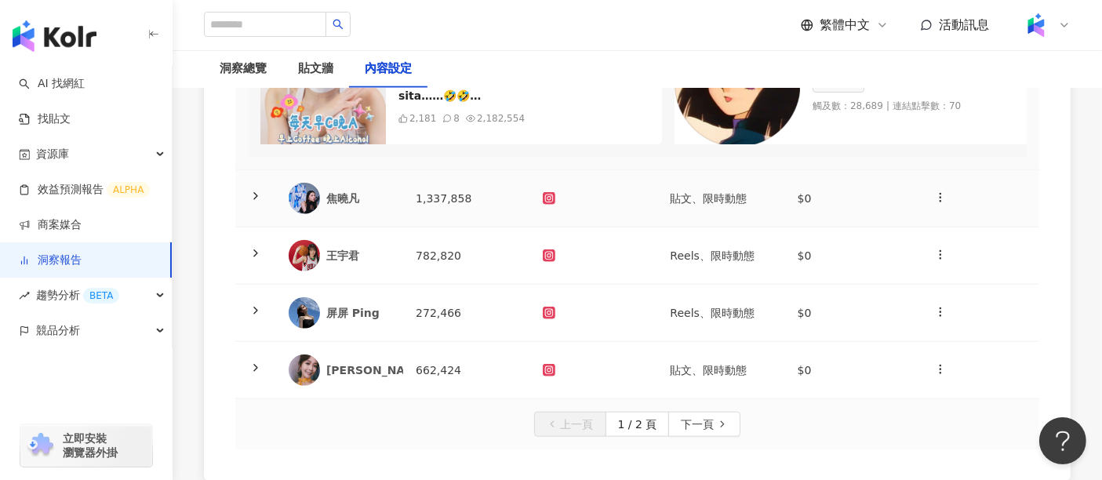
click at [253, 202] on icon at bounding box center [256, 196] width 13 height 13
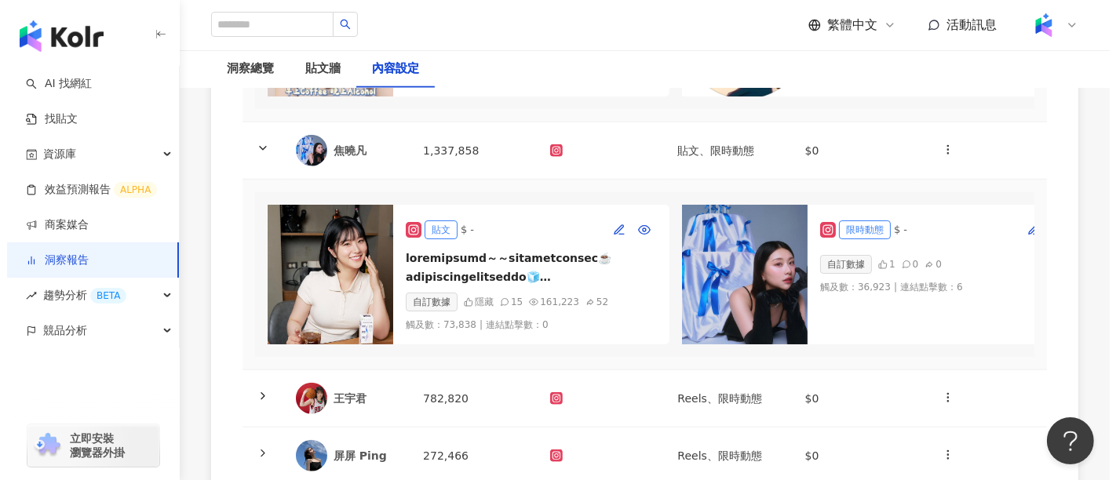
scroll to position [1656, 0]
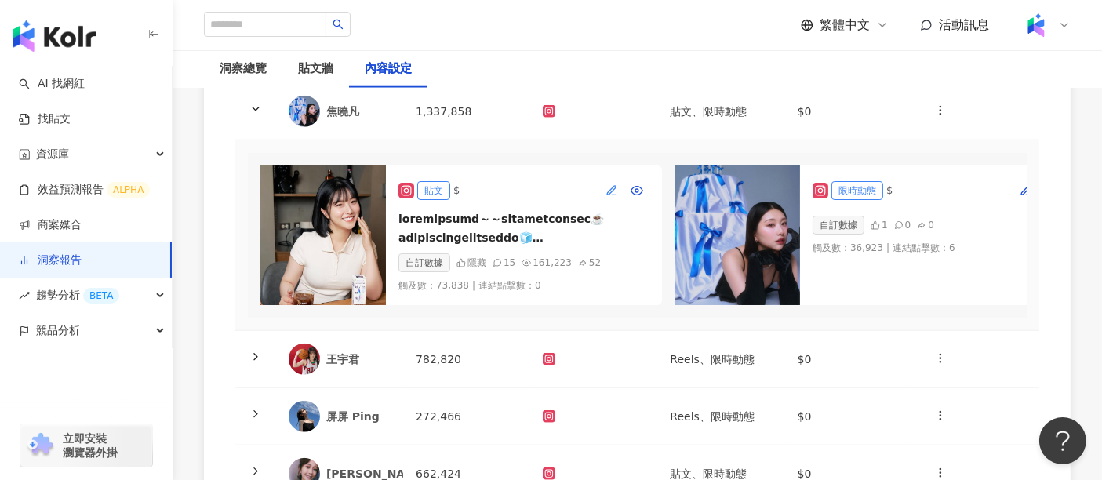
click at [613, 197] on icon "button" at bounding box center [612, 190] width 13 height 13
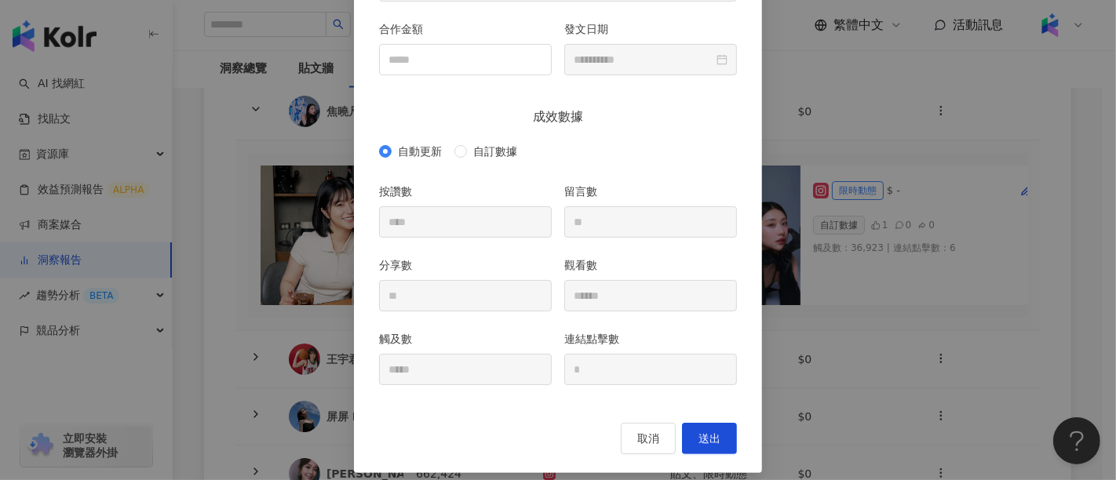
scroll to position [213, 0]
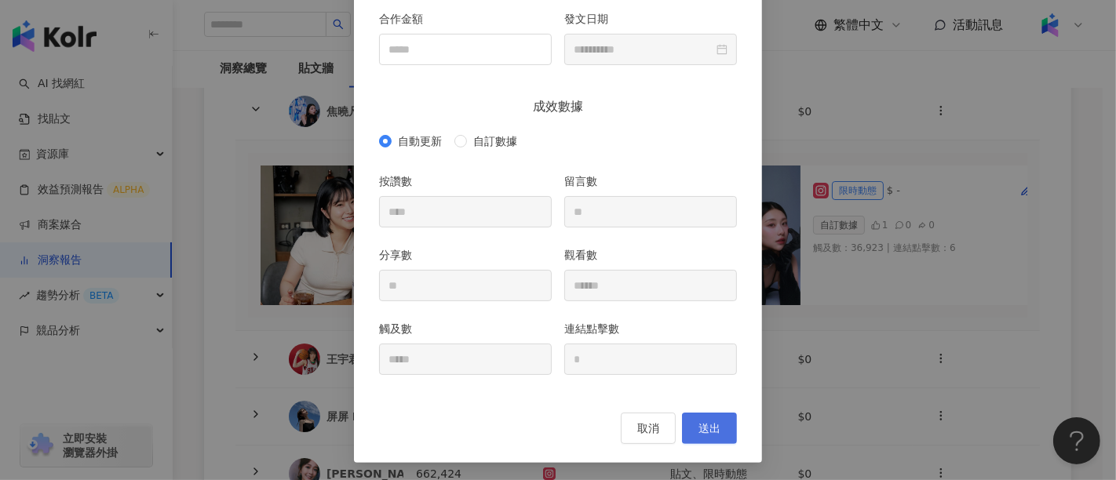
click at [713, 425] on span "送出" at bounding box center [709, 428] width 22 height 13
type input "*"
type input "**"
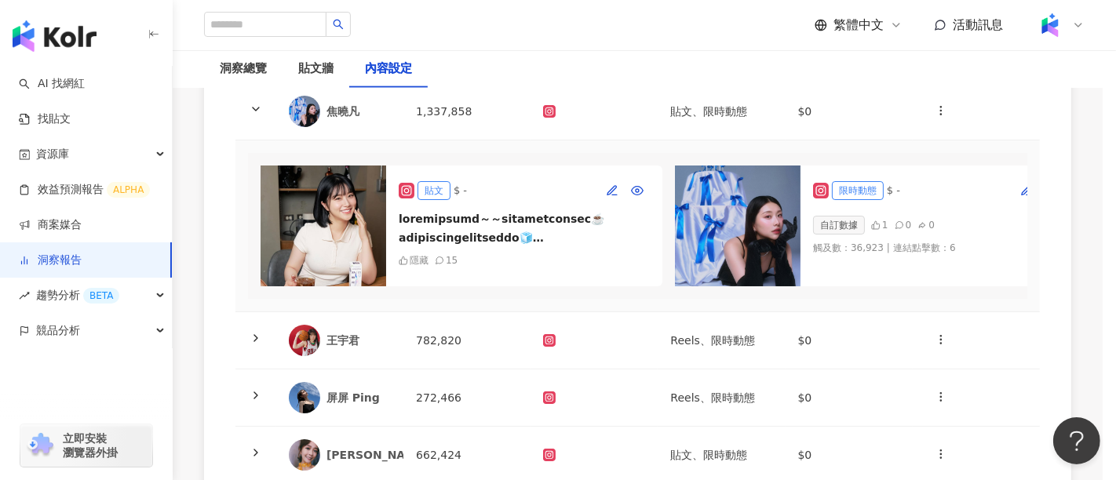
type input "**********"
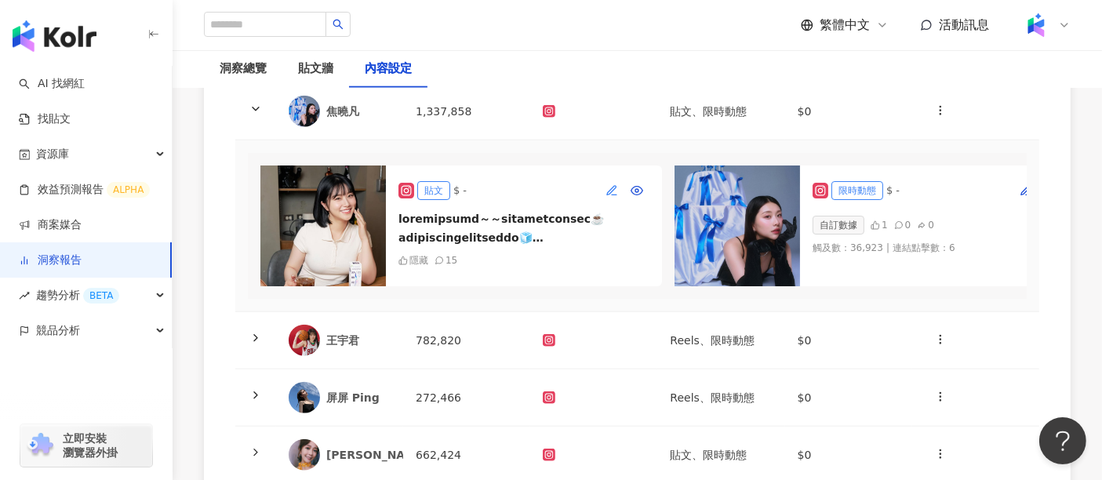
click at [614, 197] on icon "button" at bounding box center [612, 190] width 13 height 13
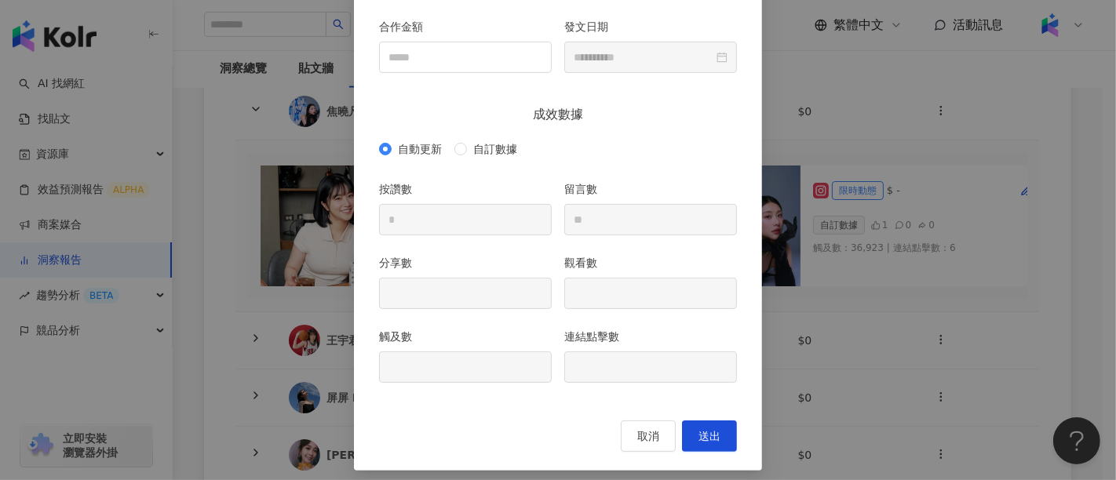
scroll to position [213, 0]
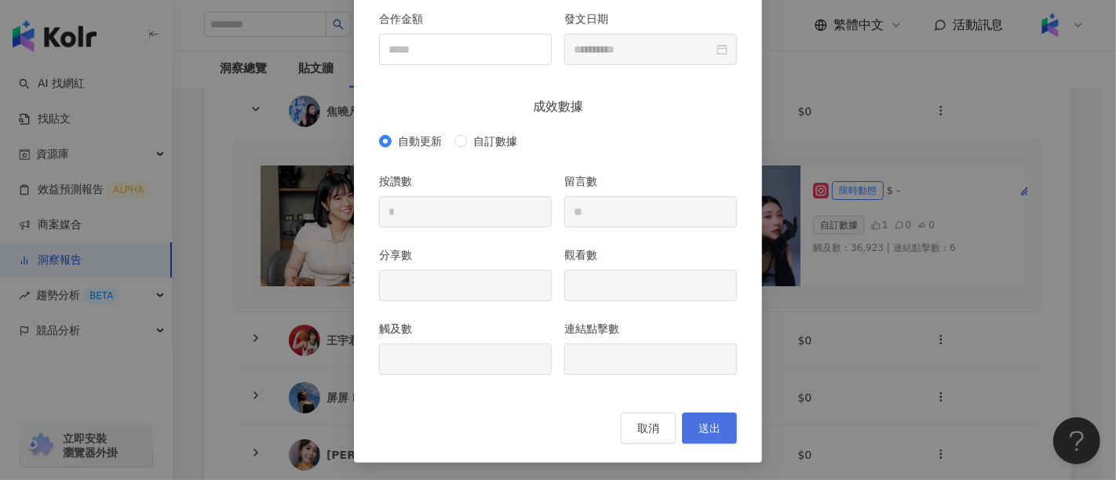
click at [698, 431] on span "送出" at bounding box center [709, 428] width 22 height 13
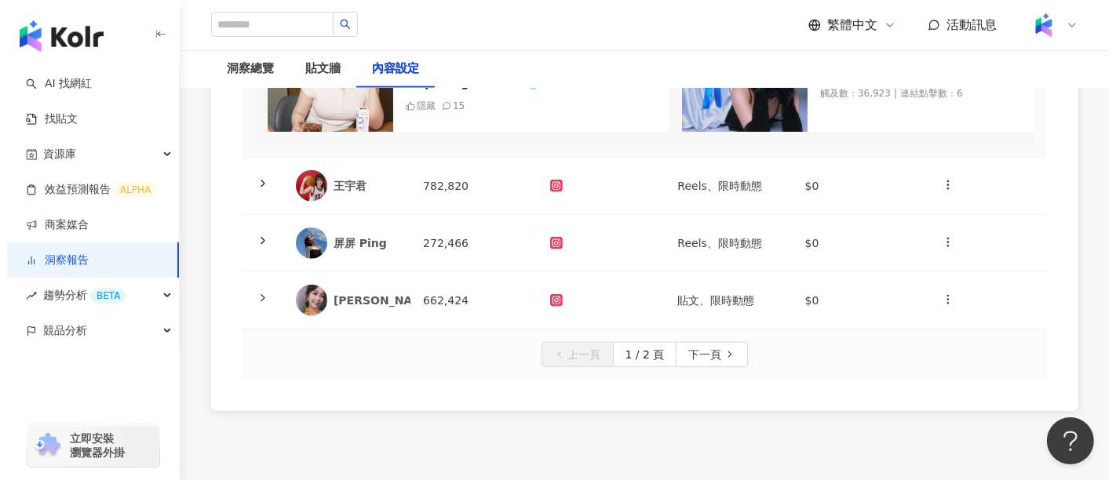
scroll to position [1831, 0]
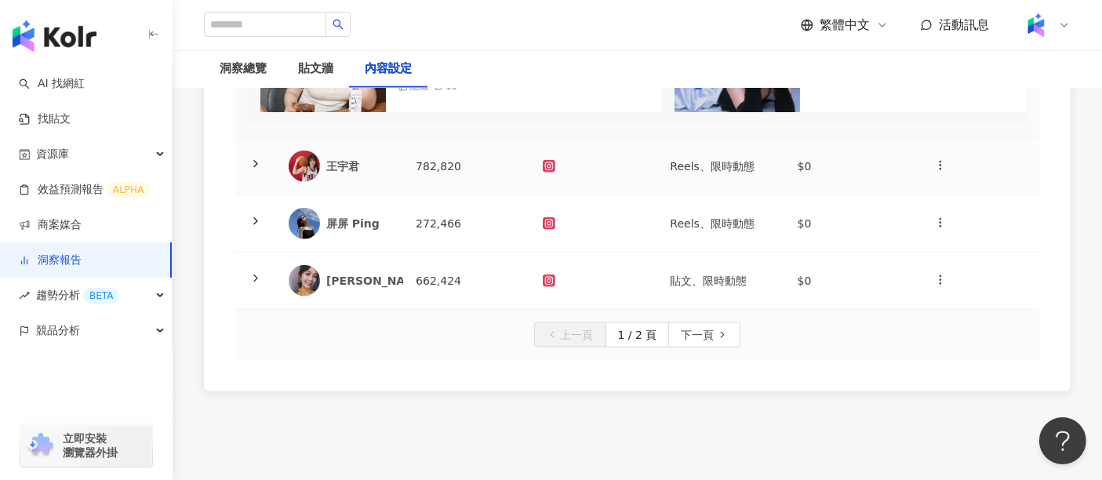
click at [253, 170] on icon at bounding box center [256, 164] width 13 height 13
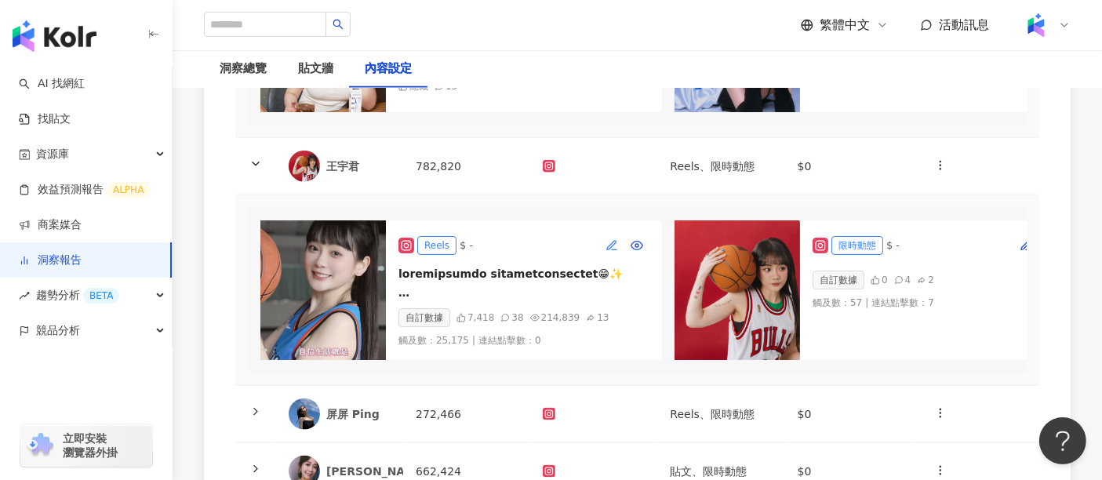
click at [610, 252] on icon "button" at bounding box center [612, 245] width 13 height 13
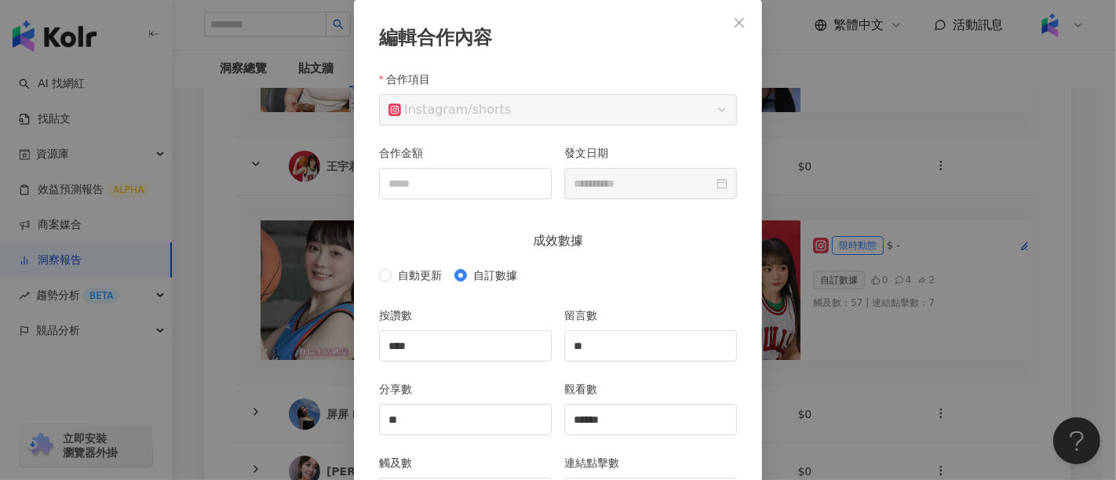
scroll to position [166, 0]
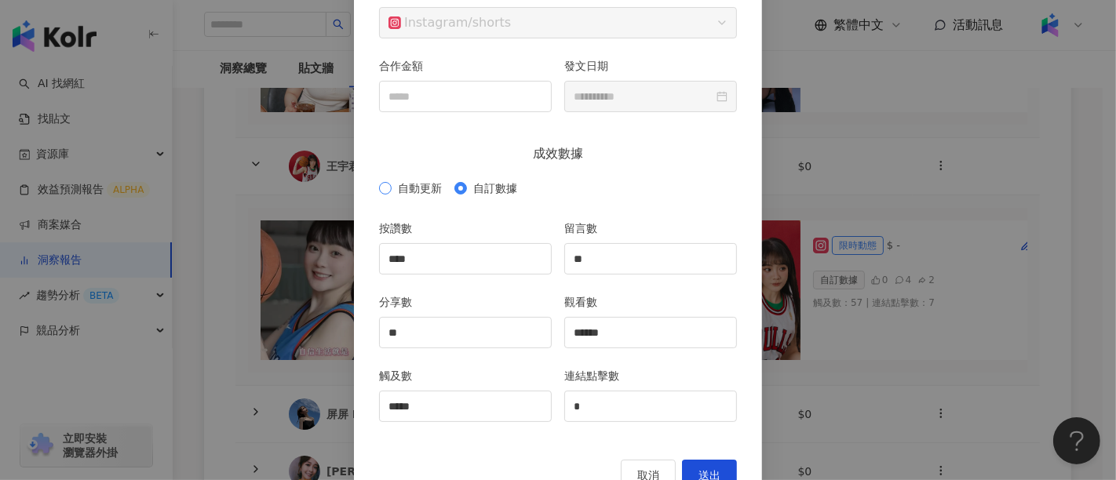
click at [417, 191] on span "自動更新" at bounding box center [420, 188] width 56 height 17
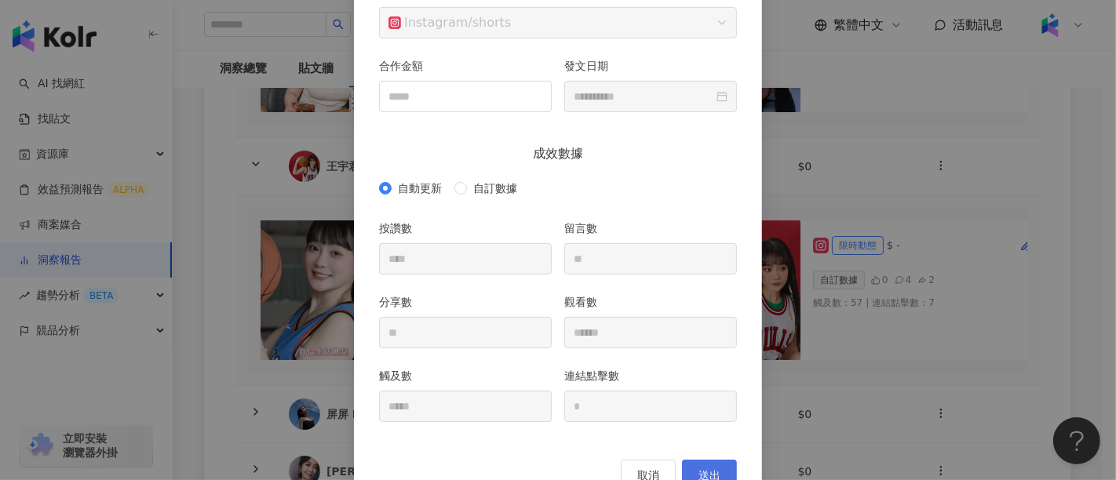
click at [709, 469] on span "送出" at bounding box center [709, 475] width 22 height 13
type input "****"
type input "**"
type input "******"
type input "**********"
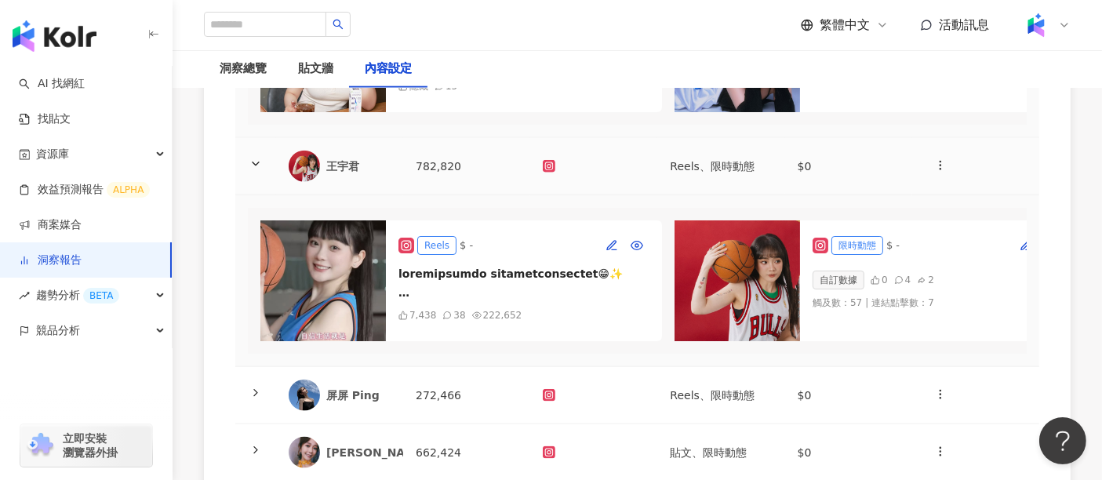
scroll to position [2005, 0]
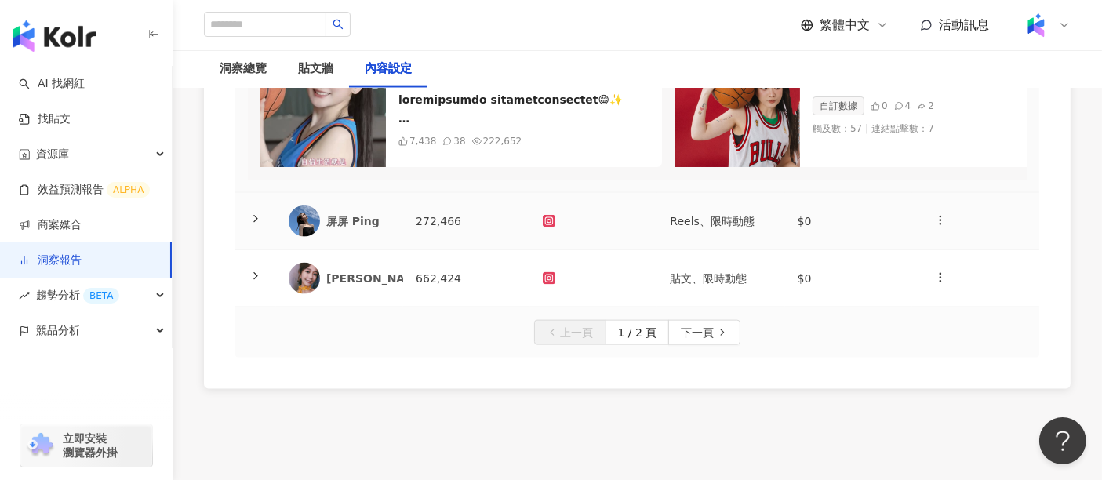
click at [255, 225] on icon at bounding box center [256, 219] width 13 height 13
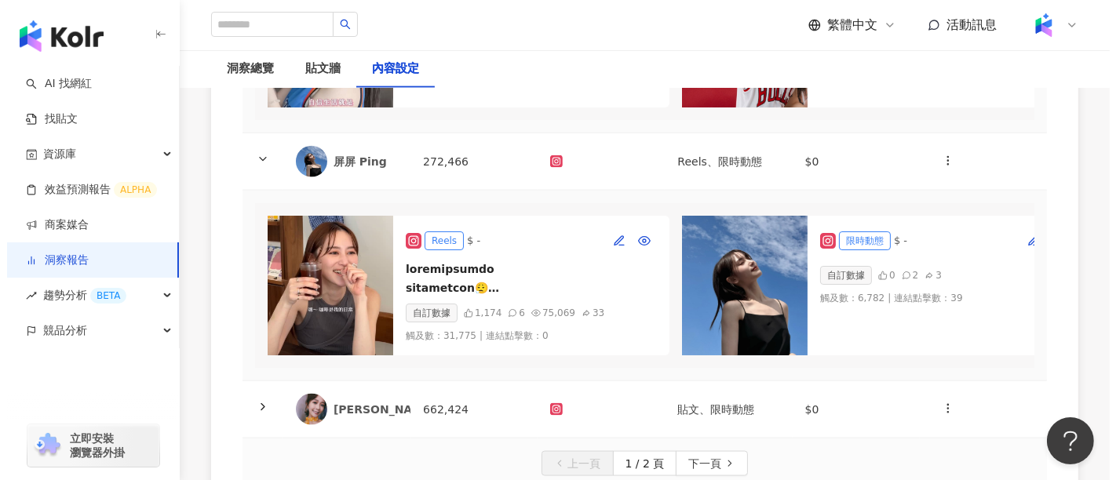
scroll to position [2092, 0]
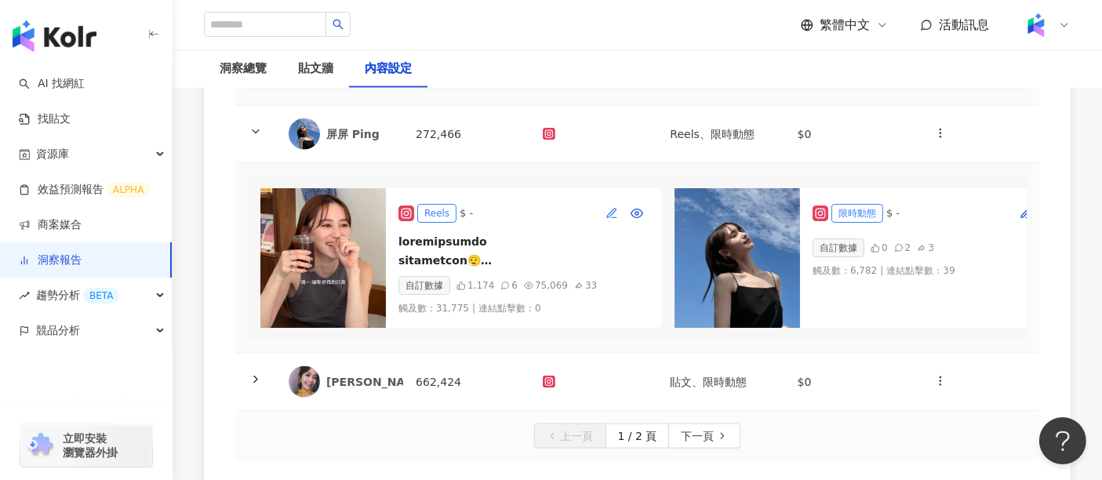
click at [616, 220] on icon "button" at bounding box center [612, 213] width 13 height 13
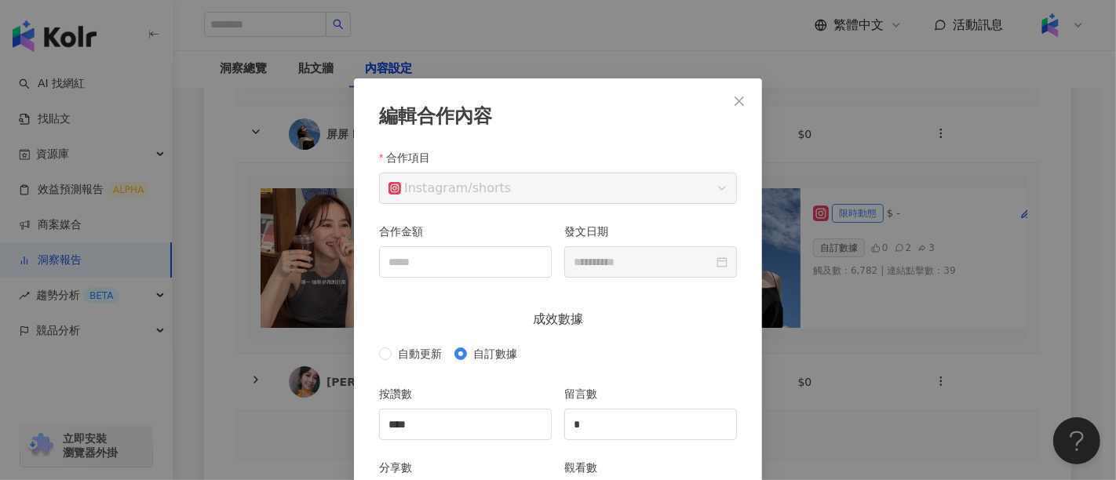
scroll to position [78, 0]
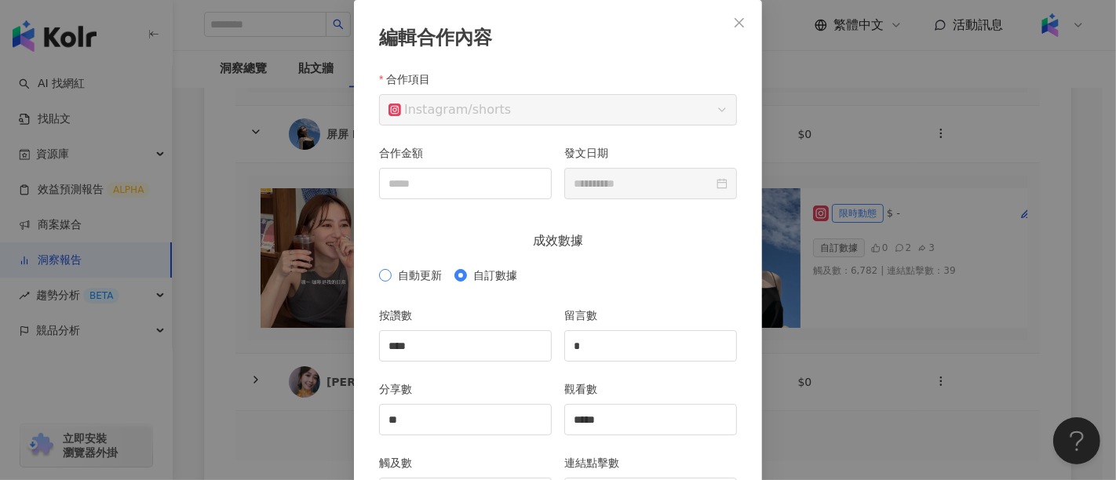
click at [399, 275] on span "自動更新" at bounding box center [420, 275] width 56 height 17
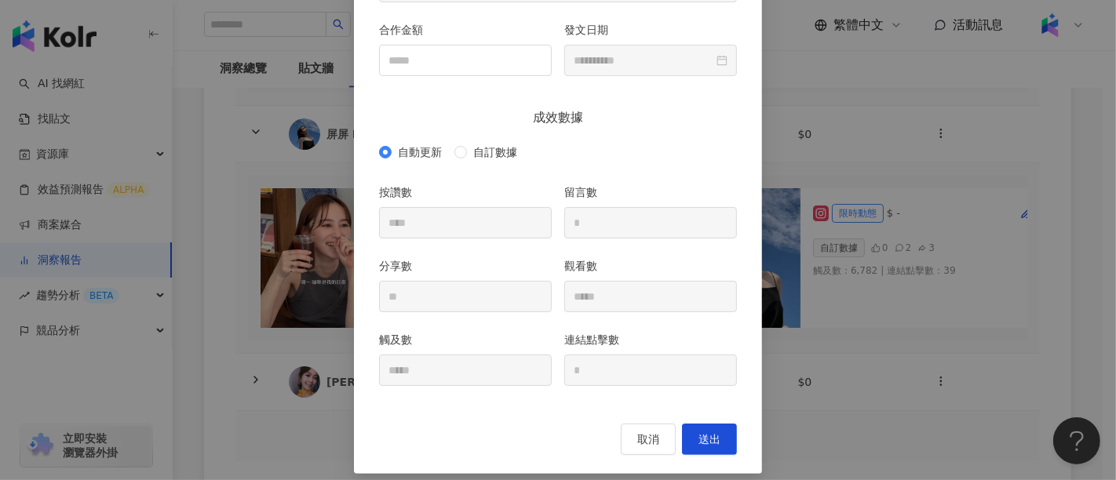
scroll to position [213, 0]
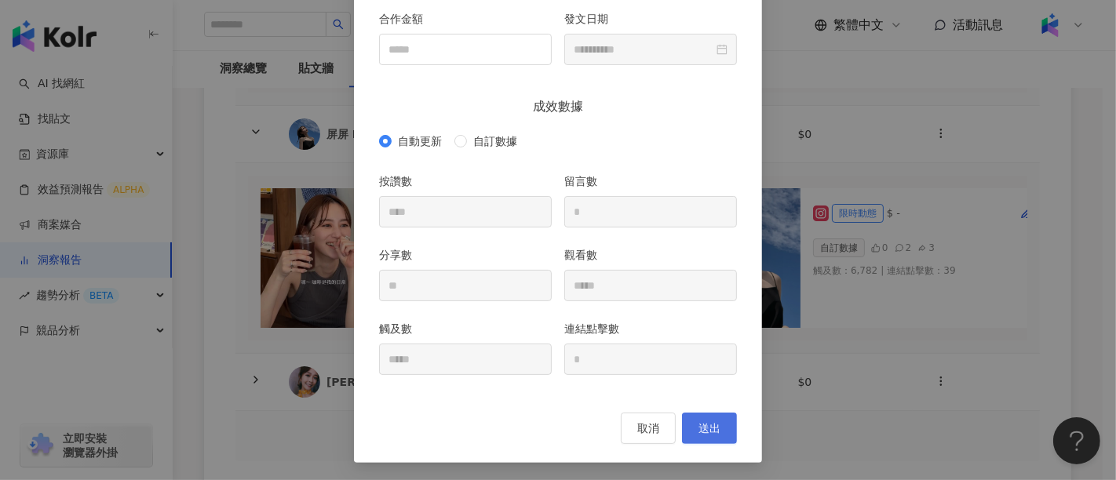
click at [708, 428] on span "送出" at bounding box center [709, 428] width 22 height 13
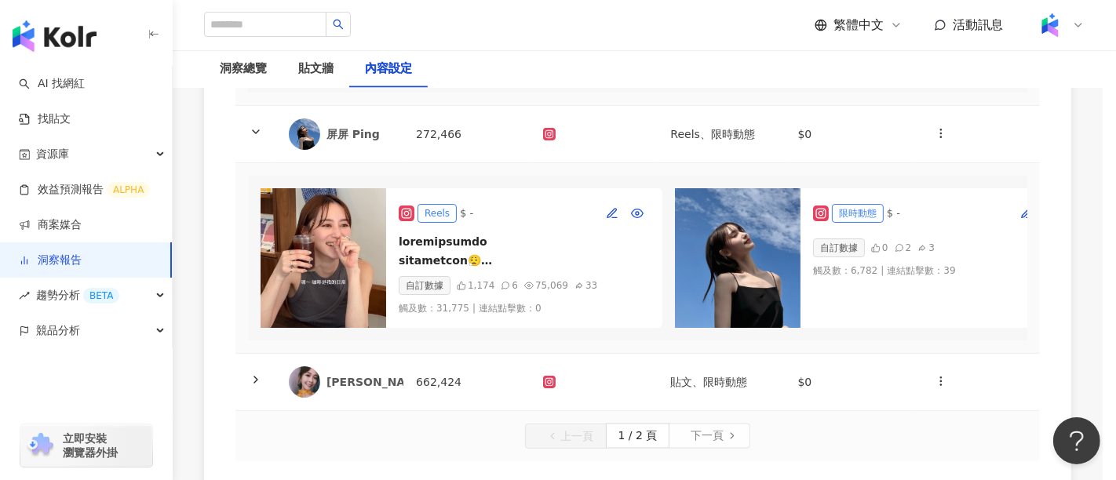
type input "****"
type input "*"
type input "*****"
type input "**********"
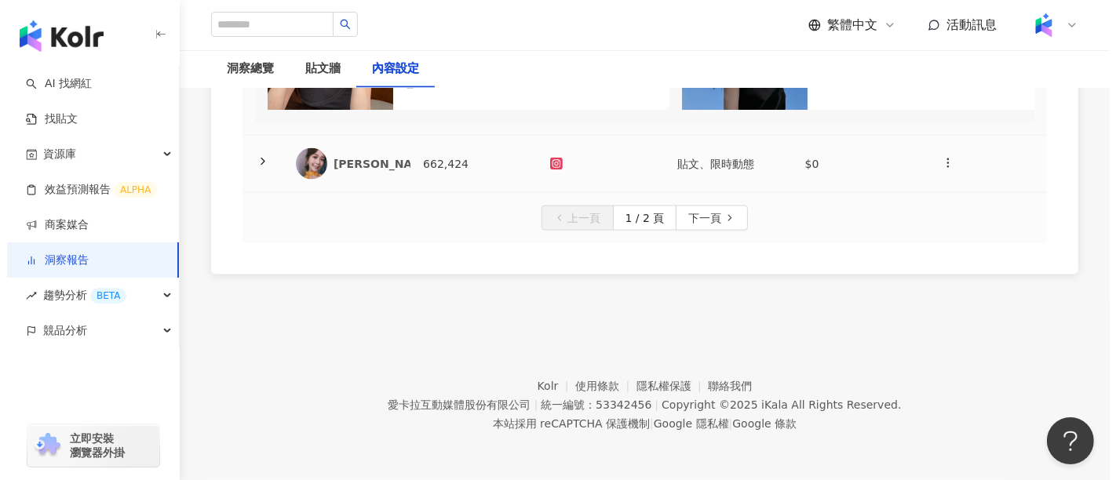
scroll to position [2354, 0]
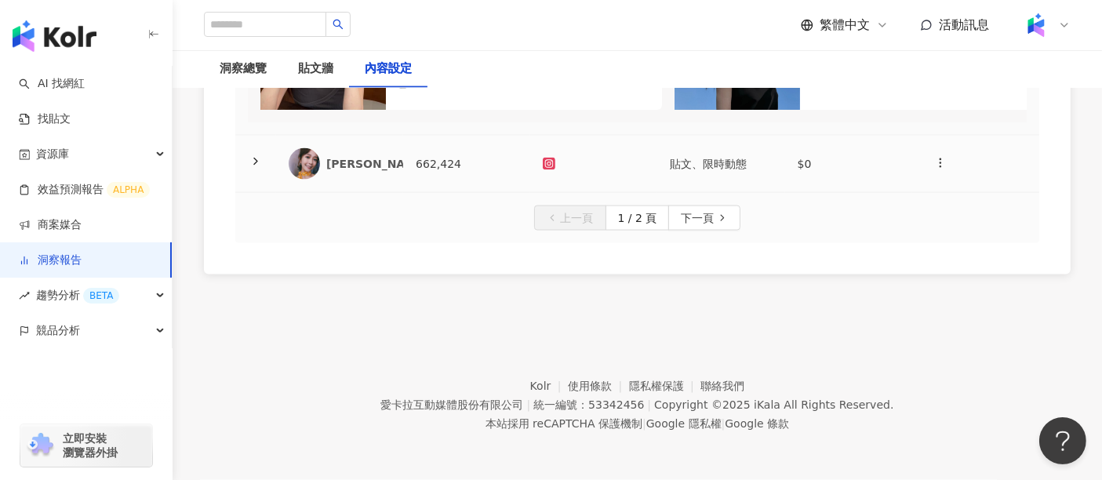
click at [250, 168] on icon at bounding box center [256, 161] width 13 height 13
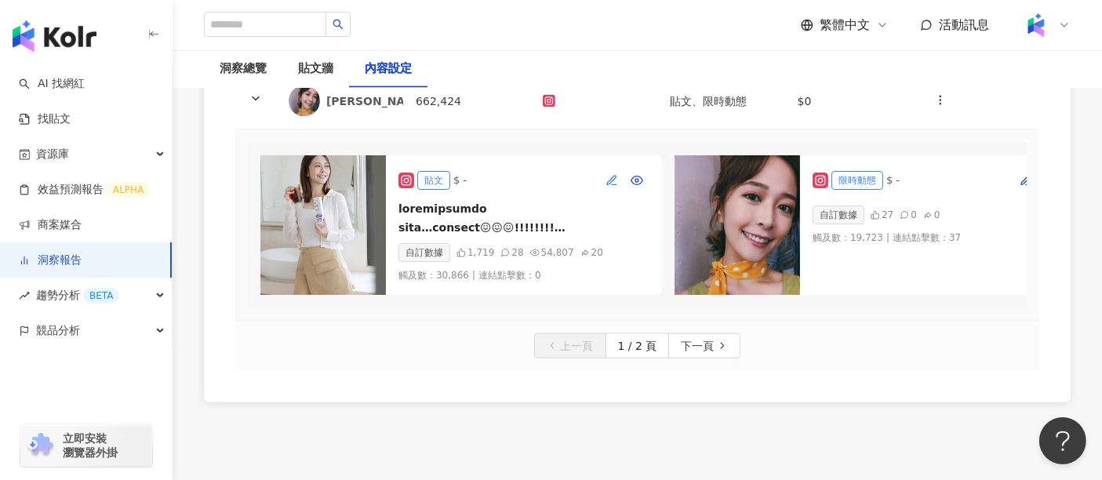
click at [607, 187] on icon "button" at bounding box center [612, 180] width 13 height 13
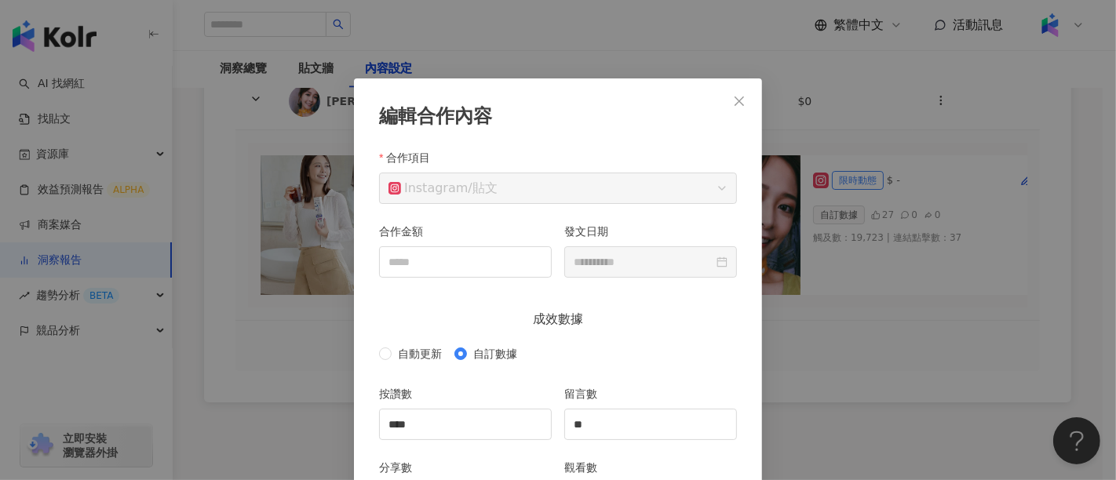
scroll to position [78, 0]
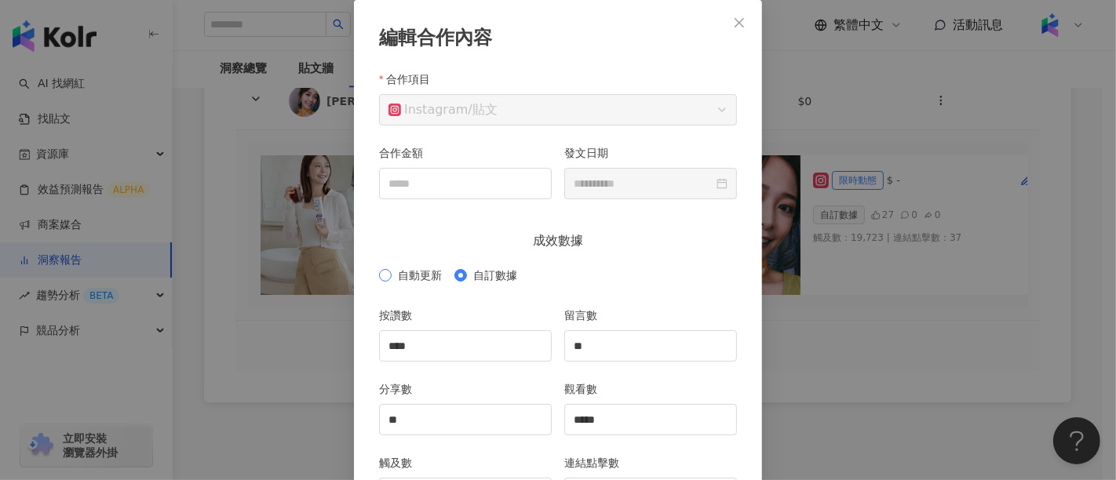
click at [397, 281] on span "自動更新" at bounding box center [420, 275] width 56 height 17
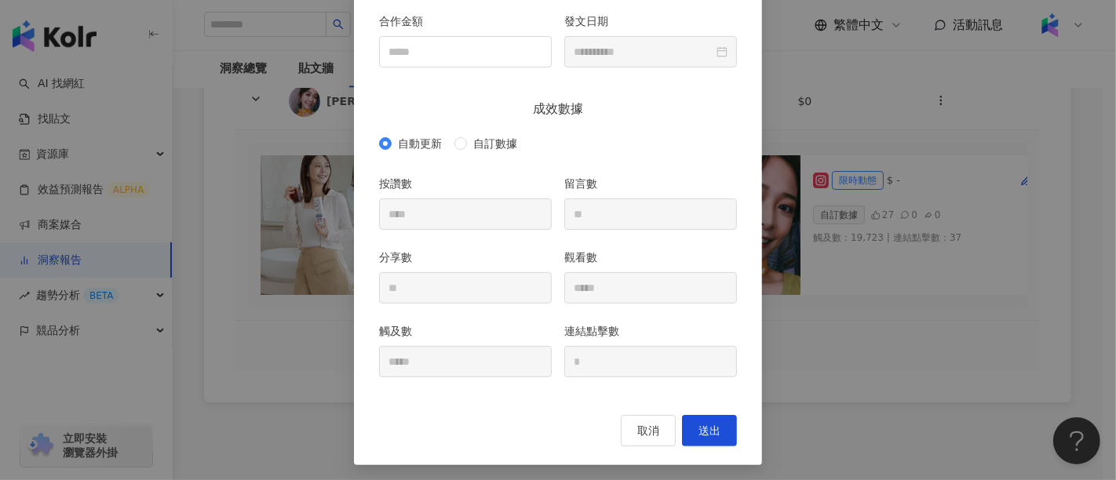
scroll to position [213, 0]
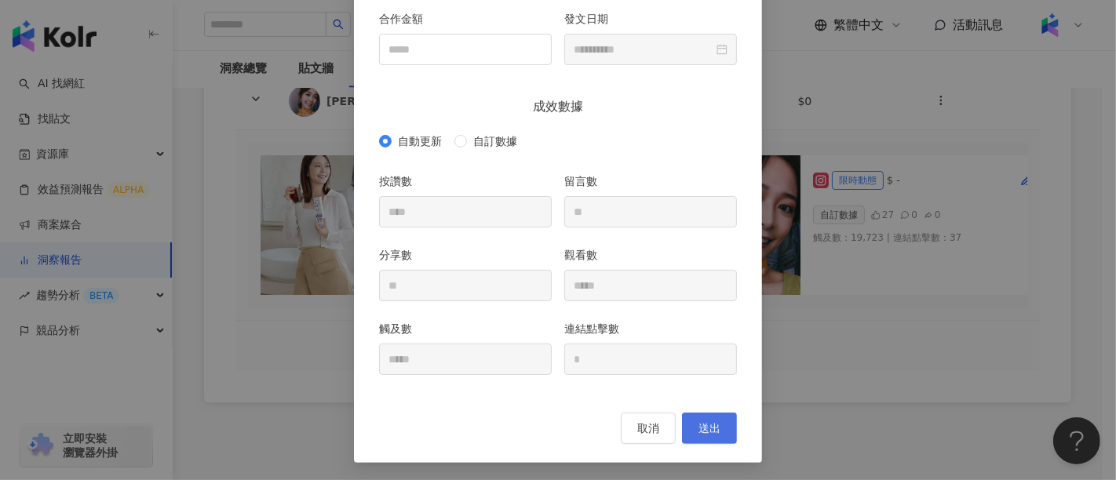
click at [704, 431] on span "送出" at bounding box center [709, 428] width 22 height 13
type input "****"
type input "**"
type input "**********"
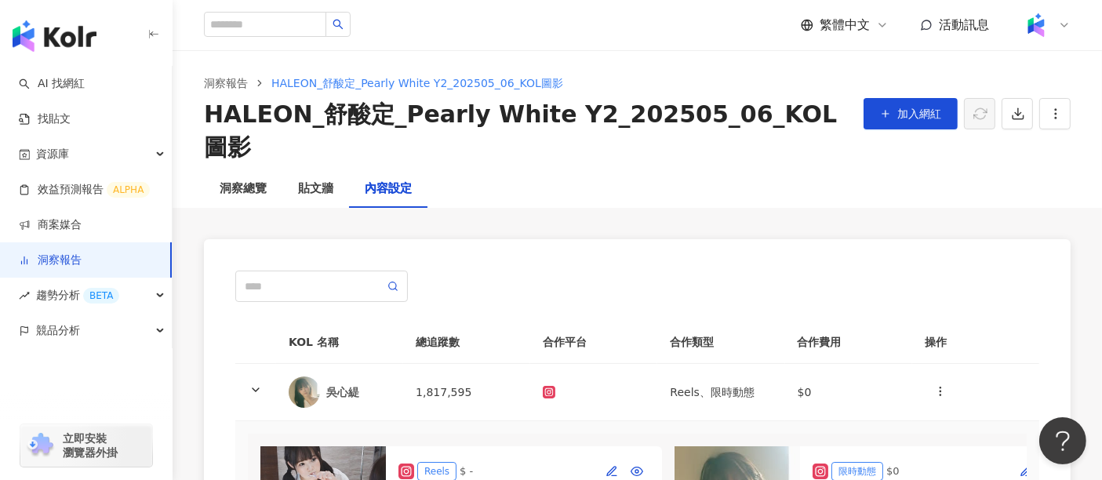
scroll to position [0, 0]
click at [225, 180] on div "洞察總覽" at bounding box center [243, 189] width 47 height 19
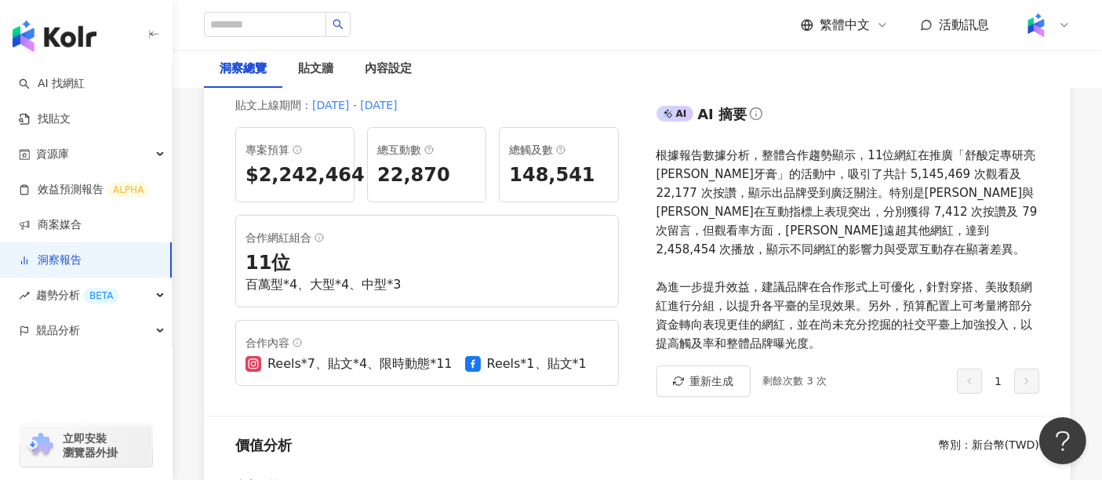
scroll to position [60, 0]
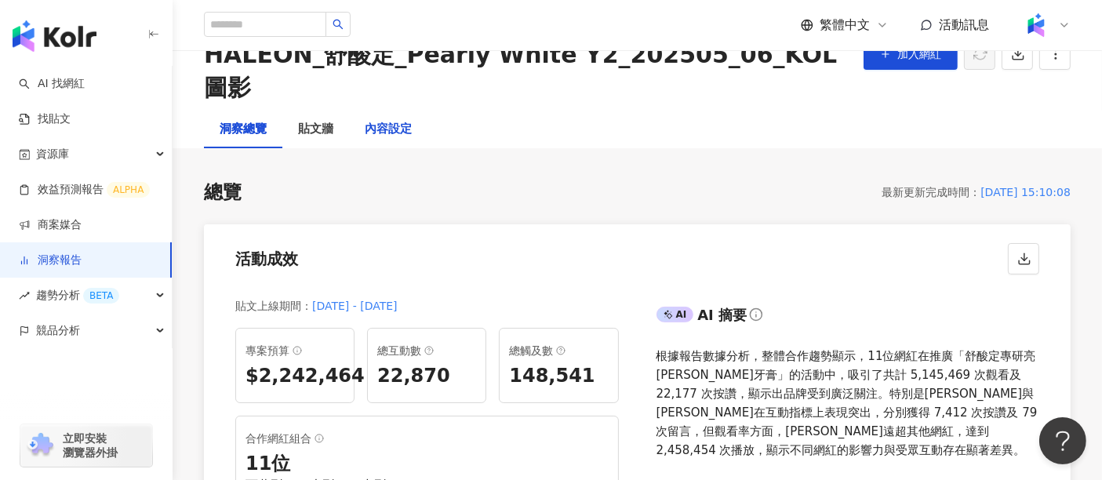
click at [403, 139] on div "內容設定" at bounding box center [388, 129] width 47 height 19
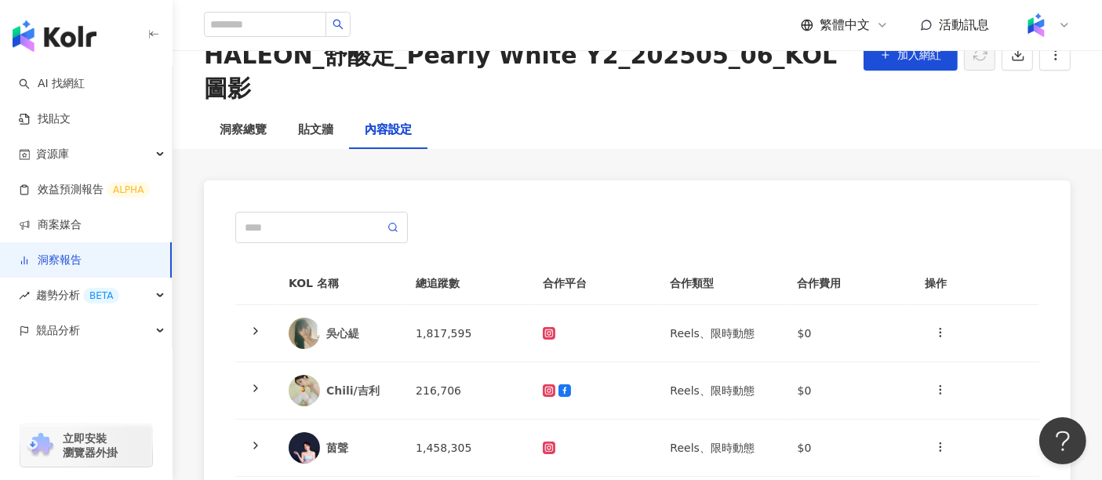
scroll to position [87, 0]
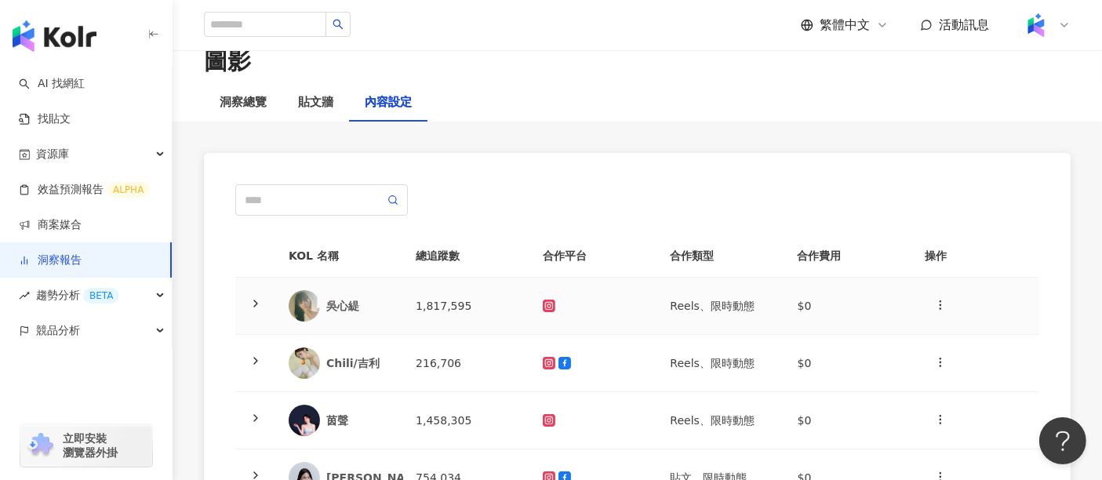
click at [254, 297] on icon at bounding box center [256, 303] width 13 height 13
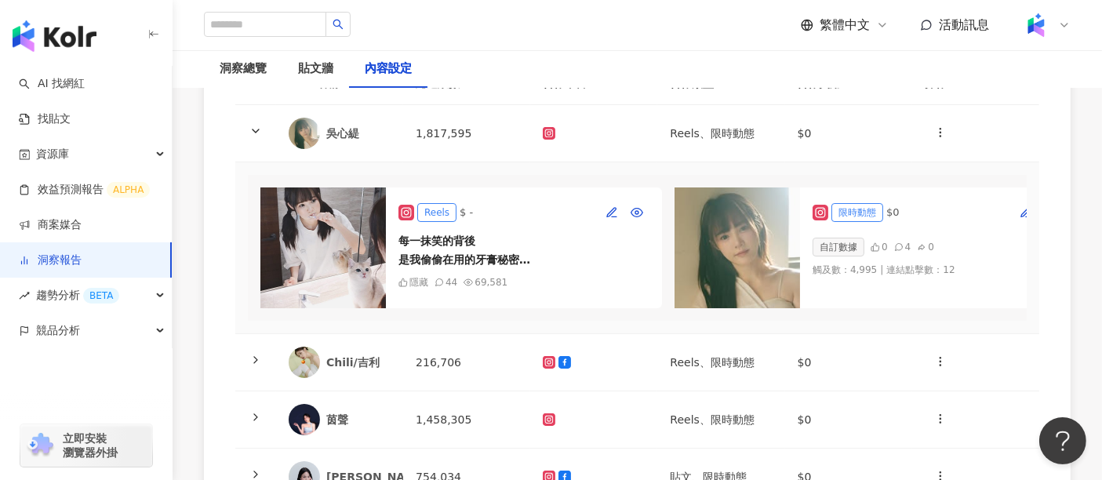
scroll to position [261, 0]
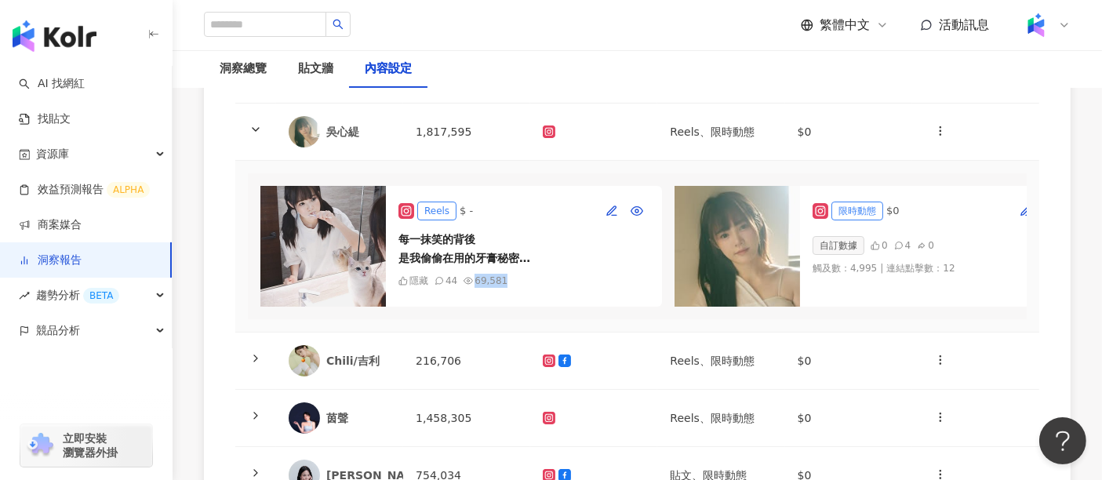
drag, startPoint x: 502, startPoint y: 252, endPoint x: 472, endPoint y: 251, distance: 29.8
click at [472, 274] on div "隱藏 44 69,581" at bounding box center [524, 281] width 251 height 14
copy div "69,581"
click at [262, 352] on div at bounding box center [256, 360] width 16 height 17
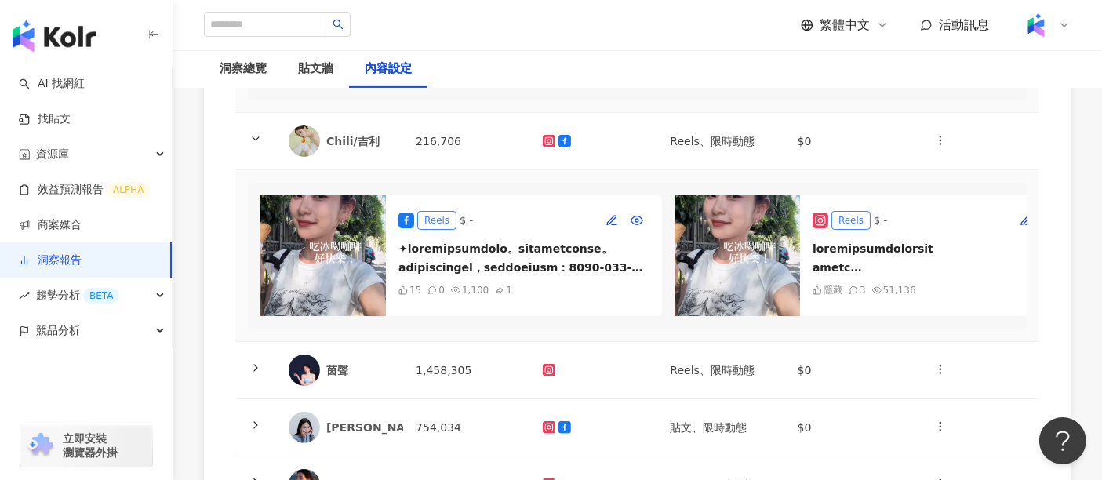
scroll to position [523, 0]
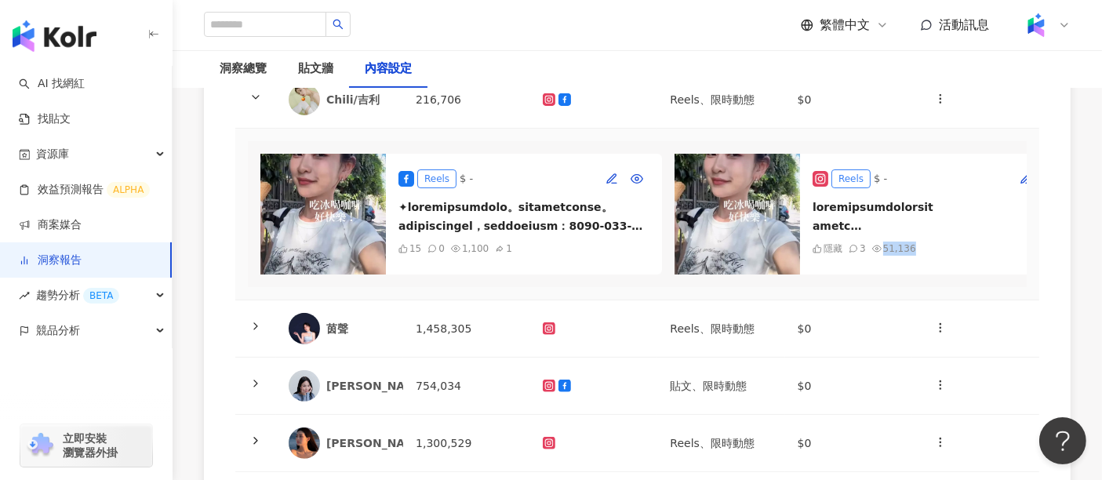
drag, startPoint x: 912, startPoint y: 226, endPoint x: 880, endPoint y: 230, distance: 31.6
click at [880, 242] on div "隱藏 3 51,136" at bounding box center [938, 249] width 251 height 14
copy div "51,136"
click at [259, 320] on icon at bounding box center [256, 326] width 13 height 13
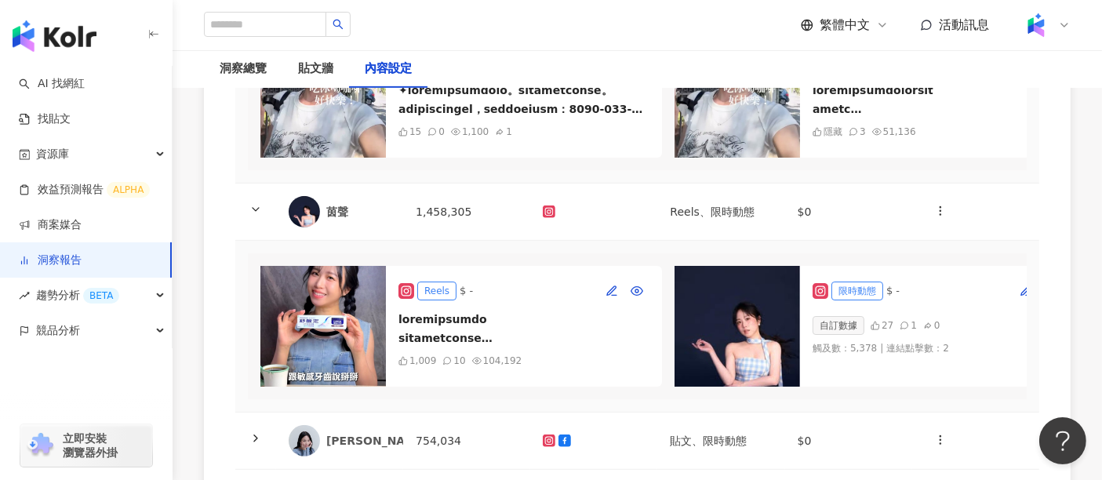
scroll to position [697, 0]
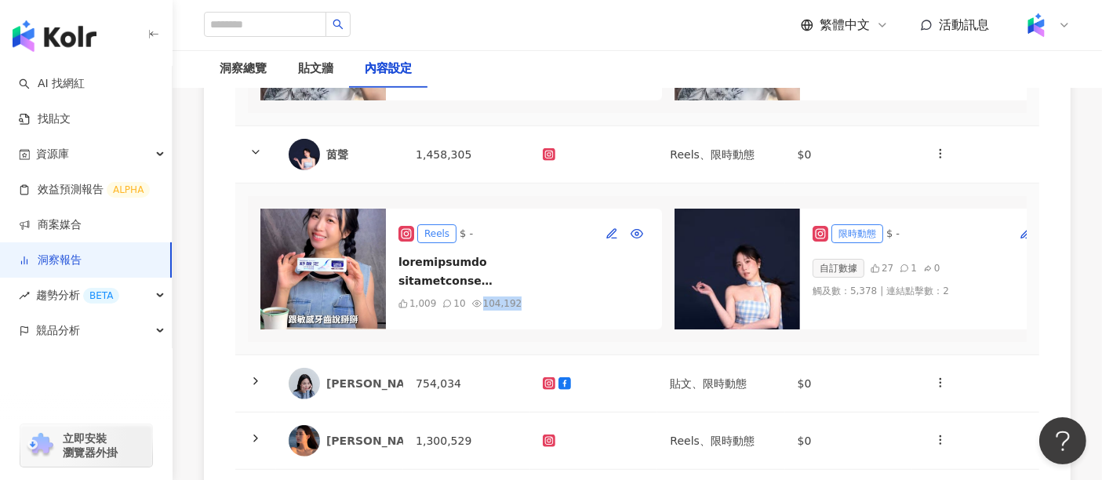
drag, startPoint x: 519, startPoint y: 293, endPoint x: 479, endPoint y: 297, distance: 40.2
click at [479, 297] on div "1,009 10 104,192" at bounding box center [524, 304] width 251 height 14
copy div "104,192"
click at [255, 382] on icon at bounding box center [256, 381] width 13 height 13
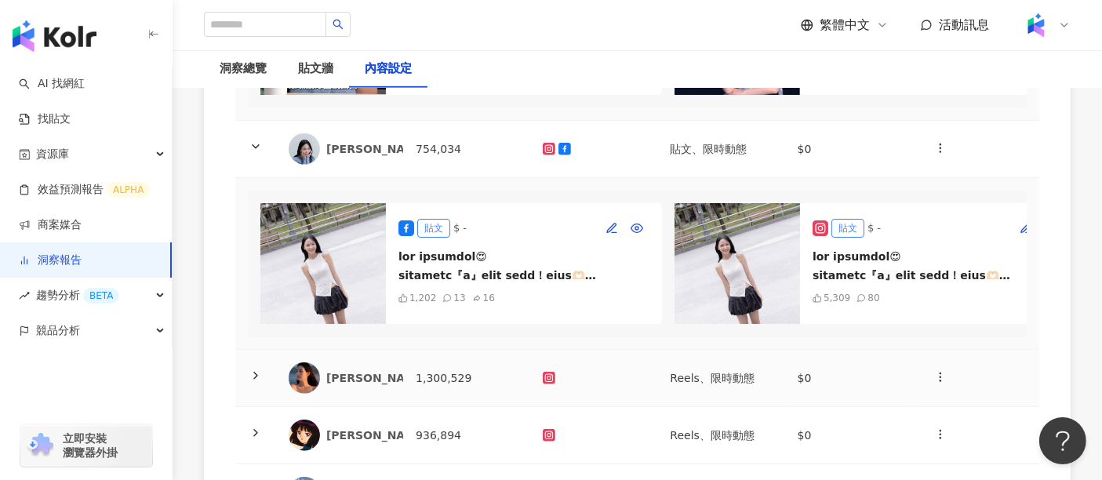
scroll to position [959, 0]
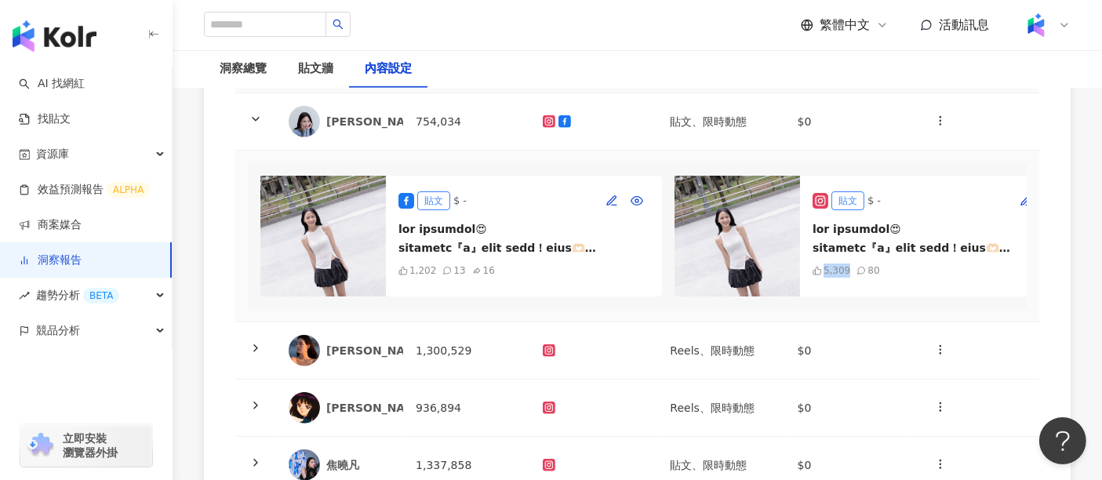
drag, startPoint x: 847, startPoint y: 277, endPoint x: 823, endPoint y: 277, distance: 23.5
click at [824, 277] on div "5,309" at bounding box center [837, 271] width 27 height 14
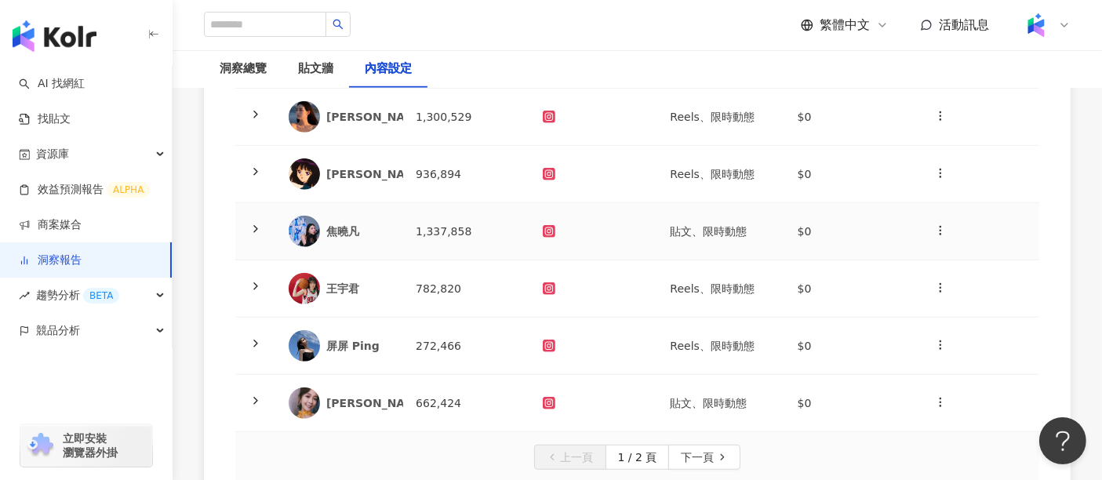
scroll to position [1220, 0]
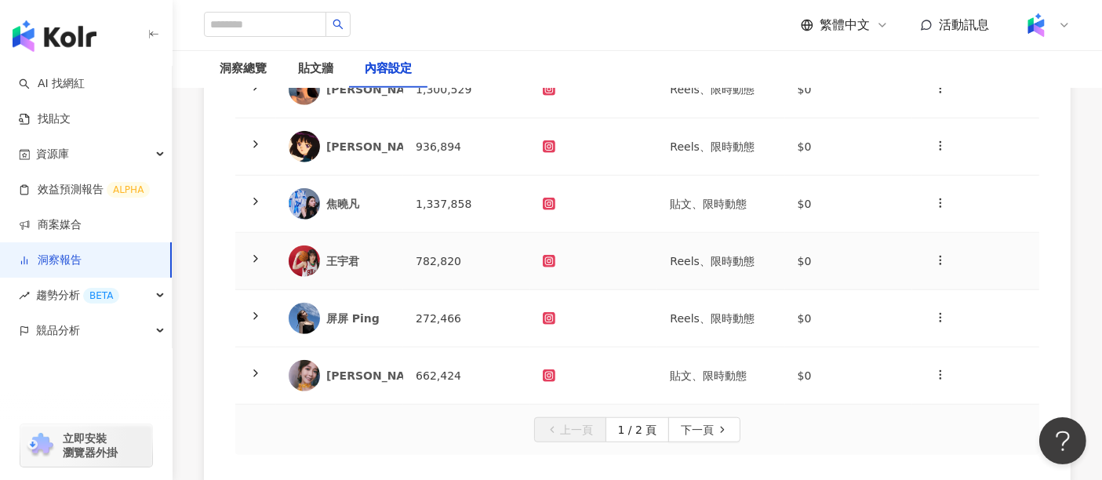
click at [255, 265] on icon at bounding box center [256, 259] width 13 height 13
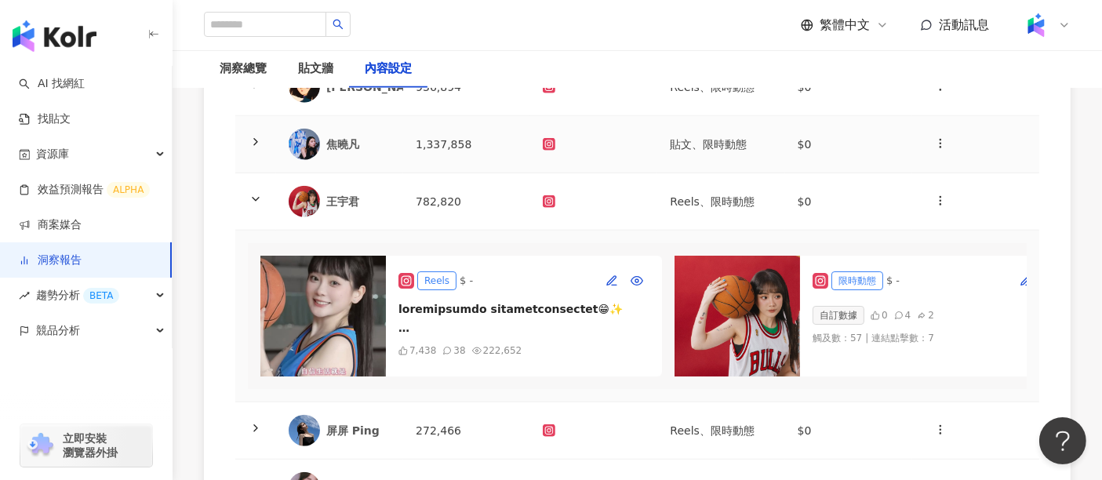
scroll to position [1307, 0]
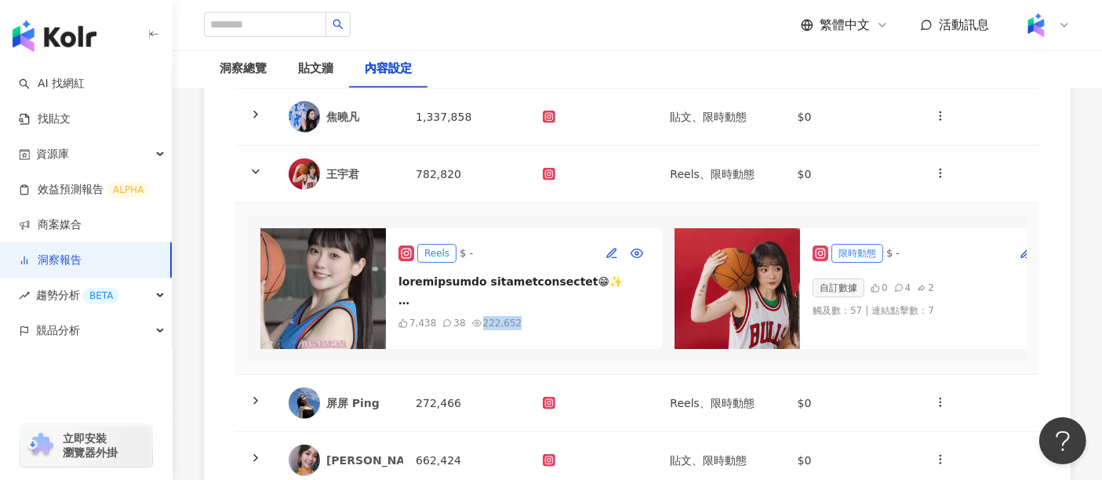
drag, startPoint x: 515, startPoint y: 337, endPoint x: 477, endPoint y: 338, distance: 37.7
click at [477, 330] on div "7,438 38 222,652" at bounding box center [524, 323] width 251 height 14
copy div "222,652"
click at [541, 327] on div "Reels $ - 7,438 38 222,652" at bounding box center [524, 288] width 276 height 121
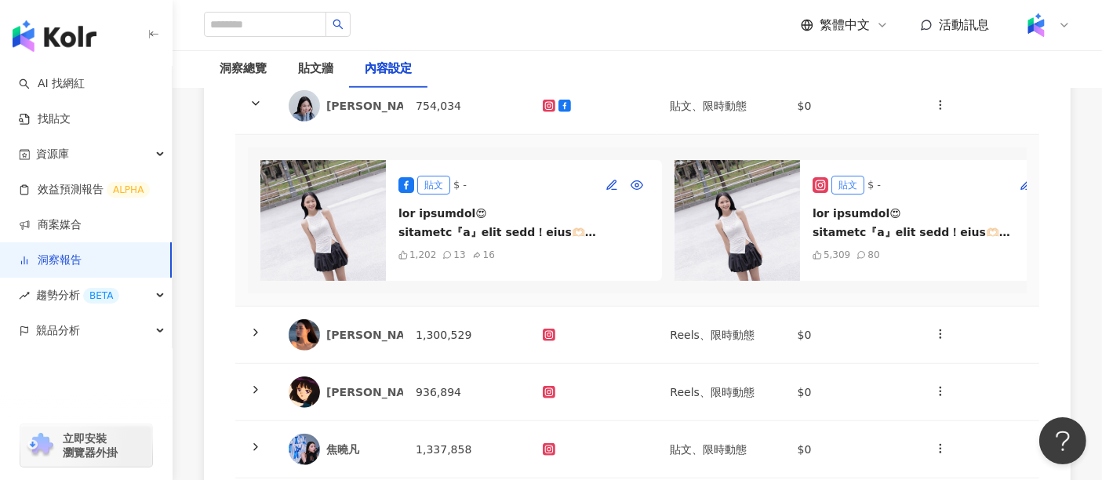
scroll to position [959, 0]
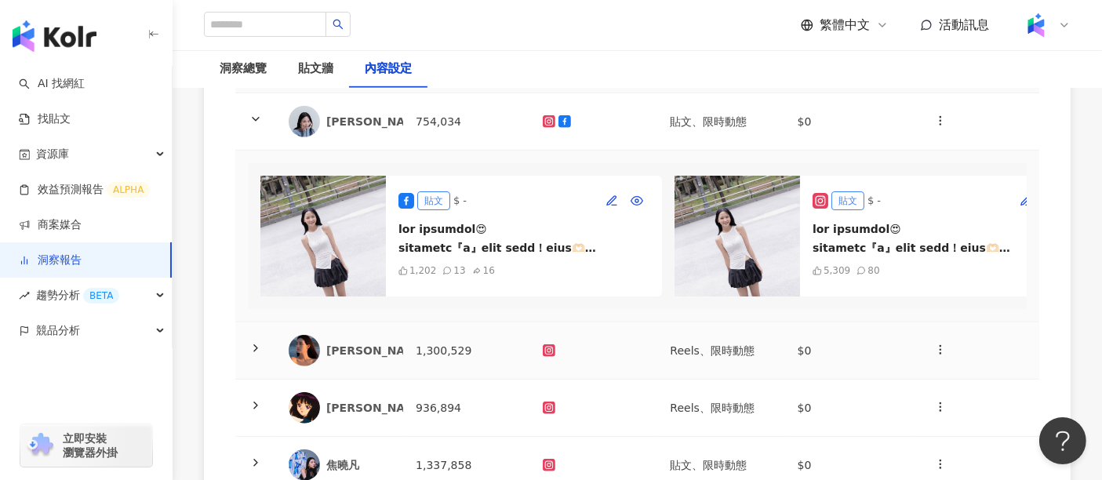
click at [255, 352] on polyline at bounding box center [255, 348] width 3 height 6
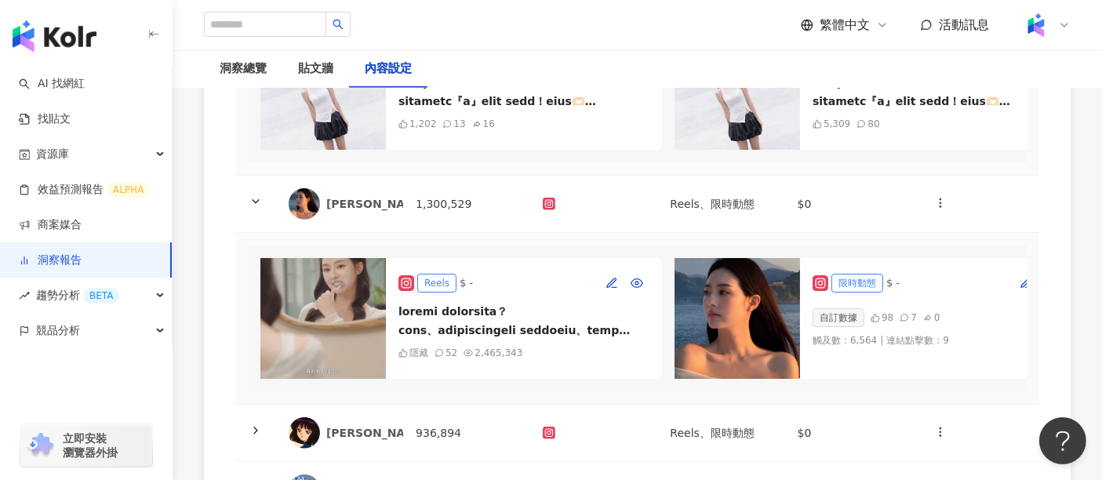
scroll to position [1133, 0]
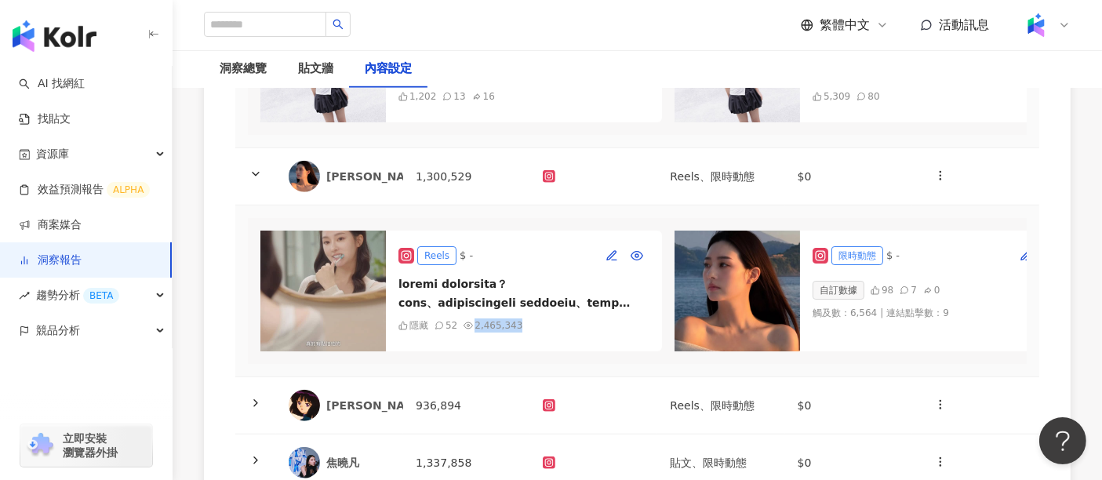
drag, startPoint x: 522, startPoint y: 348, endPoint x: 472, endPoint y: 345, distance: 49.5
click at [472, 333] on div "隱藏 52 2,465,343" at bounding box center [524, 326] width 251 height 14
copy div "2,465,343"
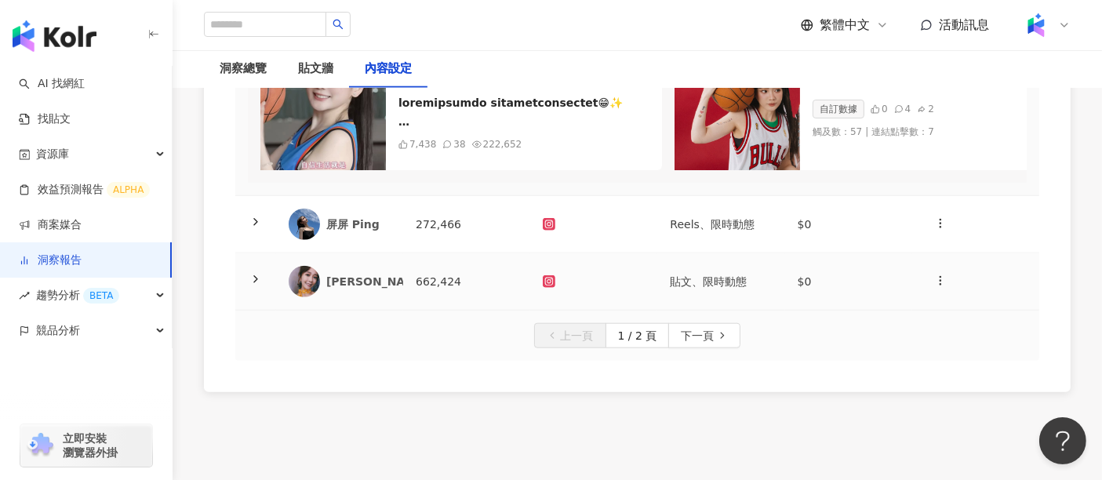
scroll to position [1744, 0]
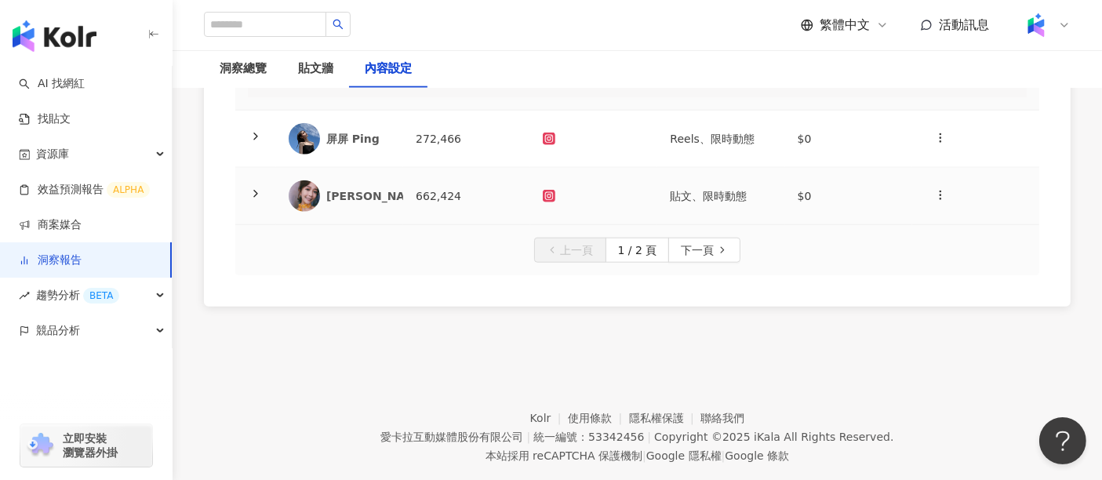
click at [263, 205] on div at bounding box center [256, 196] width 16 height 17
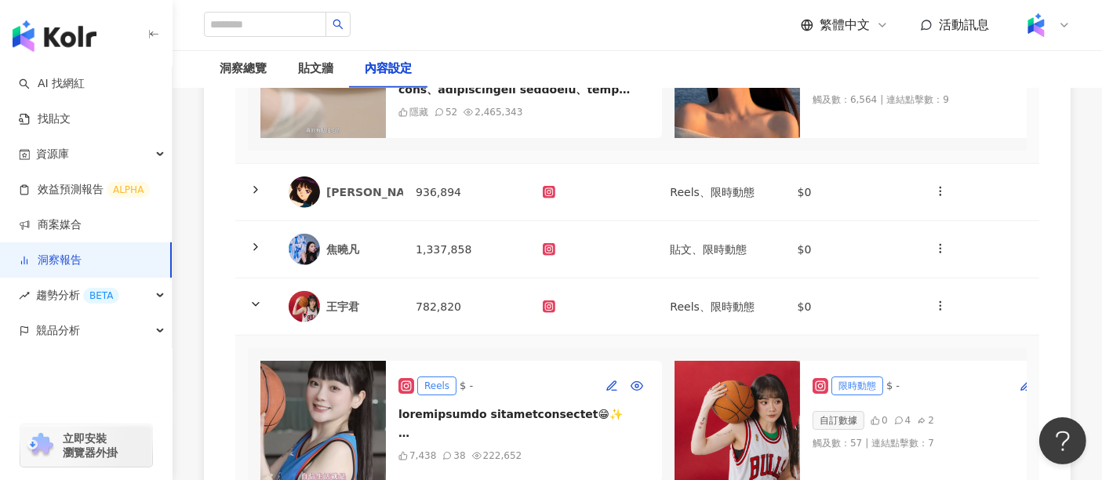
scroll to position [1307, 0]
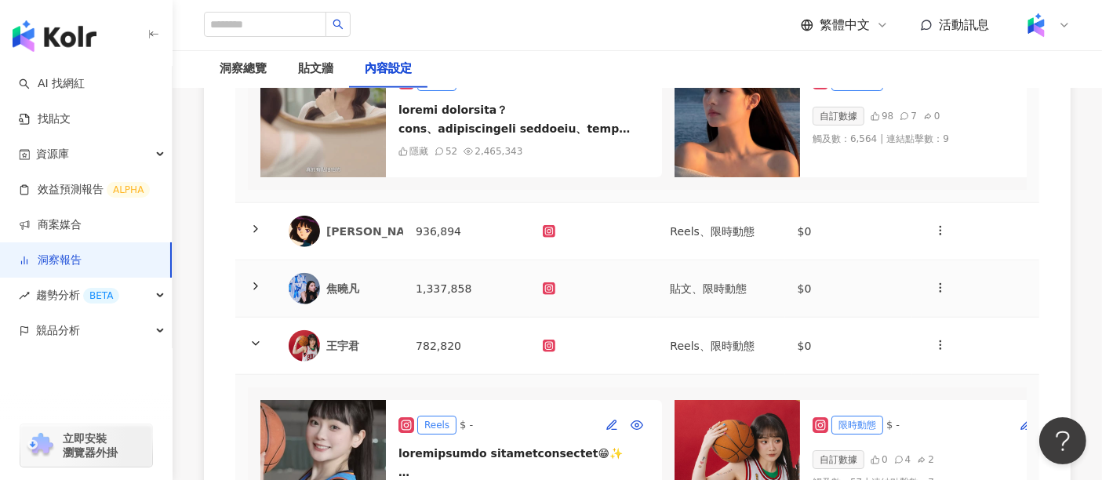
click at [256, 293] on icon at bounding box center [256, 286] width 13 height 13
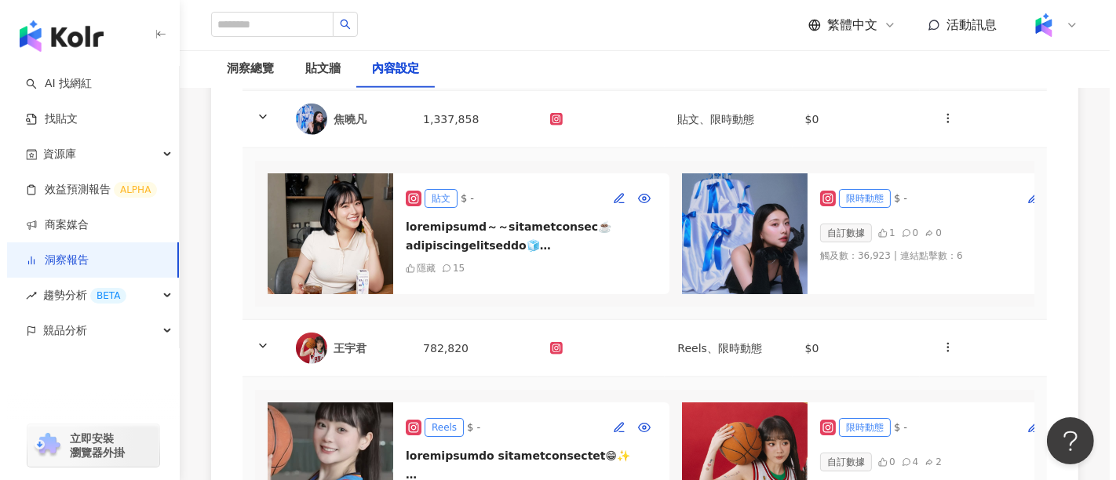
scroll to position [1481, 0]
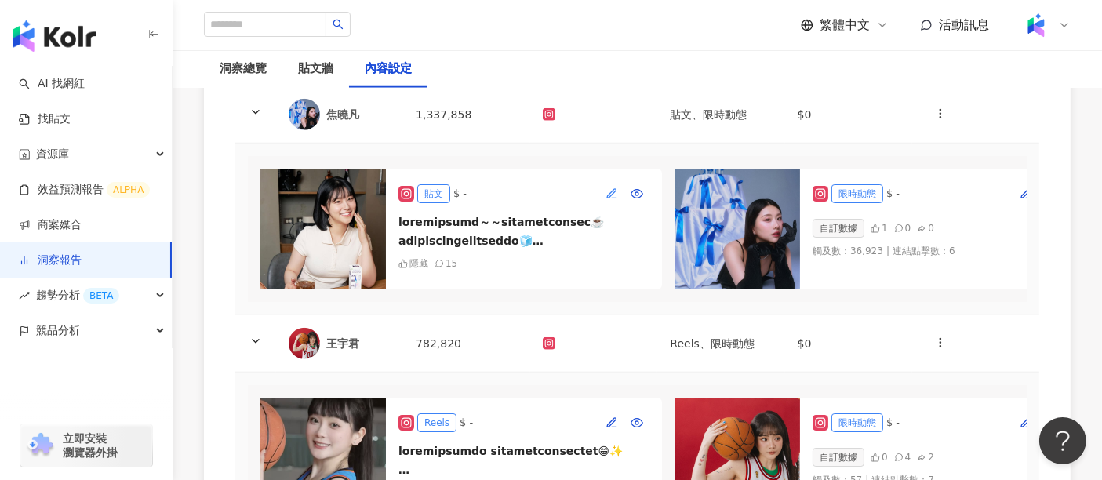
click at [607, 200] on icon "button" at bounding box center [612, 194] width 13 height 13
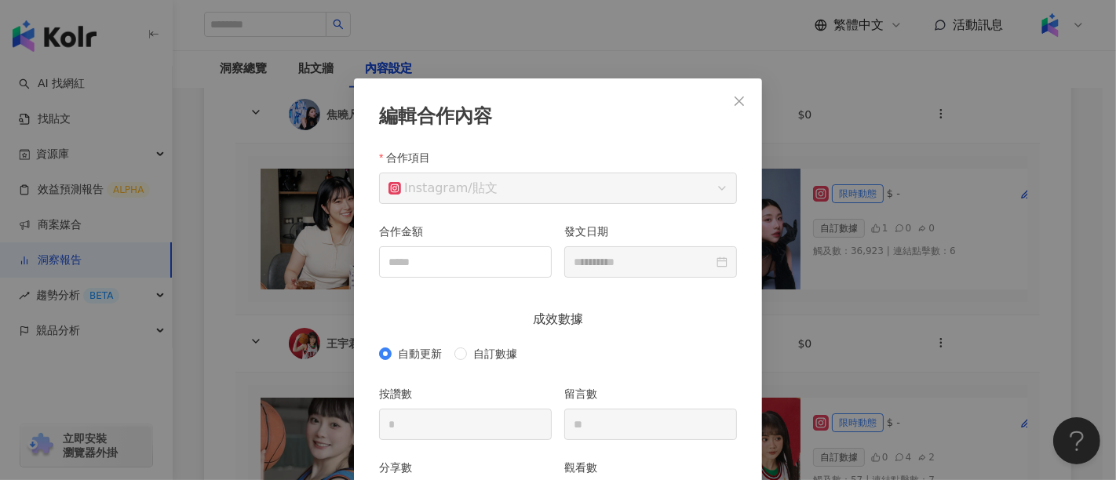
scroll to position [78, 0]
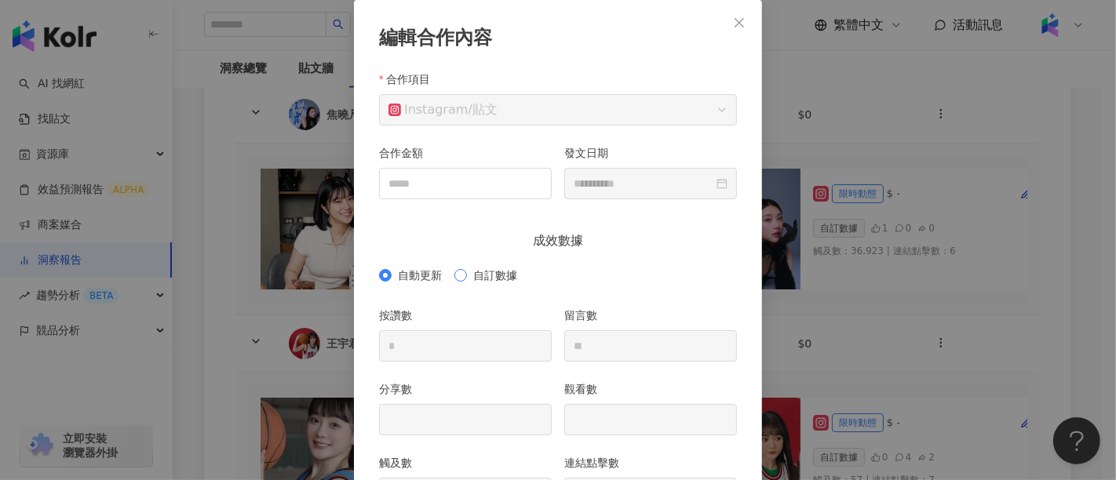
click at [494, 273] on span "自訂數據" at bounding box center [495, 275] width 56 height 17
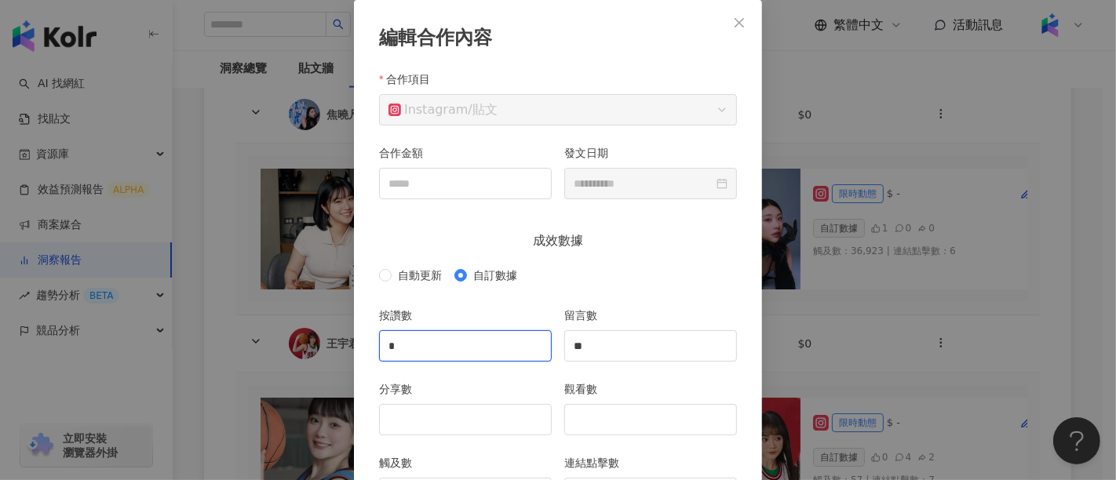
click at [490, 355] on input "*" at bounding box center [465, 346] width 171 height 30
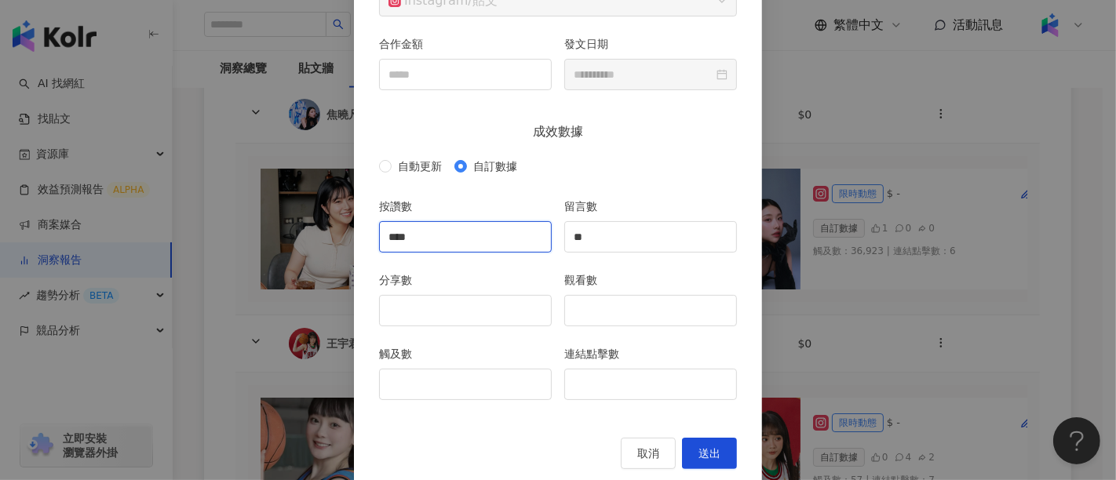
scroll to position [213, 0]
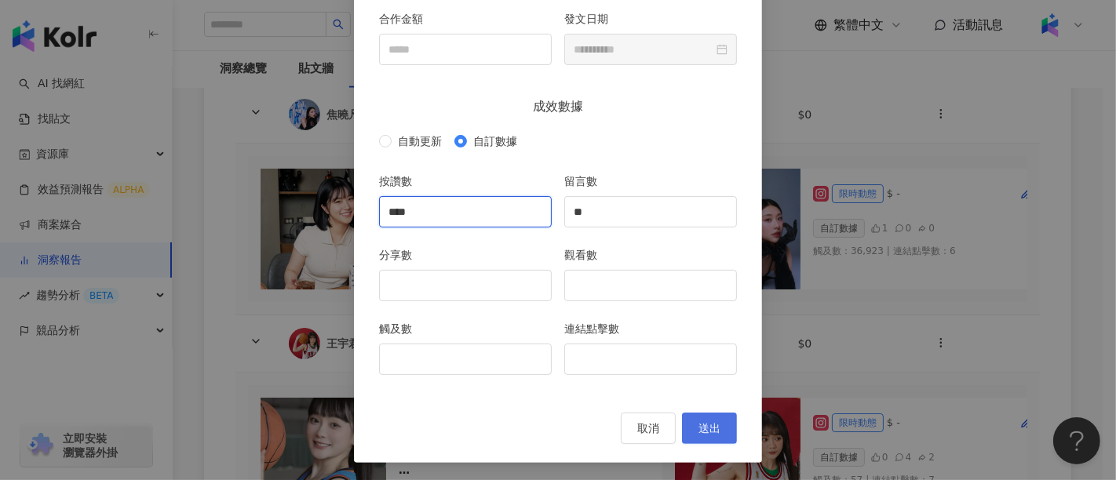
type input "****"
click at [698, 433] on span "送出" at bounding box center [709, 428] width 22 height 13
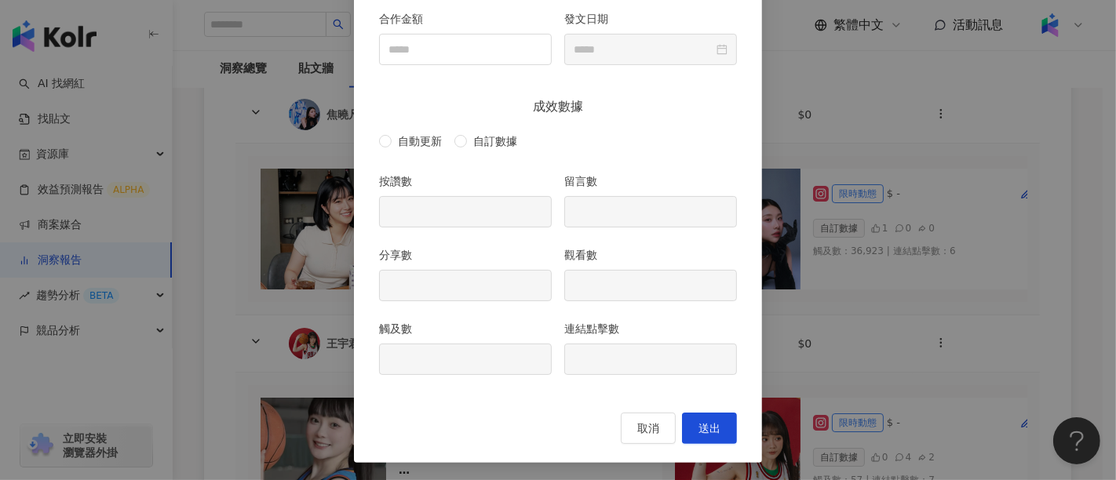
type input "****"
type input "**"
type input "**********"
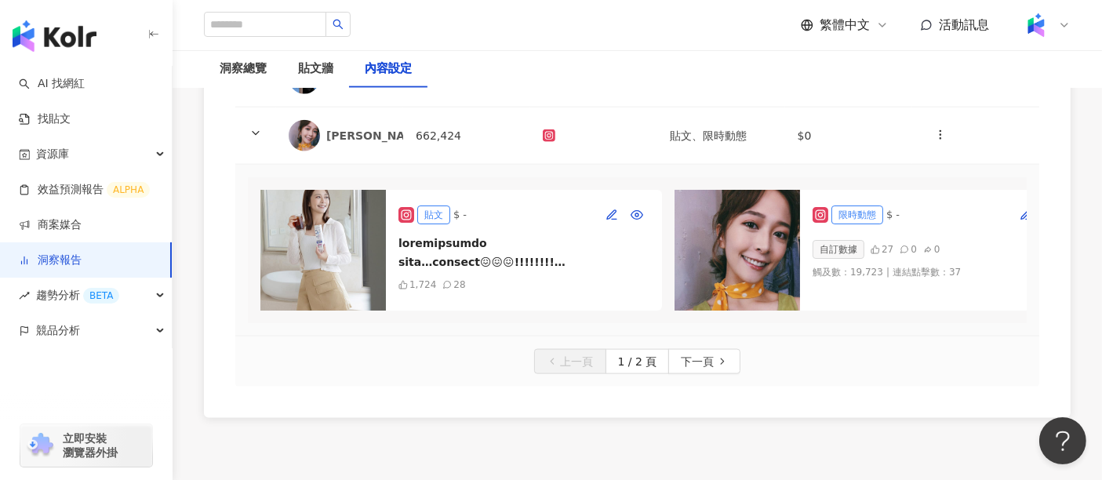
scroll to position [2092, 0]
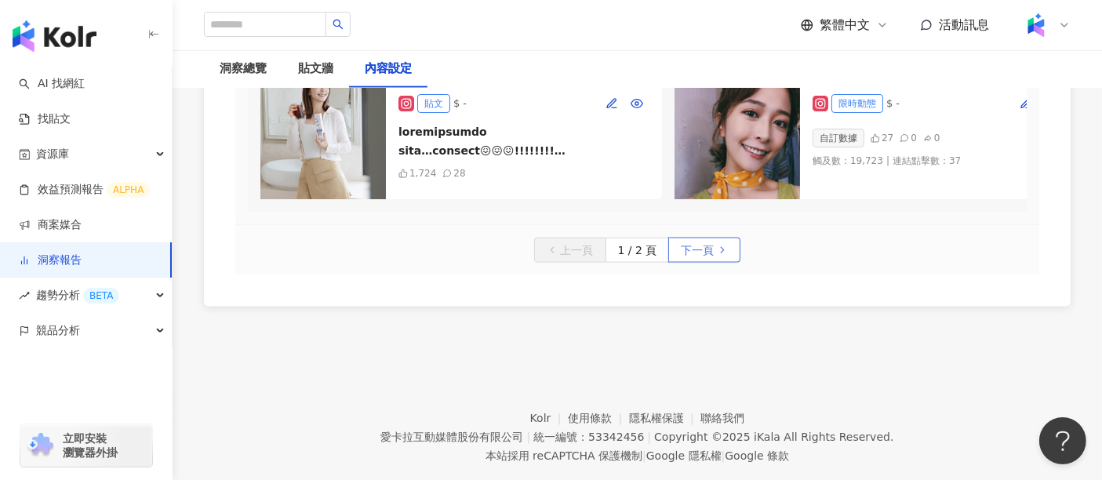
click at [705, 264] on span "下一頁" at bounding box center [697, 251] width 33 height 25
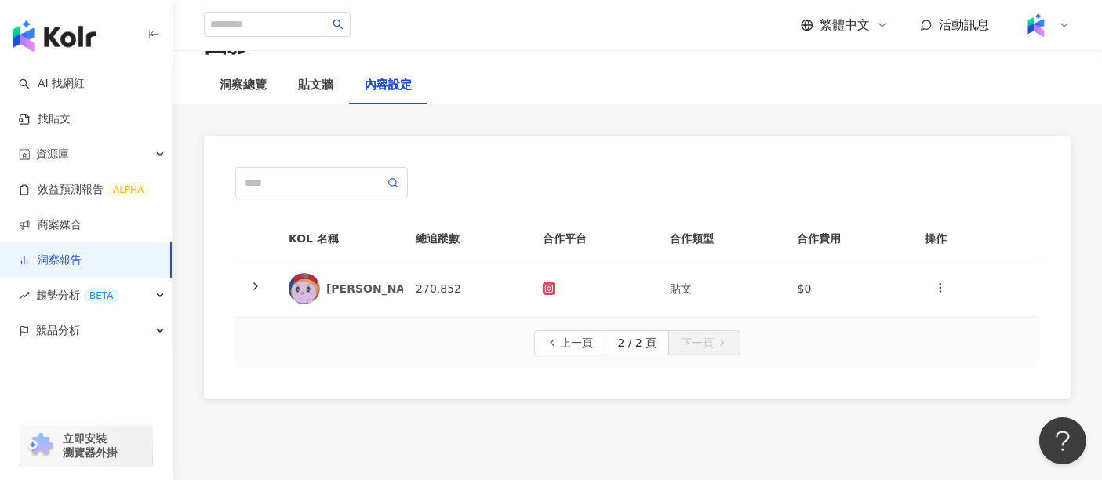
scroll to position [0, 0]
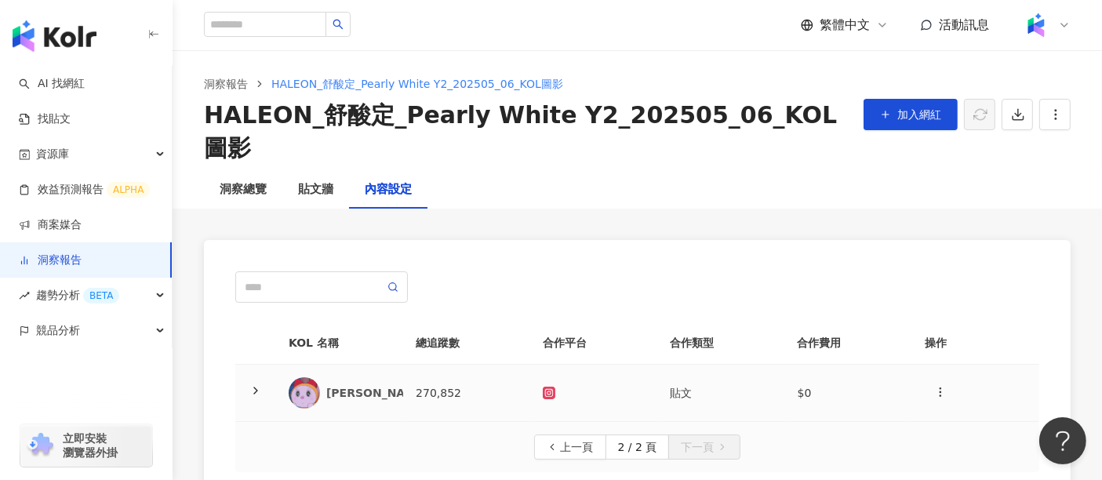
click at [259, 384] on icon at bounding box center [256, 390] width 13 height 13
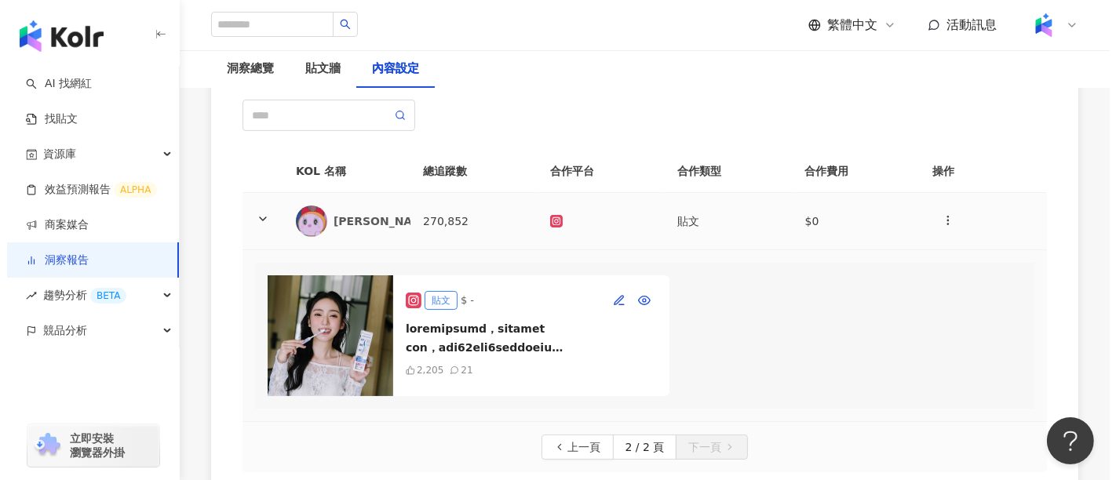
scroll to position [174, 0]
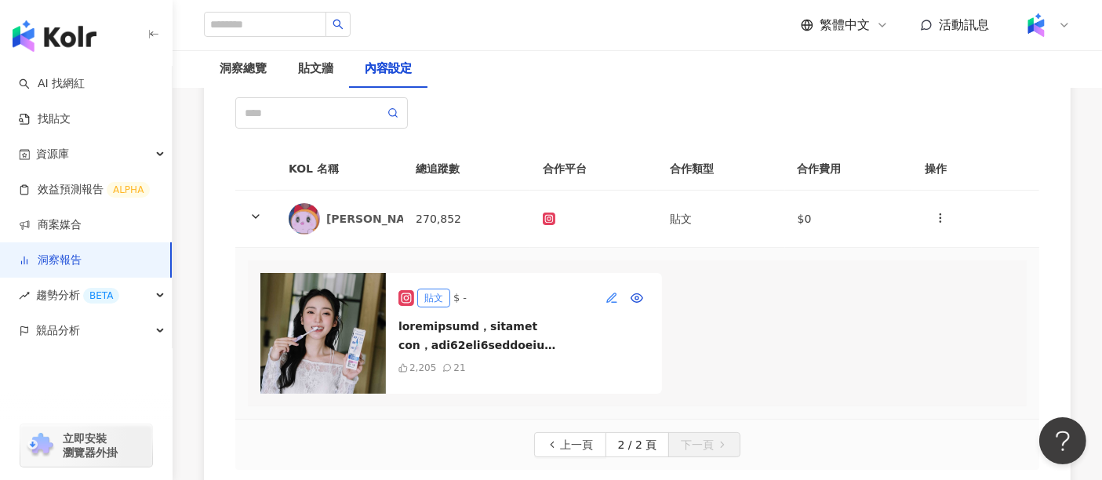
click at [611, 292] on icon "button" at bounding box center [612, 298] width 13 height 13
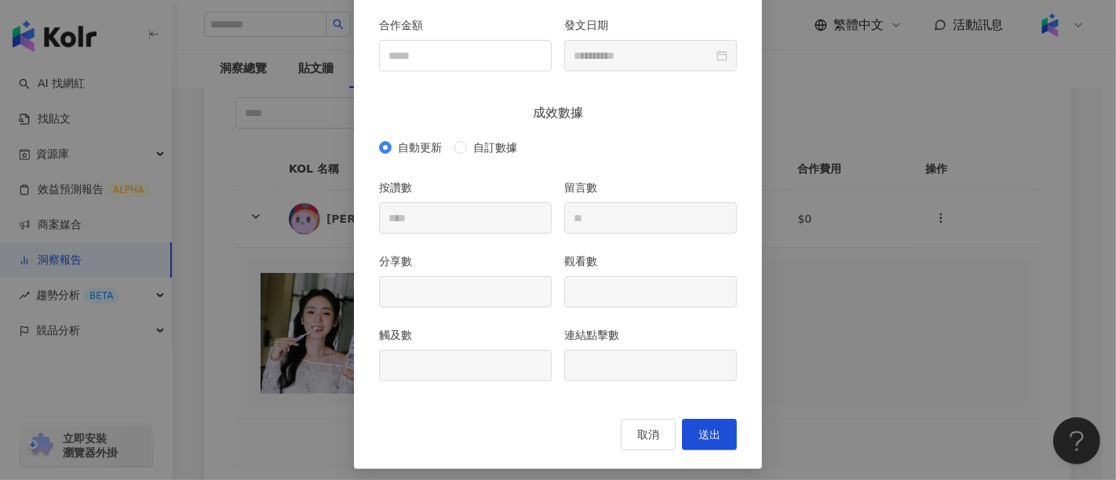
scroll to position [211, 0]
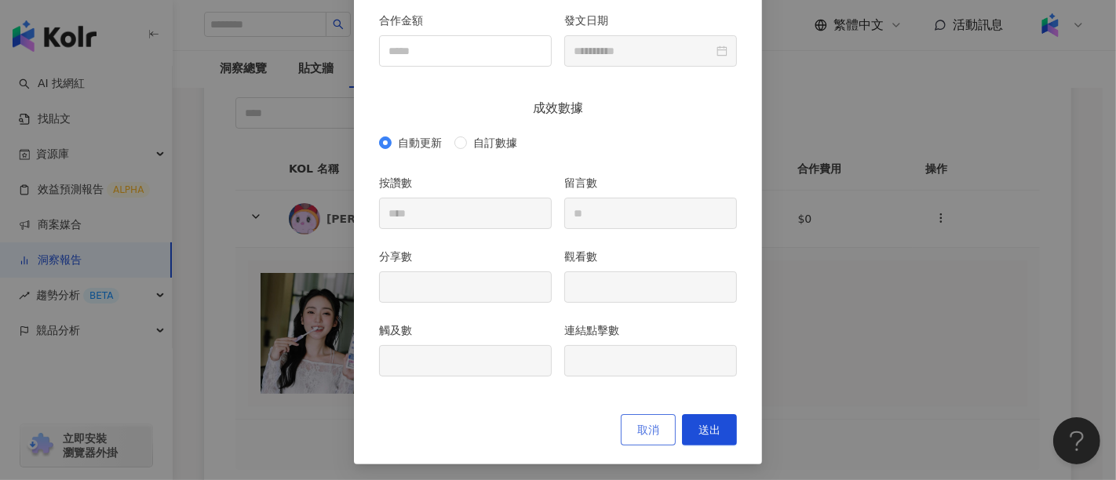
click at [647, 427] on span "取消" at bounding box center [648, 430] width 22 height 13
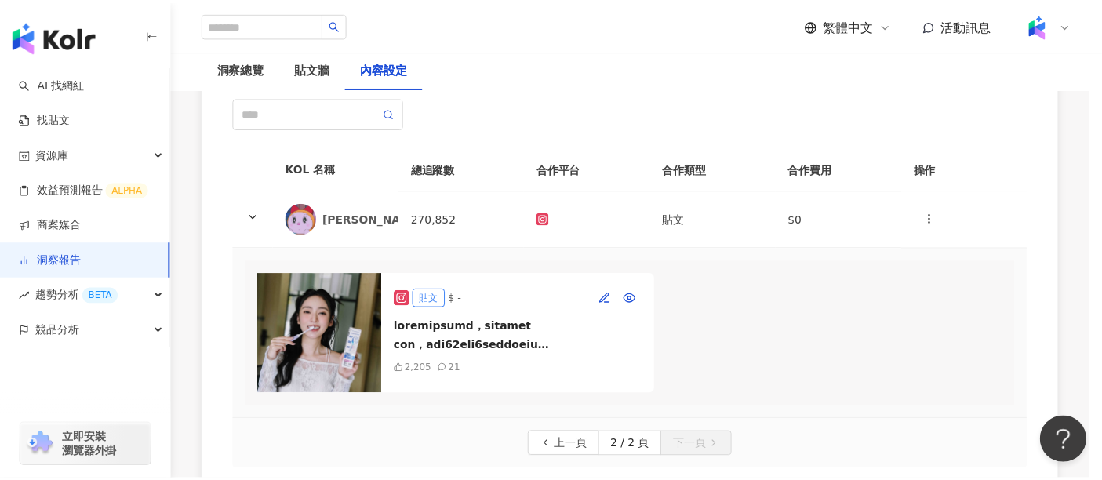
scroll to position [134, 0]
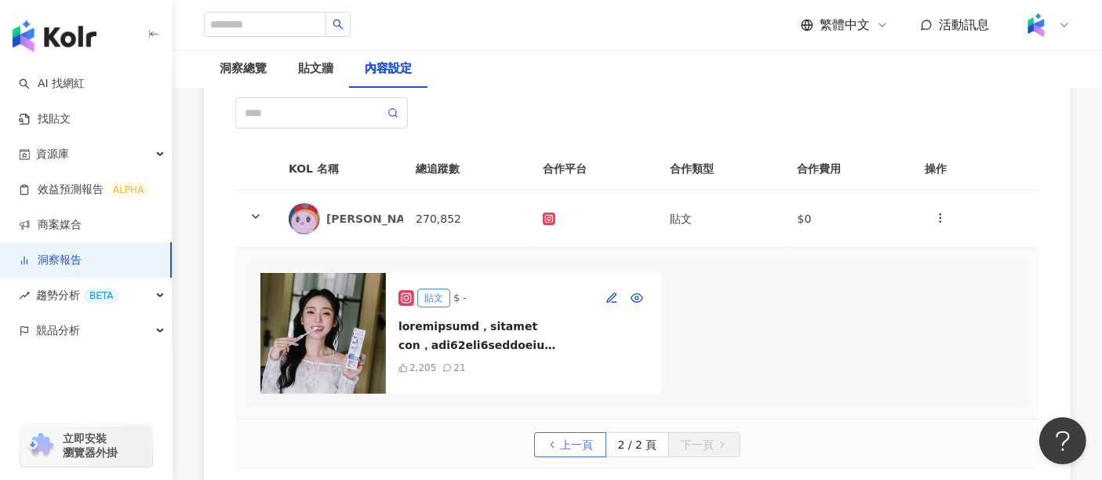
click at [569, 433] on span "上一頁" at bounding box center [577, 445] width 33 height 25
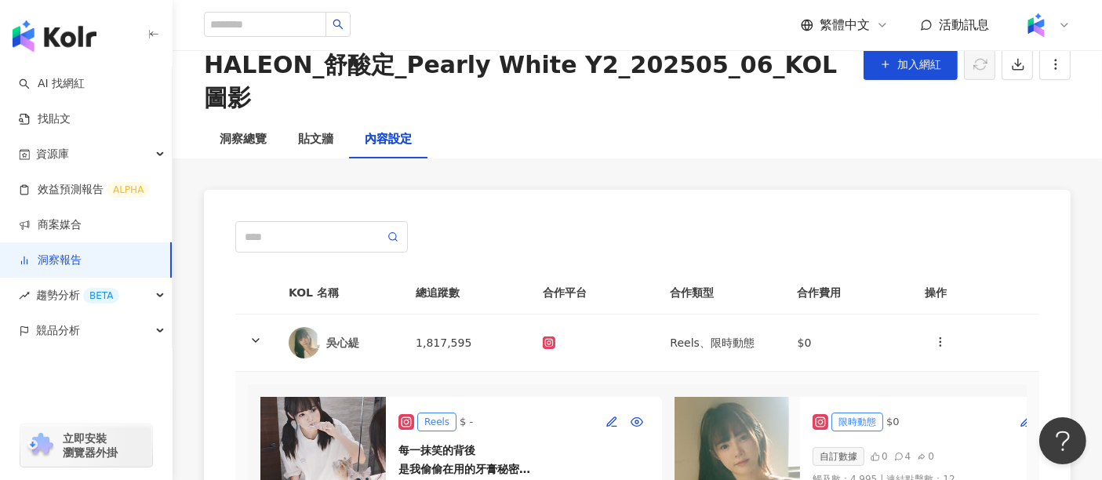
scroll to position [0, 0]
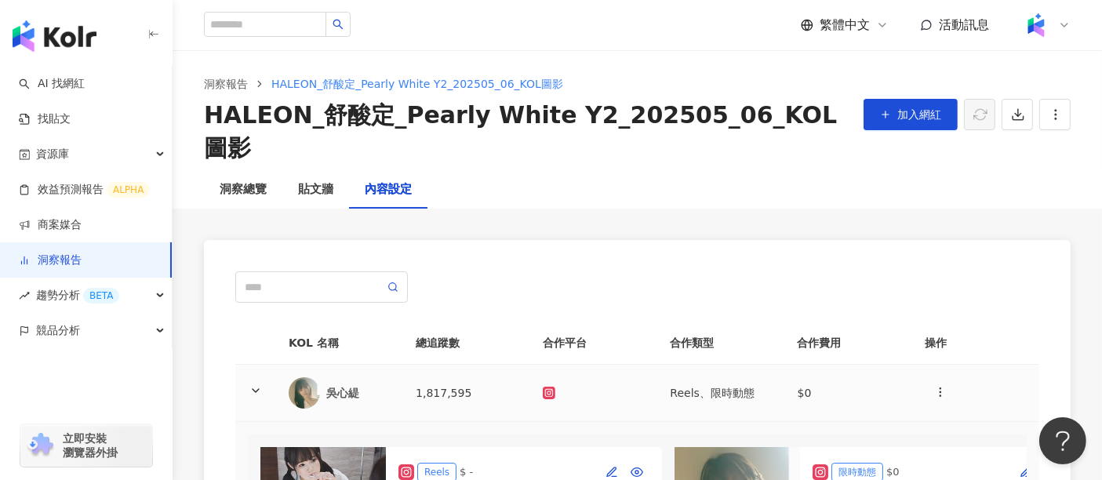
click at [258, 384] on icon at bounding box center [256, 390] width 13 height 13
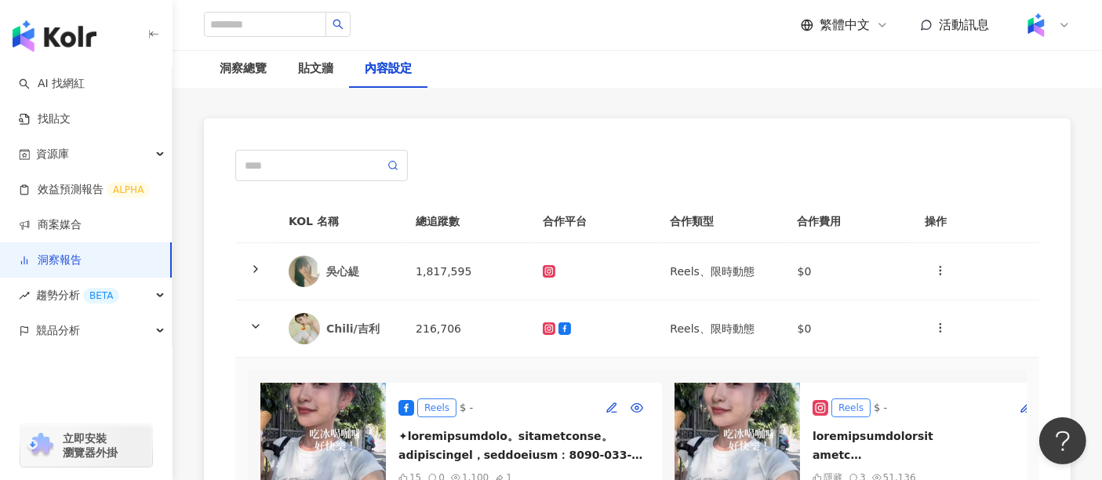
scroll to position [261, 0]
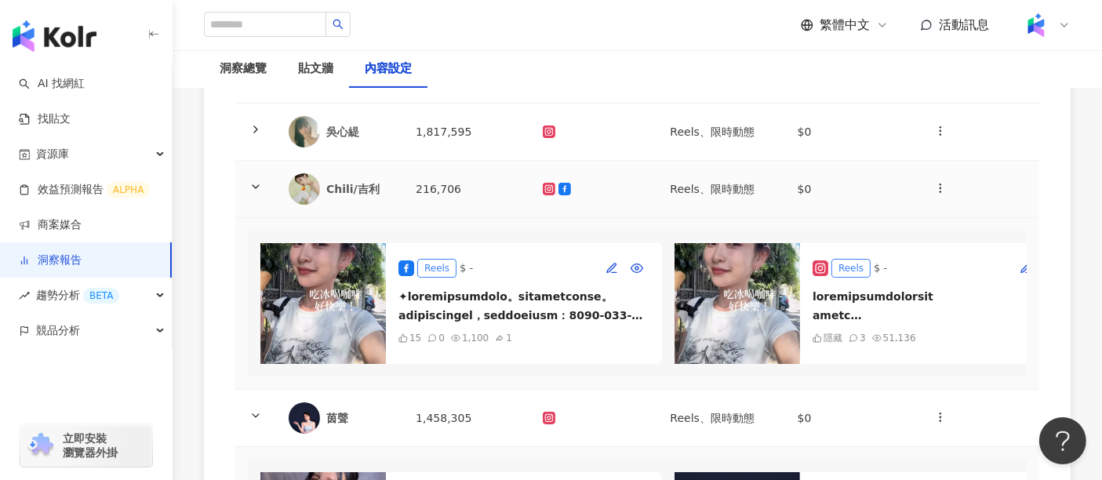
click at [257, 185] on polyline at bounding box center [256, 186] width 6 height 3
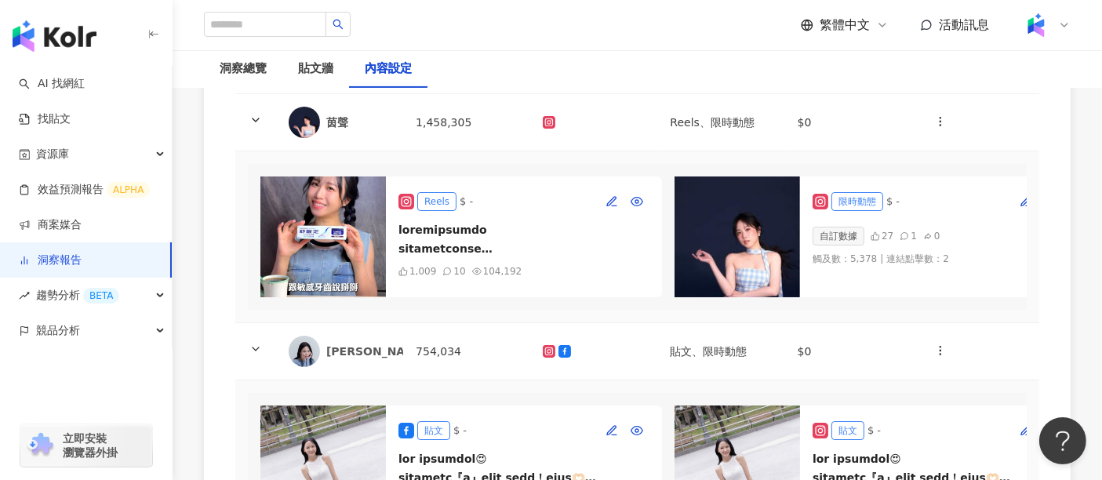
scroll to position [523, 0]
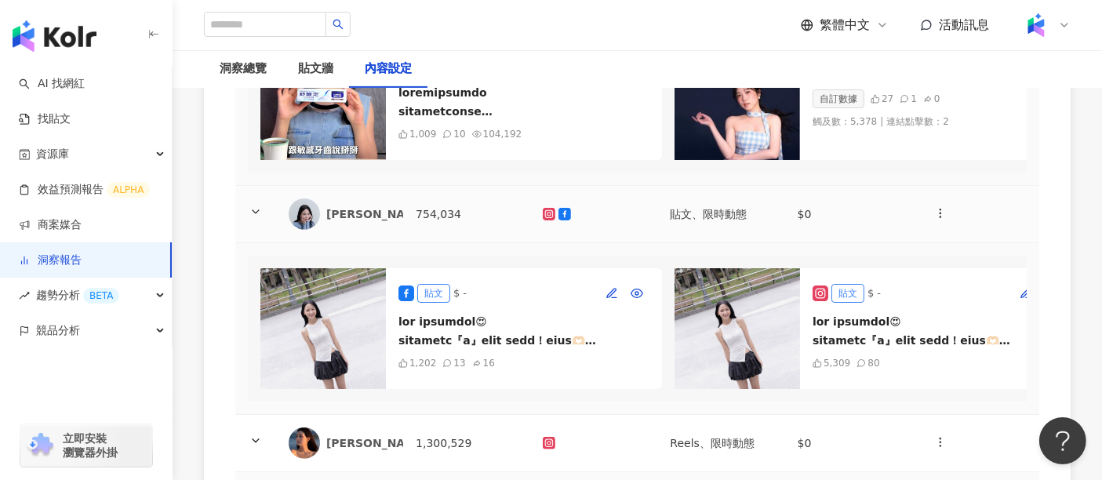
click at [261, 206] on icon at bounding box center [256, 212] width 13 height 13
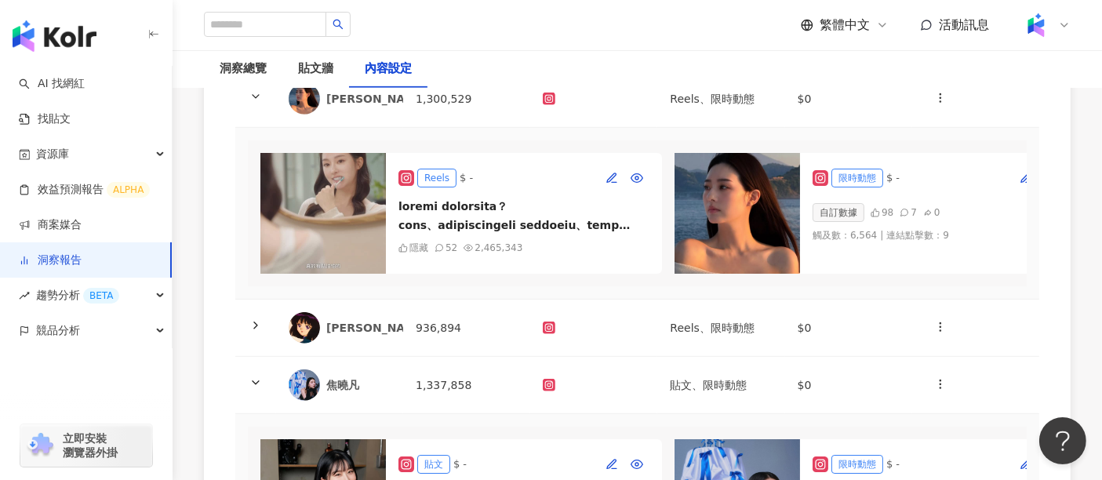
scroll to position [610, 0]
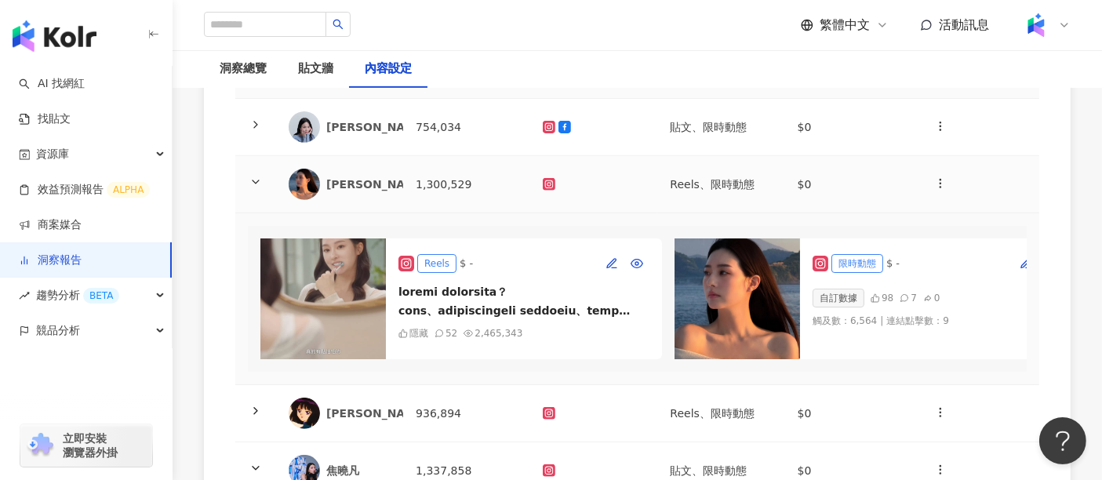
click at [255, 176] on icon at bounding box center [256, 182] width 13 height 13
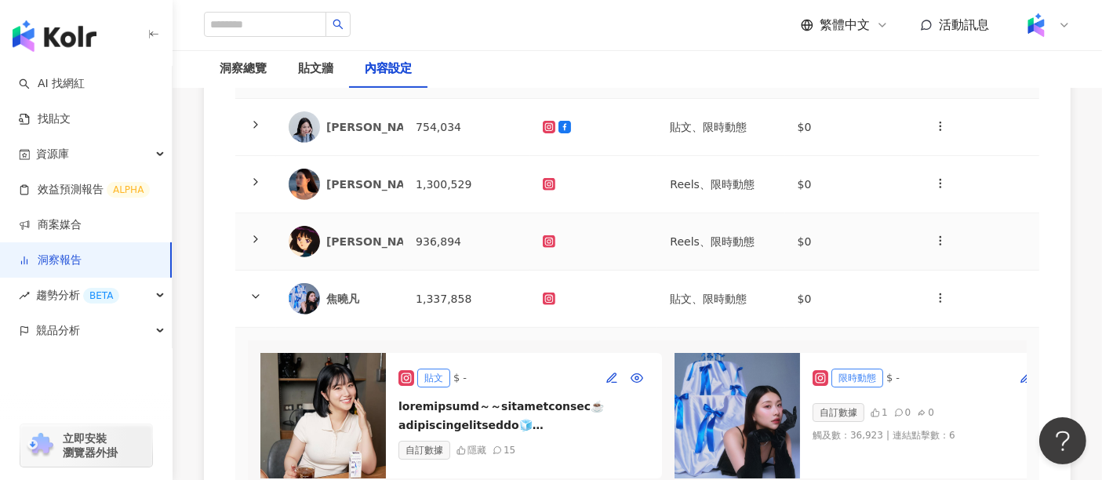
click at [255, 233] on icon at bounding box center [256, 239] width 13 height 13
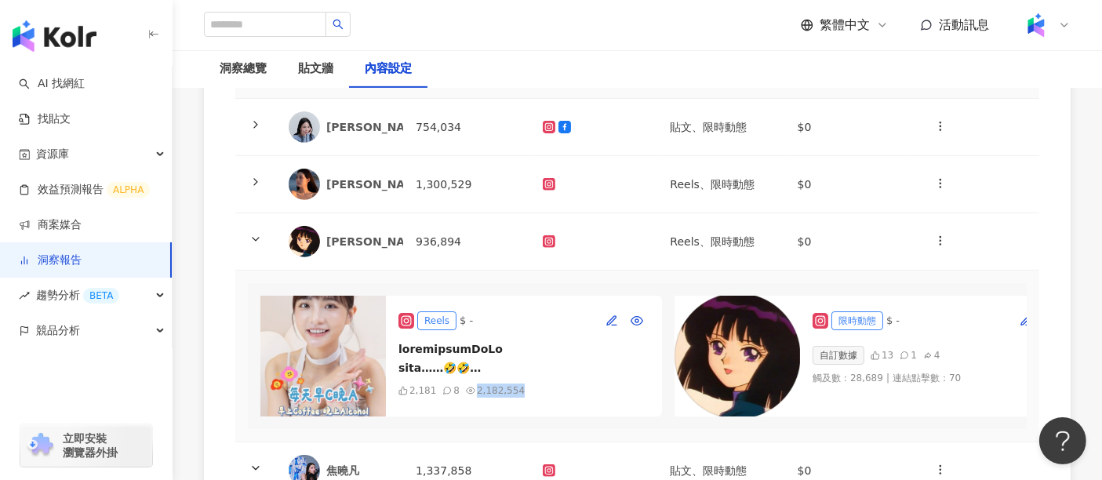
drag, startPoint x: 527, startPoint y: 366, endPoint x: 471, endPoint y: 369, distance: 55.8
click at [471, 384] on div "2,181 8 2,182,554" at bounding box center [524, 391] width 251 height 14
copy div "2,182,554"
click at [260, 233] on icon at bounding box center [256, 239] width 13 height 13
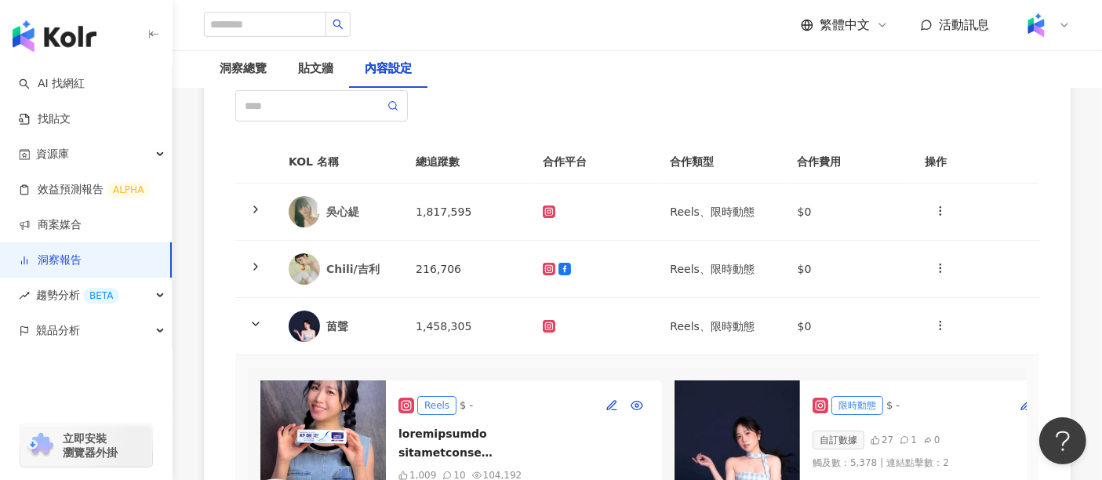
scroll to position [174, 0]
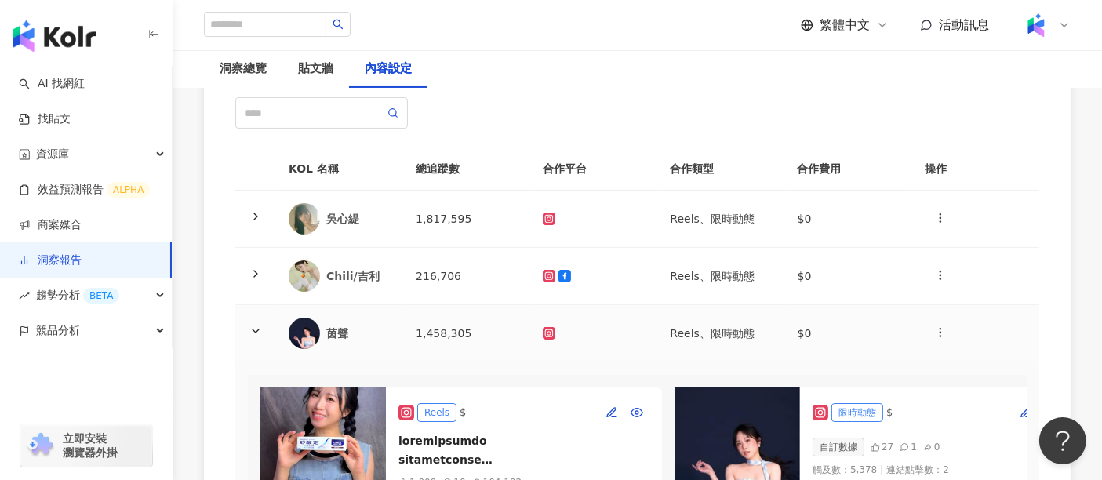
click at [258, 325] on icon at bounding box center [256, 331] width 13 height 13
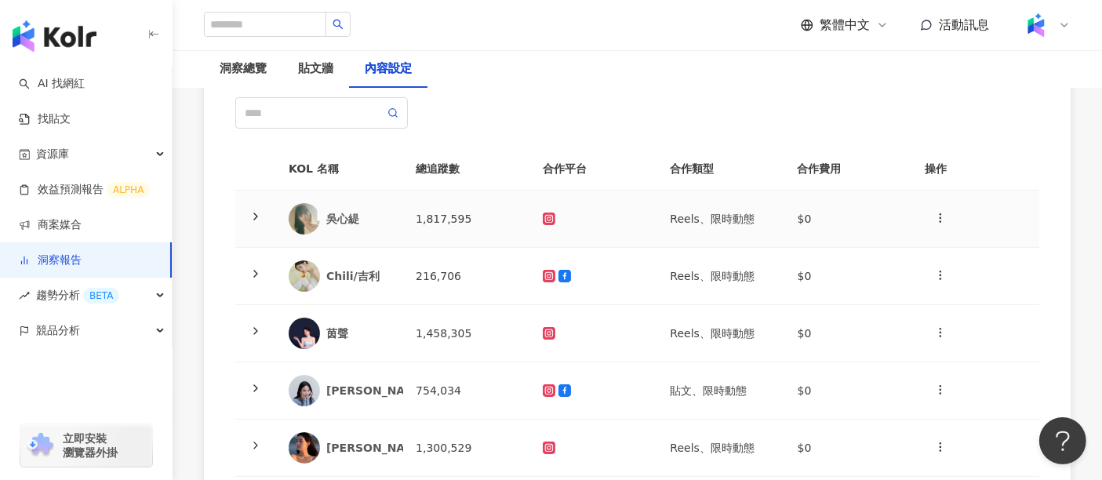
click at [251, 210] on icon at bounding box center [256, 216] width 13 height 13
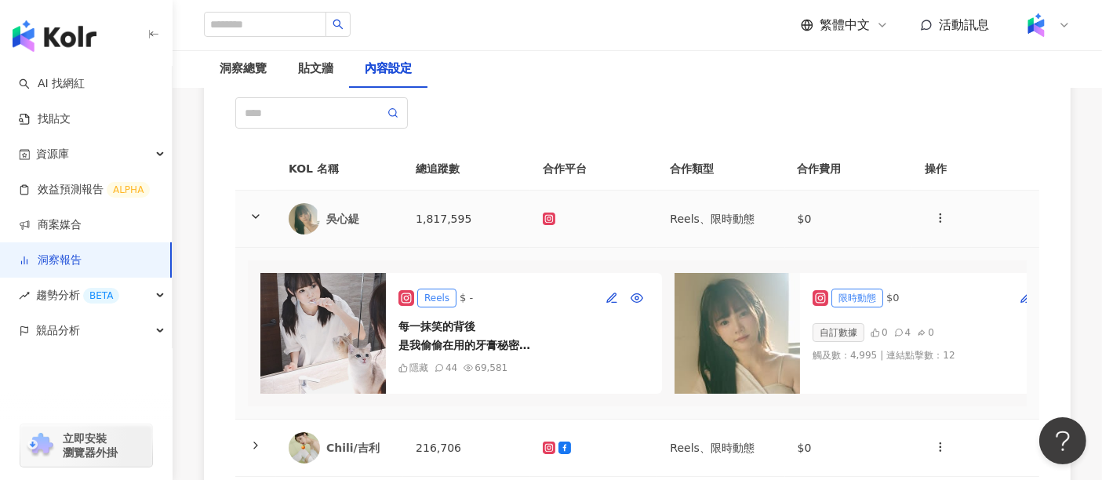
click at [260, 210] on icon at bounding box center [256, 216] width 13 height 13
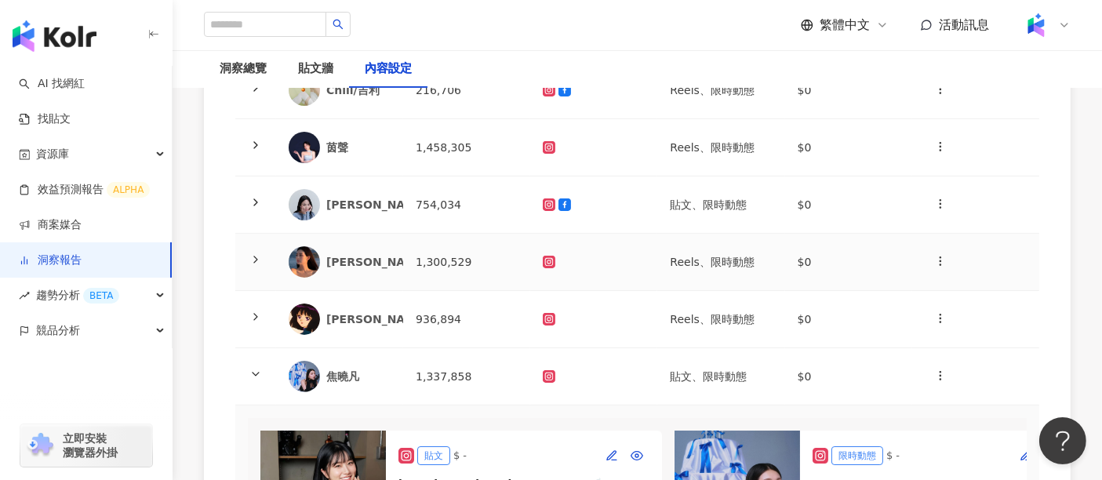
scroll to position [435, 0]
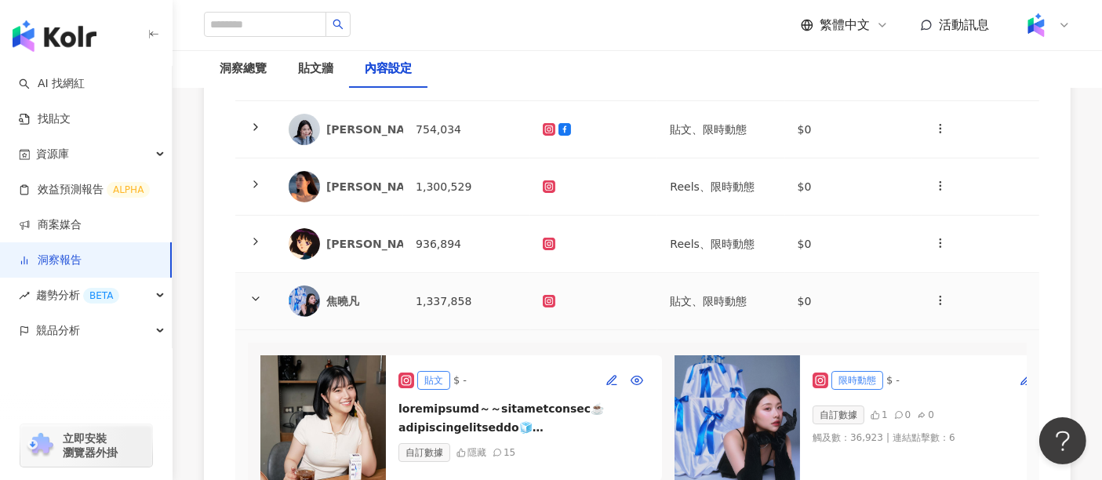
click at [251, 293] on icon at bounding box center [256, 299] width 13 height 13
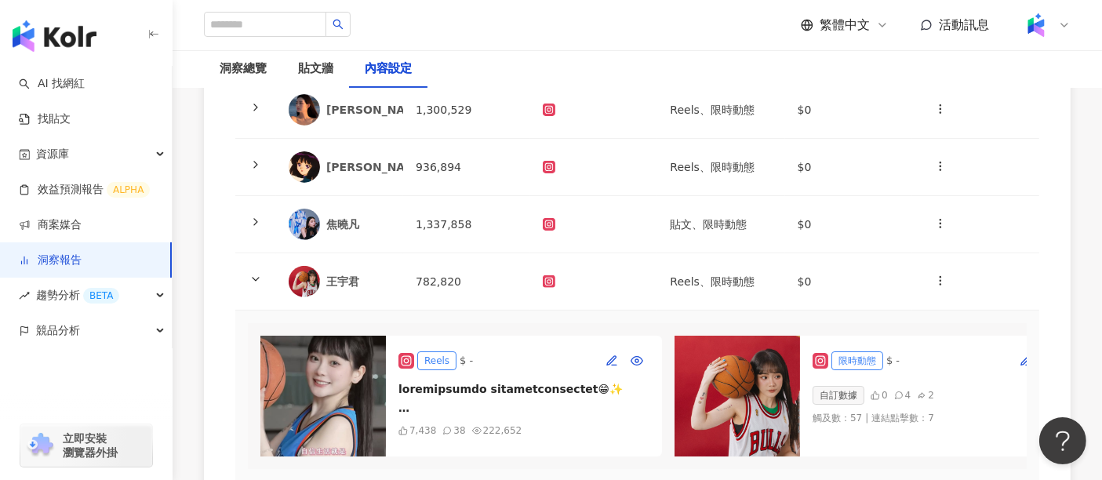
scroll to position [523, 0]
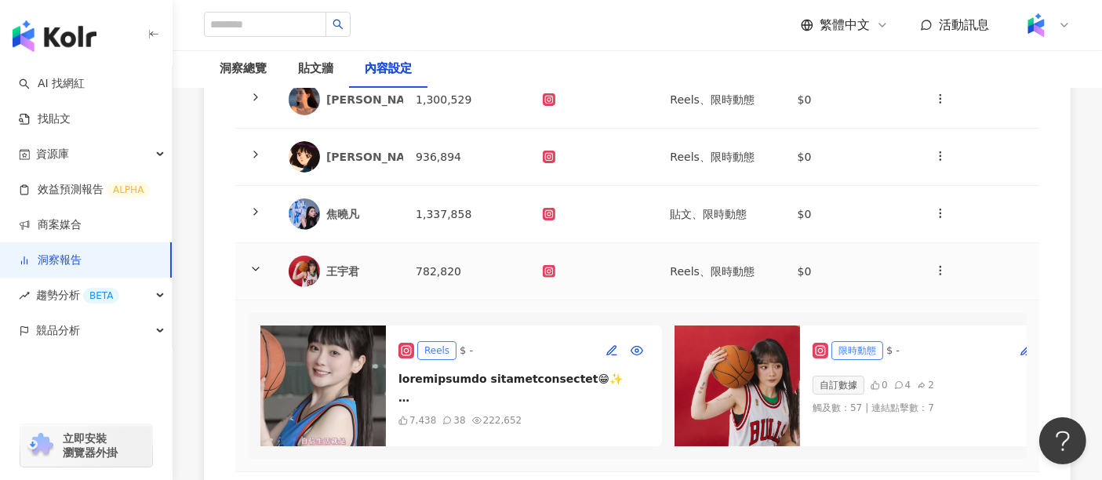
click at [261, 263] on icon at bounding box center [256, 269] width 13 height 13
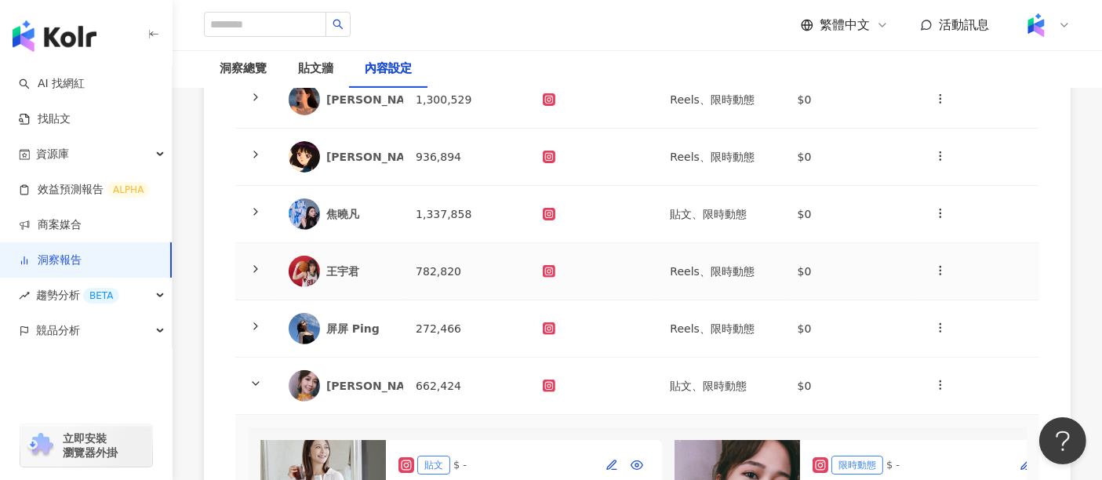
scroll to position [610, 0]
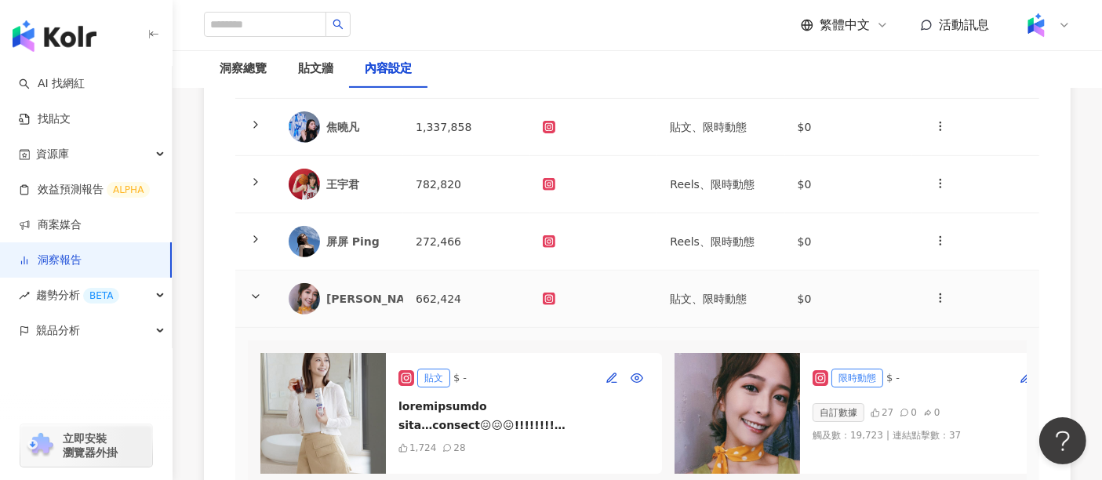
click at [255, 290] on icon at bounding box center [256, 296] width 13 height 13
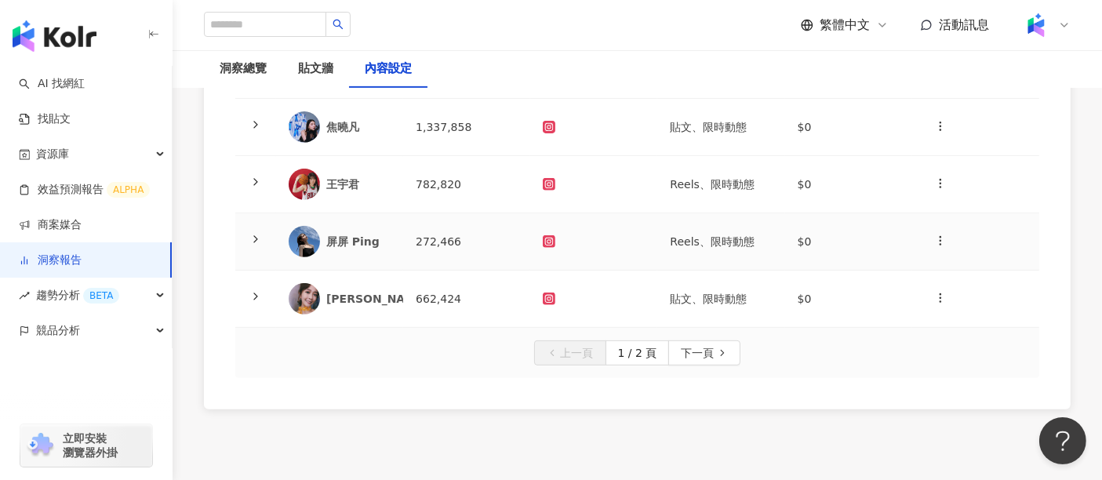
click at [262, 233] on div at bounding box center [256, 241] width 16 height 17
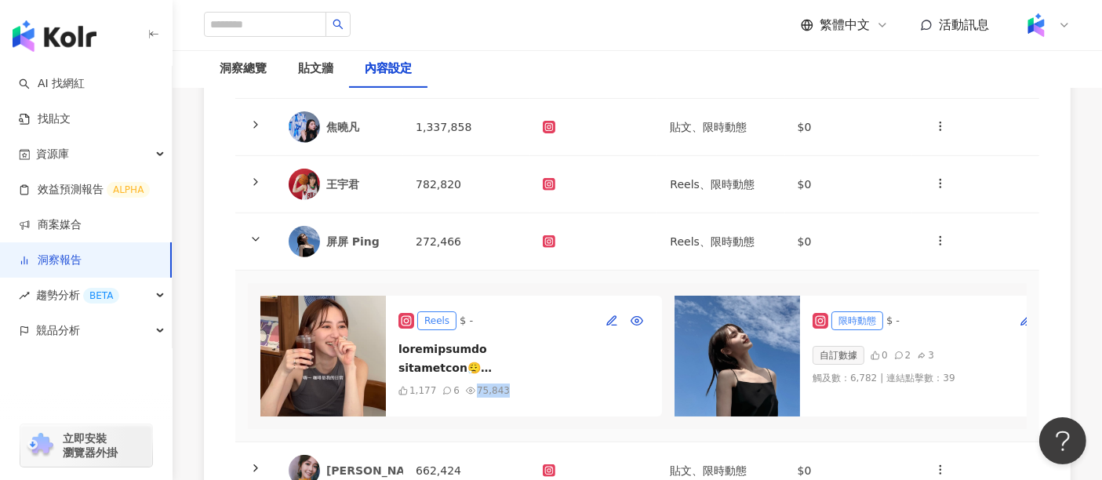
drag, startPoint x: 511, startPoint y: 356, endPoint x: 470, endPoint y: 356, distance: 40.8
click at [470, 384] on div "1,177 6 75,843" at bounding box center [524, 391] width 251 height 14
copy div "75,843"
click at [257, 238] on polyline at bounding box center [256, 239] width 6 height 3
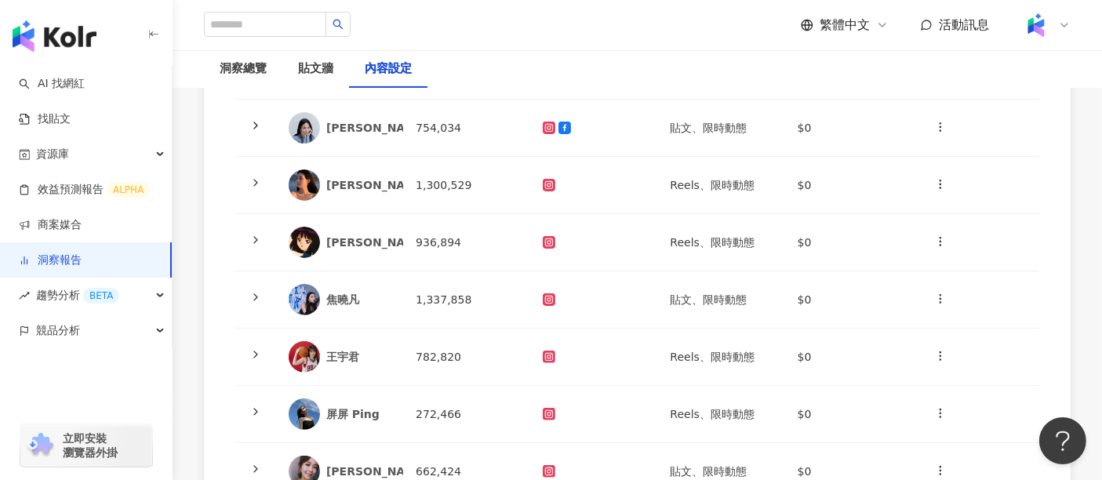
scroll to position [435, 0]
click at [257, 178] on icon at bounding box center [256, 184] width 13 height 13
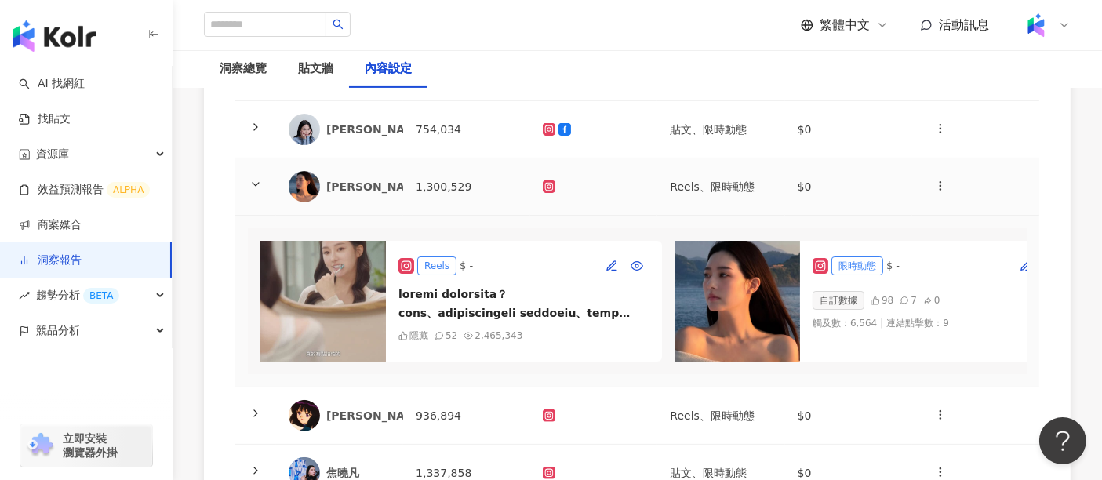
click at [251, 178] on icon at bounding box center [256, 184] width 13 height 13
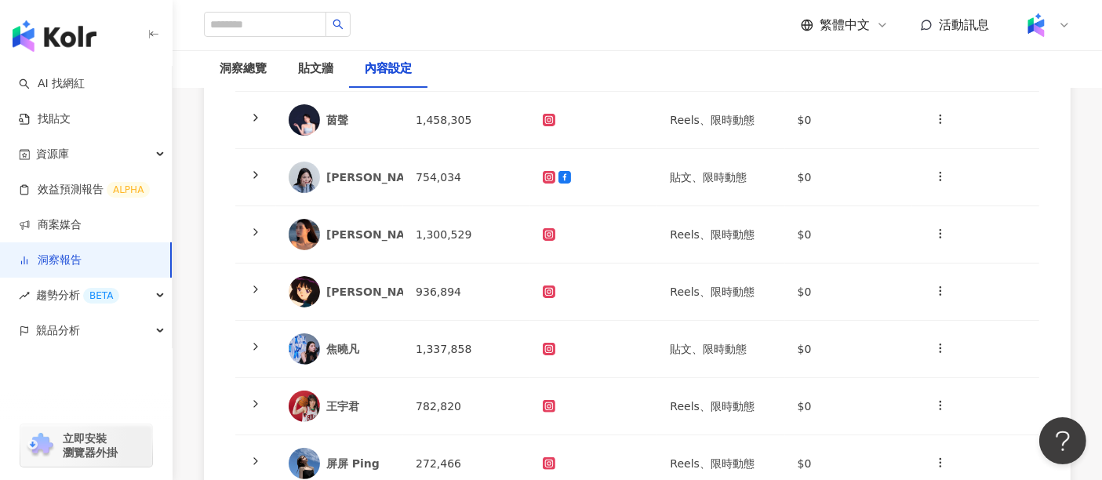
scroll to position [348, 0]
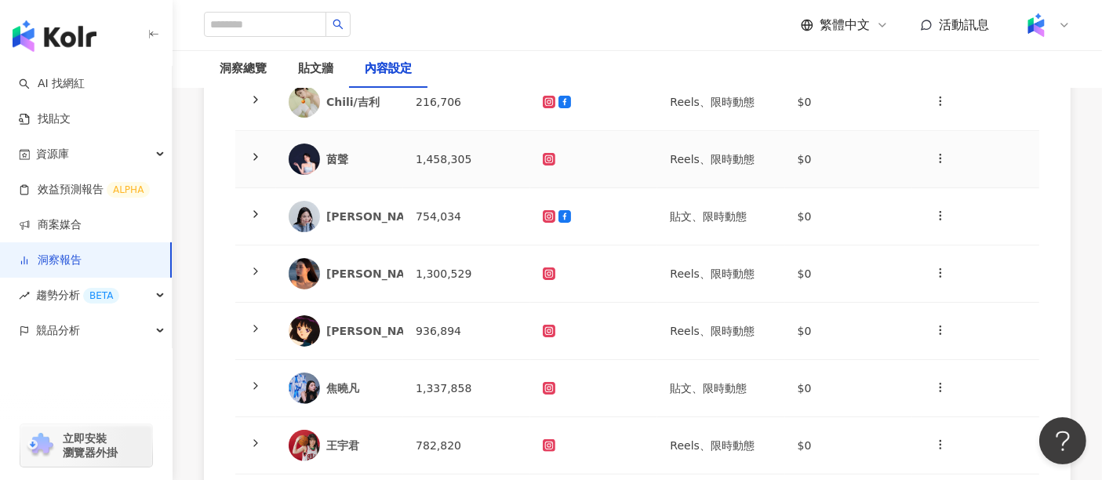
click at [260, 151] on icon at bounding box center [256, 157] width 13 height 13
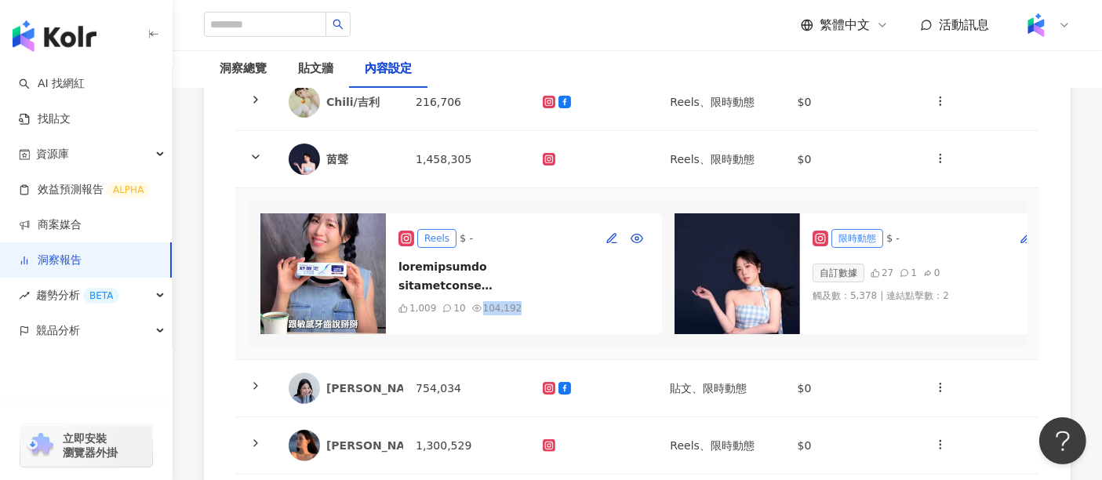
drag, startPoint x: 541, startPoint y: 279, endPoint x: 479, endPoint y: 277, distance: 62.0
click at [479, 301] on div "1,009 10 104,192" at bounding box center [524, 308] width 251 height 14
copy div "104,192"
